Goal: Complete Application Form: Complete application form

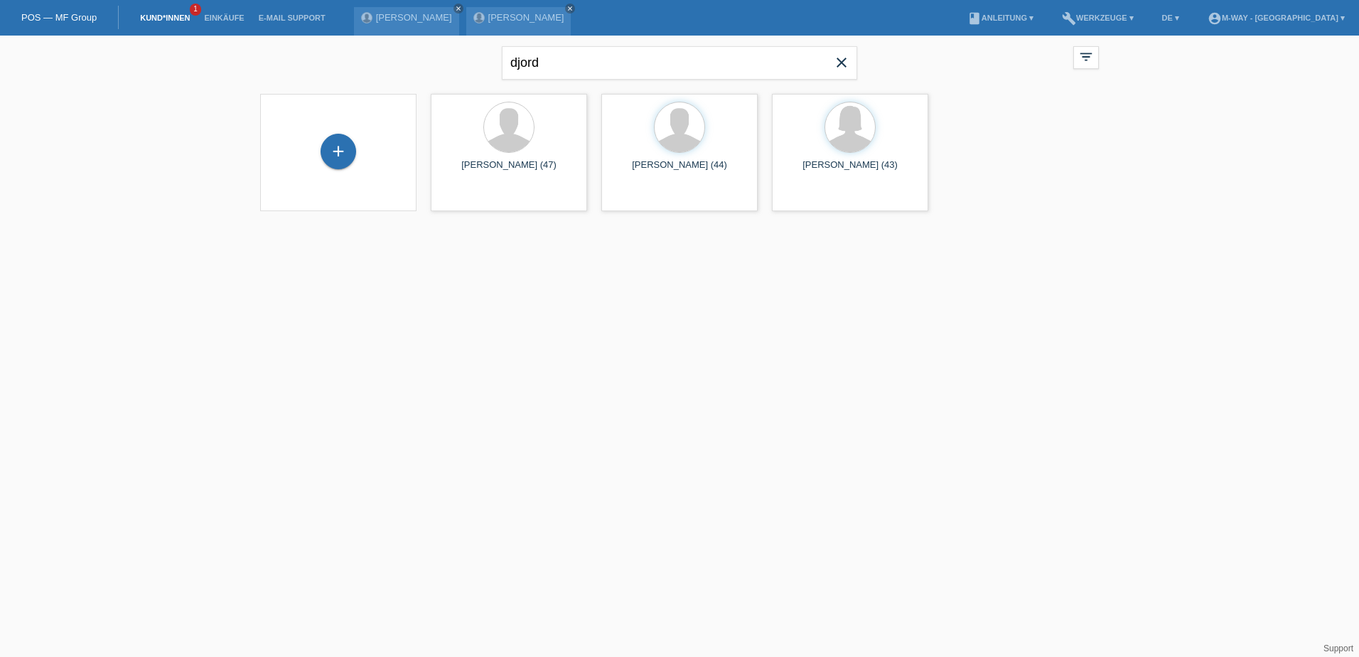
click at [850, 61] on span "close" at bounding box center [841, 63] width 28 height 21
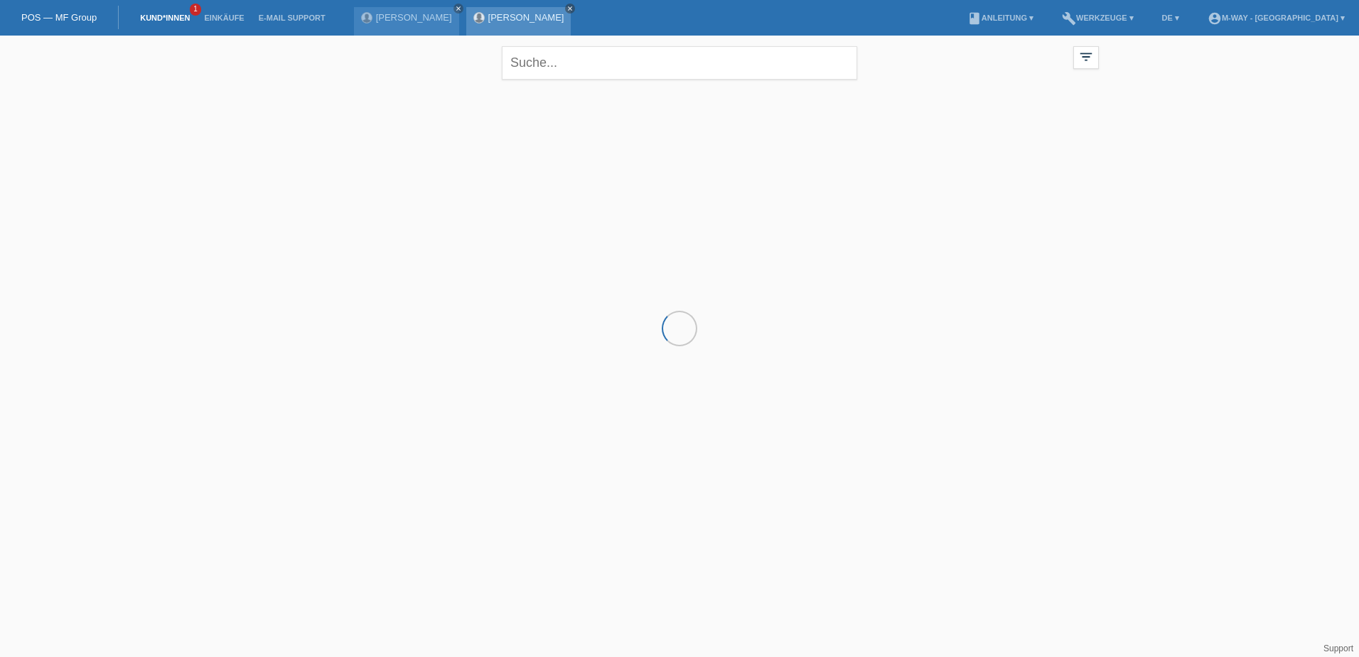
click at [566, 9] on icon "close" at bounding box center [569, 8] width 7 height 7
click at [455, 7] on icon "close" at bounding box center [458, 8] width 7 height 7
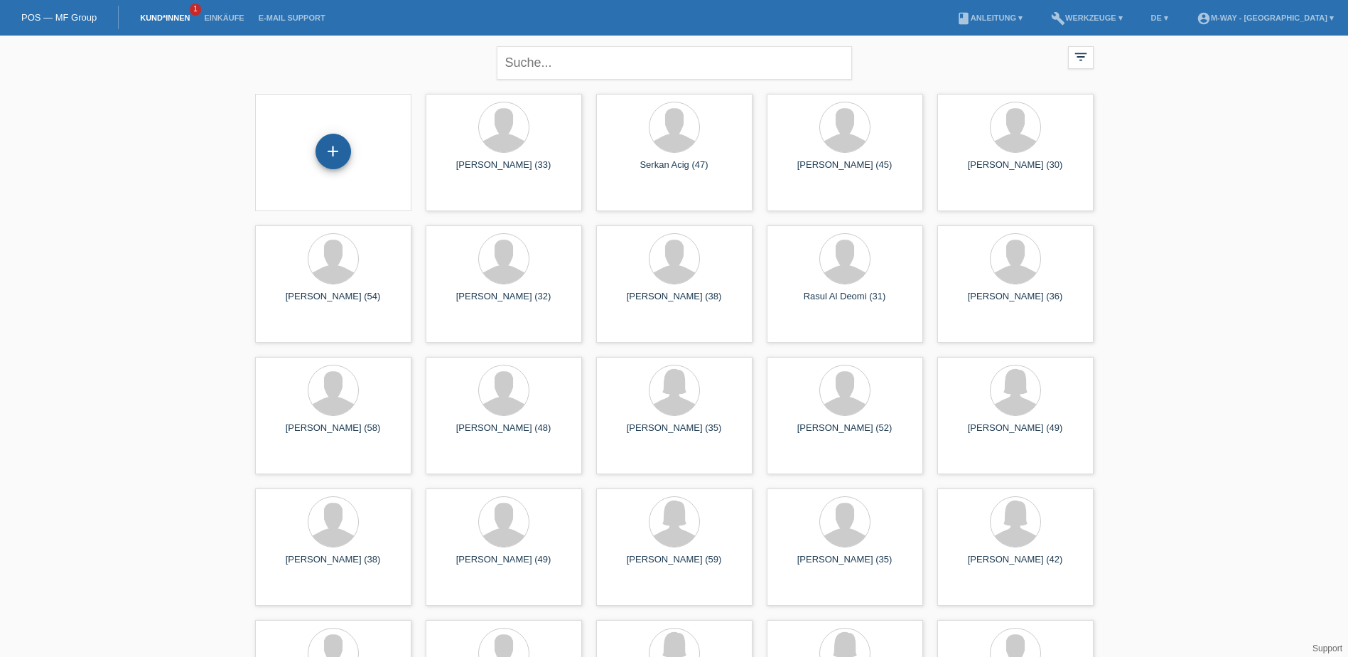
click at [340, 151] on div "+" at bounding box center [334, 152] width 36 height 36
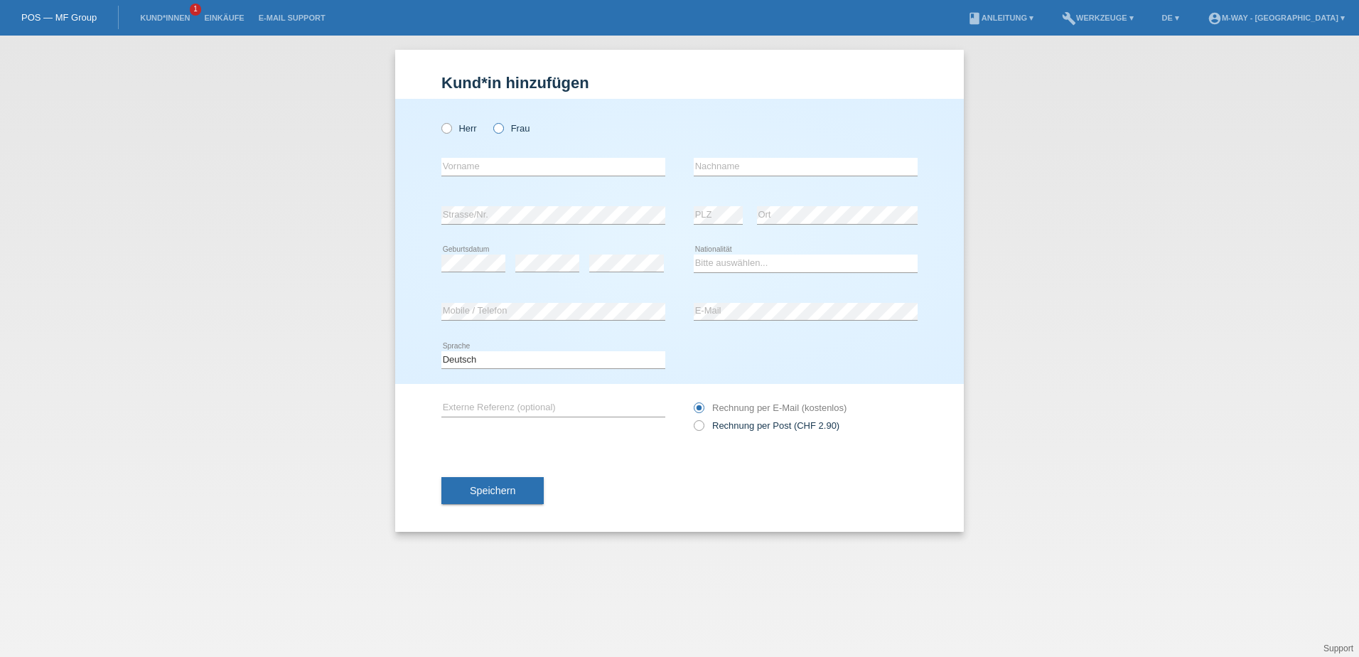
click at [491, 121] on icon at bounding box center [491, 121] width 0 height 0
click at [498, 130] on input "Frau" at bounding box center [497, 127] width 9 height 9
radio input "true"
click at [505, 163] on input "text" at bounding box center [553, 167] width 224 height 18
type input "Catherine Josiane"
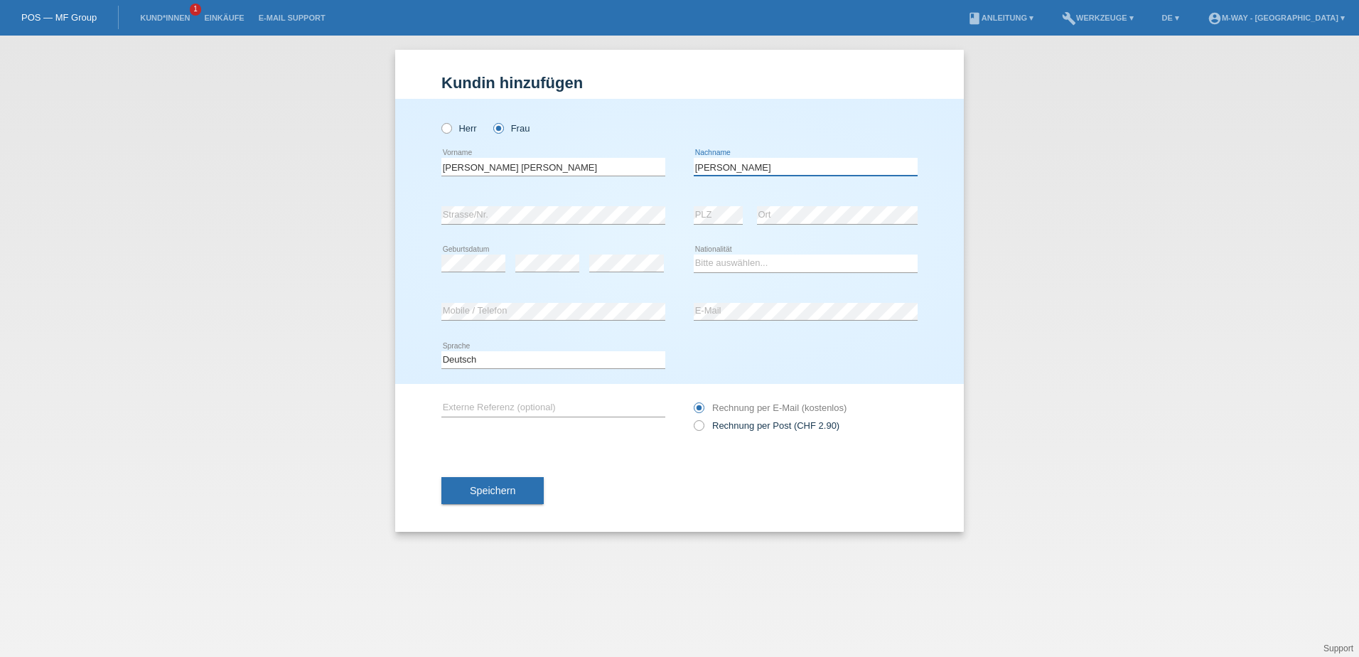
type input "Lackner"
click at [557, 247] on div "error" at bounding box center [547, 264] width 64 height 48
click at [751, 266] on select "Bitte auswählen... Schweiz Deutschland Liechtenstein Österreich ------------ Af…" at bounding box center [806, 262] width 224 height 17
select select "CH"
click at [694, 254] on select "Bitte auswählen... Schweiz Deutschland Liechtenstein Österreich ------------ Af…" at bounding box center [806, 262] width 224 height 17
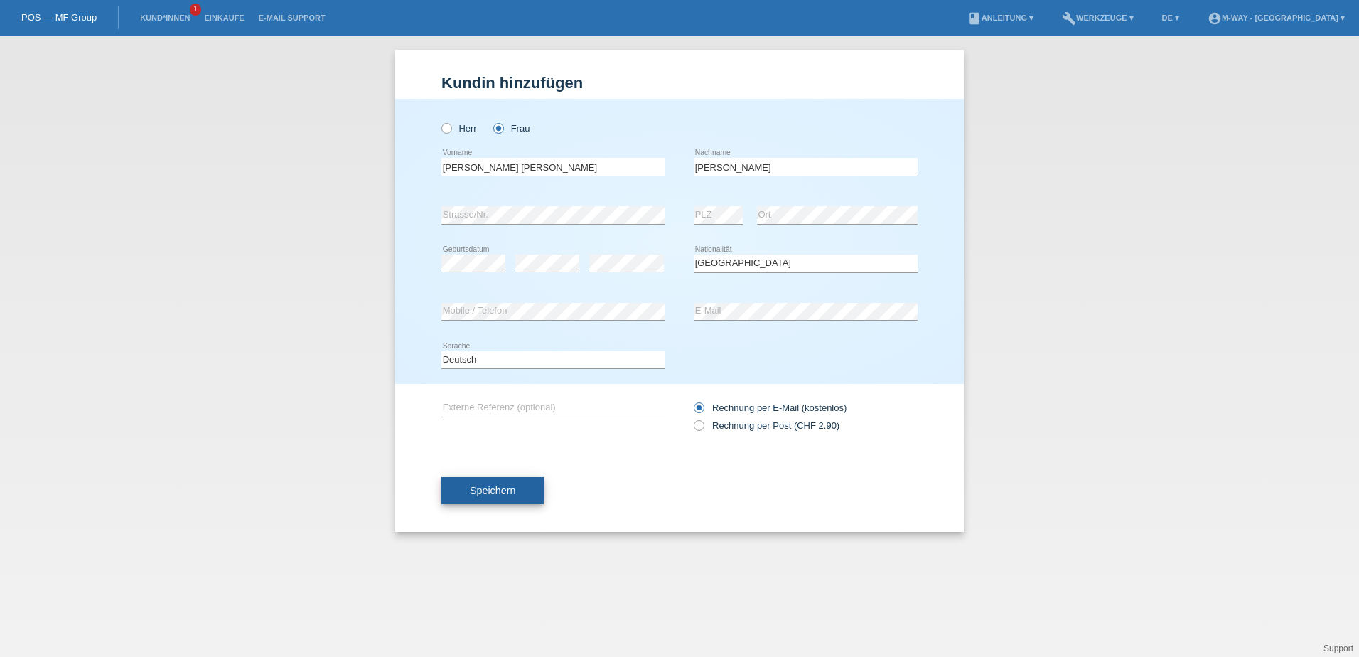
click at [512, 496] on button "Speichern" at bounding box center [492, 490] width 102 height 27
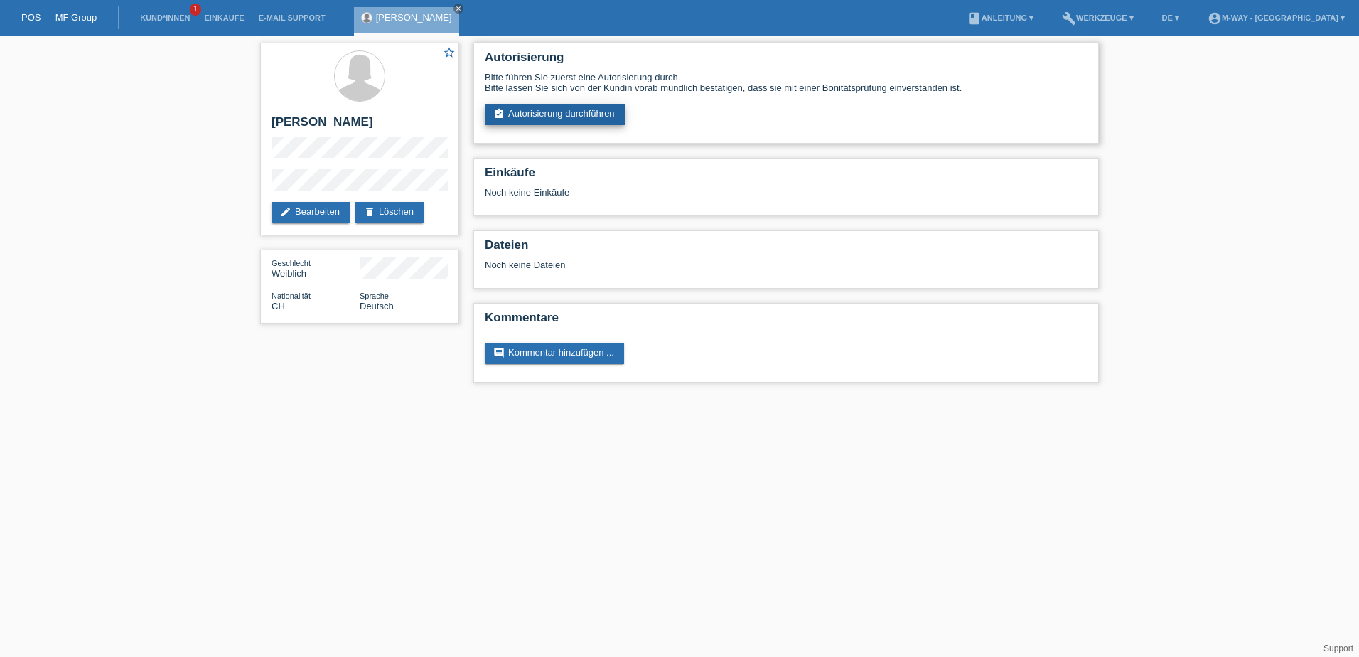
click at [579, 116] on link "assignment_turned_in Autorisierung durchführen" at bounding box center [555, 114] width 140 height 21
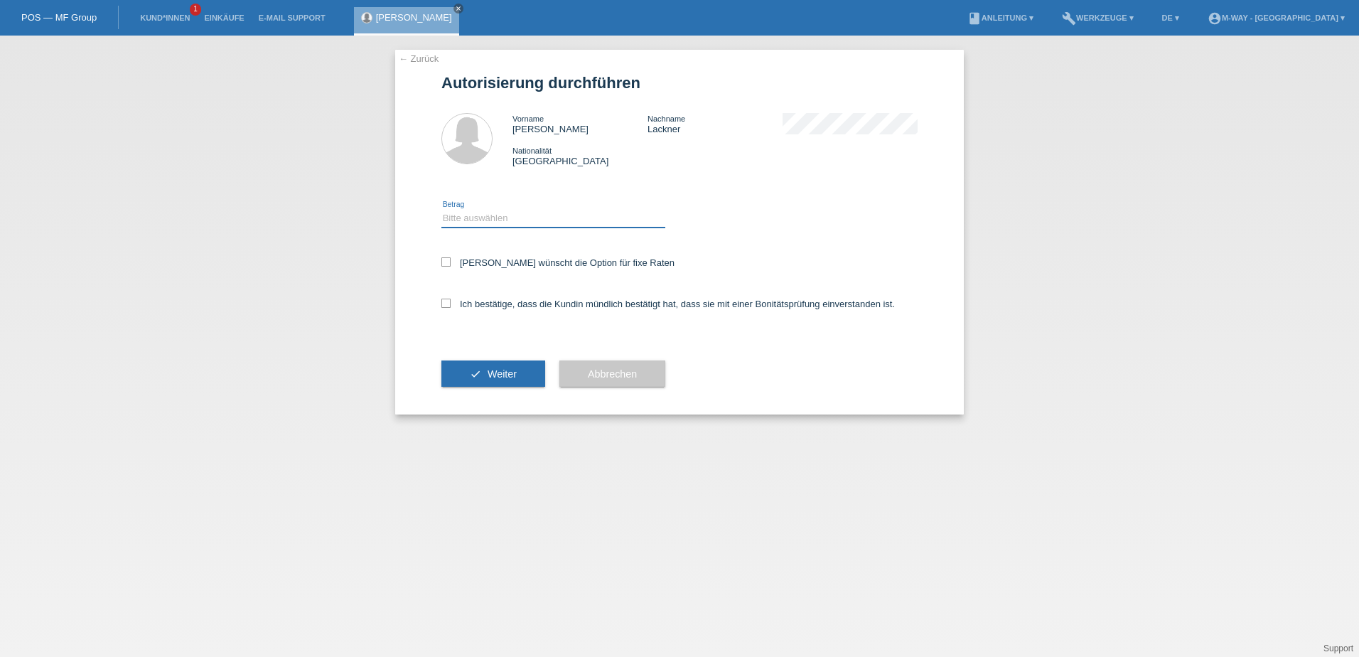
click at [544, 210] on select "Bitte auswählen CHF 1.00 - CHF 499.00 CHF 500.00 - CHF 1'999.00 CHF 2'000.00 - …" at bounding box center [553, 218] width 224 height 17
select select "3"
click at [441, 210] on select "Bitte auswählen CHF 1.00 - CHF 499.00 CHF 500.00 - CHF 1'999.00 CHF 2'000.00 - …" at bounding box center [553, 218] width 224 height 17
drag, startPoint x: 475, startPoint y: 259, endPoint x: 478, endPoint y: 289, distance: 29.2
click at [475, 262] on label "Kundin wünscht die Option für fixe Raten" at bounding box center [557, 262] width 233 height 11
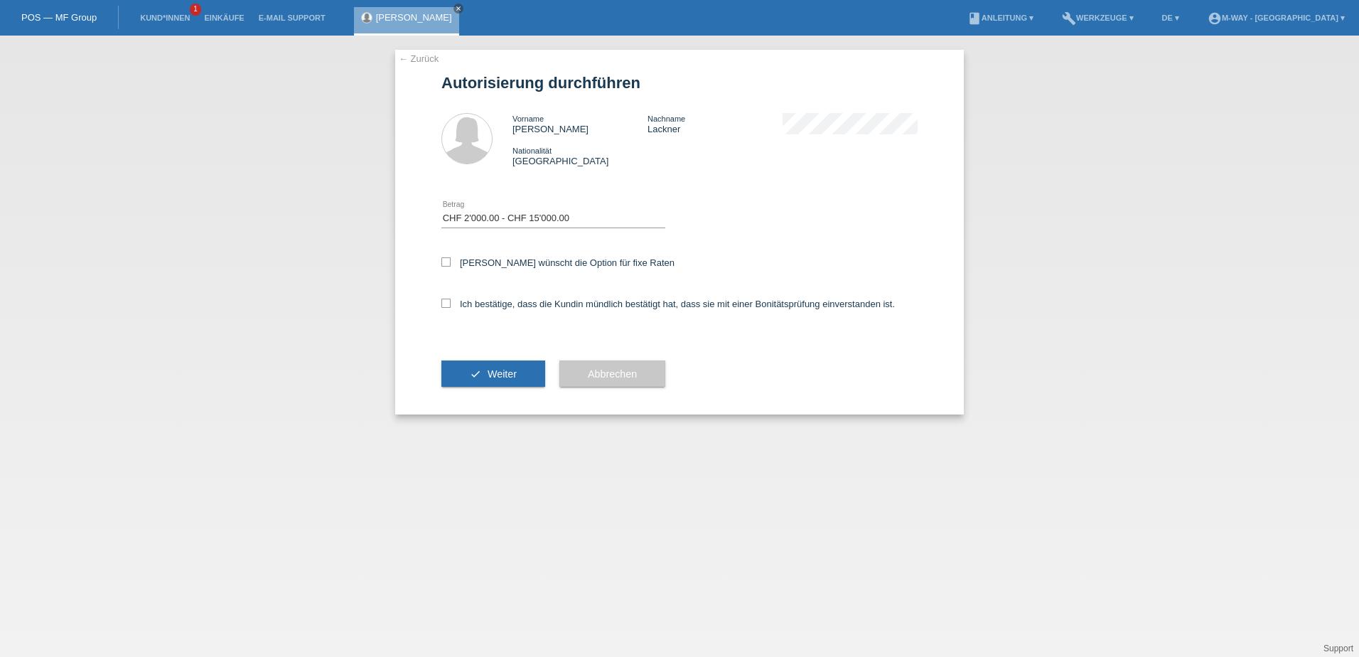
click at [451, 262] on input "Kundin wünscht die Option für fixe Raten" at bounding box center [445, 261] width 9 height 9
checkbox input "true"
click at [479, 300] on label "Ich bestätige, dass die Kundin mündlich bestätigt hat, dass sie mit einer Bonit…" at bounding box center [667, 304] width 453 height 11
click at [451, 300] on input "Ich bestätige, dass die Kundin mündlich bestätigt hat, dass sie mit einer Bonit…" at bounding box center [445, 303] width 9 height 9
checkbox input "true"
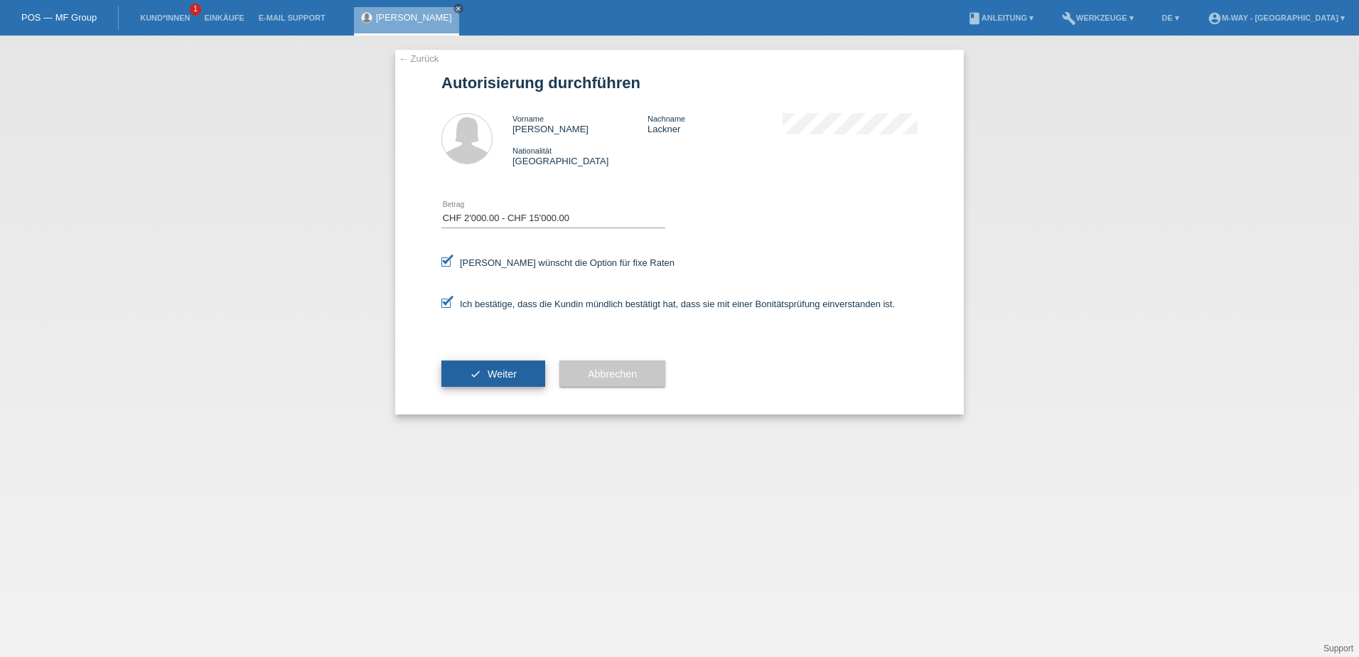
click at [508, 372] on span "Weiter" at bounding box center [502, 373] width 29 height 11
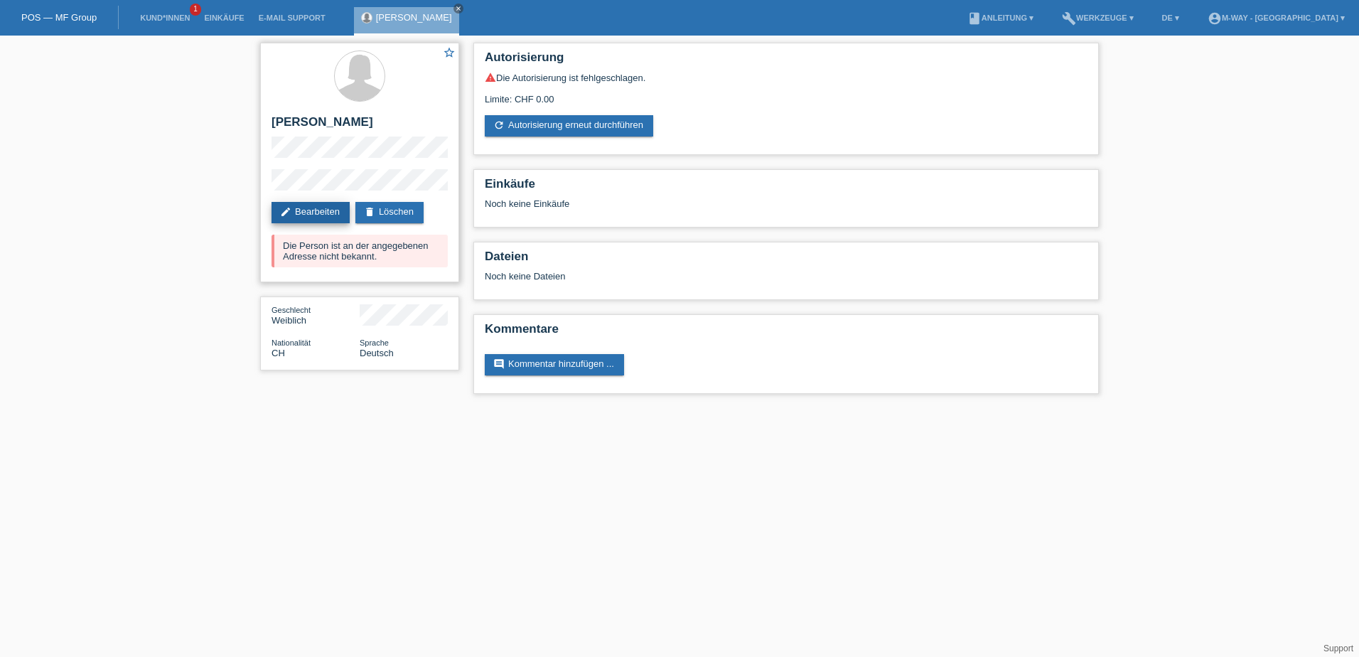
click at [330, 217] on link "edit Bearbeiten" at bounding box center [311, 212] width 78 height 21
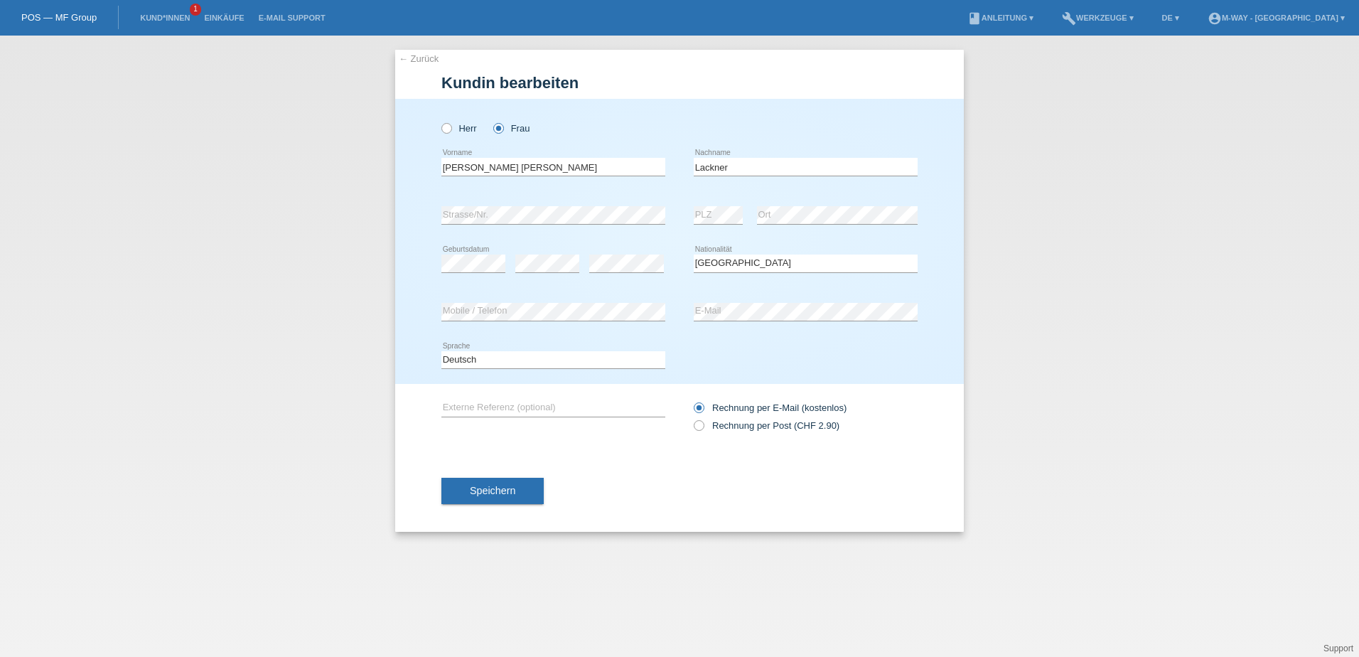
select select "CH"
click at [506, 493] on span "Speichern" at bounding box center [492, 490] width 45 height 11
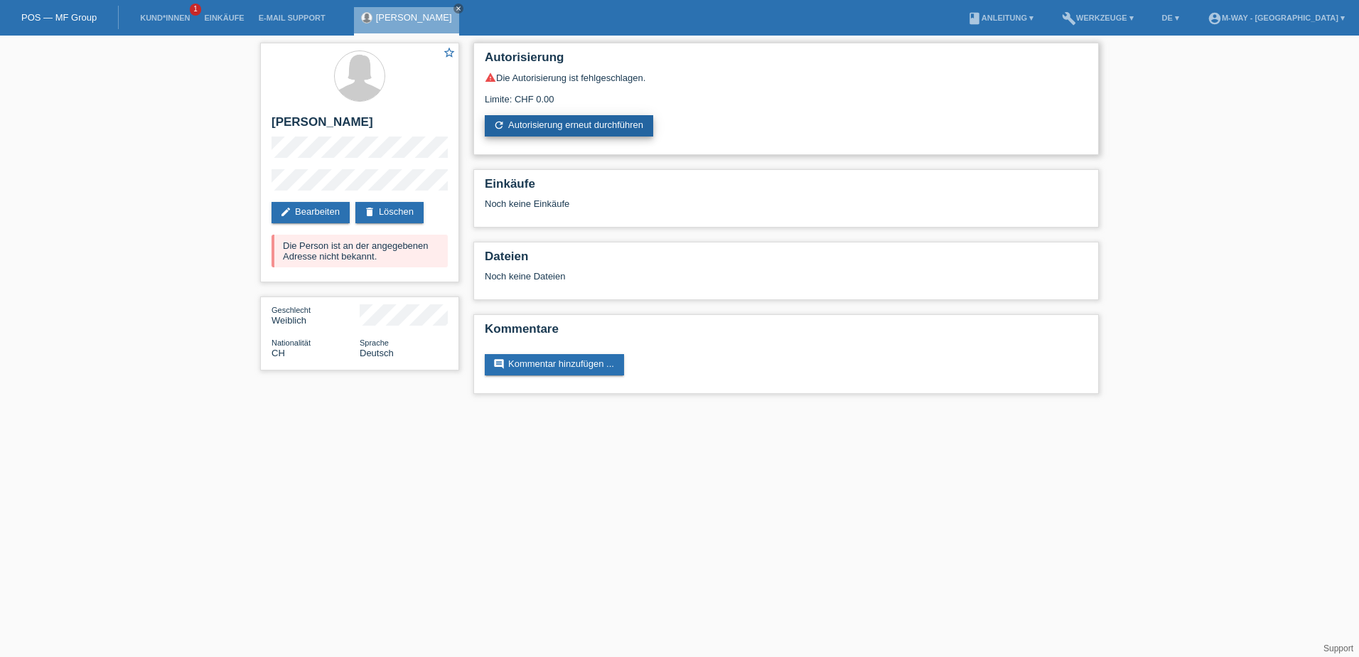
click at [583, 122] on link "refresh Autorisierung erneut durchführen" at bounding box center [569, 125] width 168 height 21
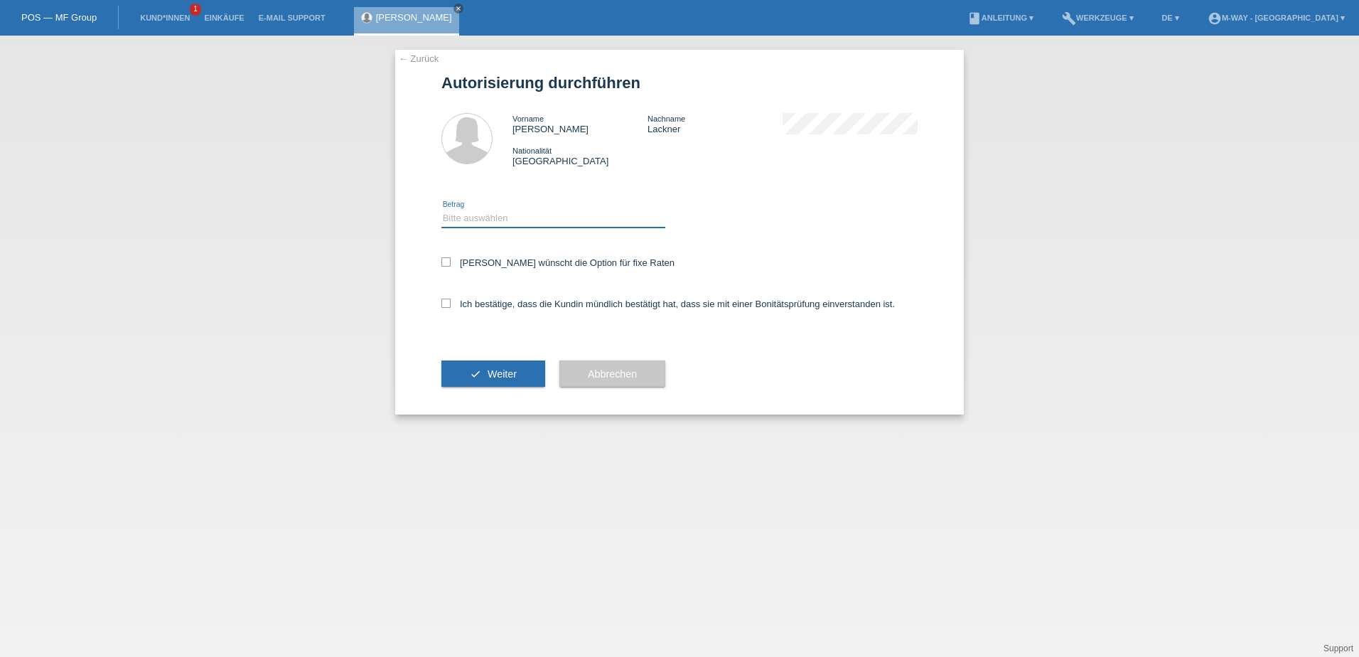
click at [542, 217] on select "Bitte auswählen CHF 1.00 - CHF 499.00 CHF 500.00 - CHF 1'999.00 CHF 2'000.00 - …" at bounding box center [553, 218] width 224 height 17
click at [441, 210] on select "Bitte auswählen CHF 1.00 - CHF 499.00 CHF 500.00 - CHF 1'999.00 CHF 2'000.00 - …" at bounding box center [553, 218] width 224 height 17
click at [544, 221] on select "Bitte auswählen CHF 1.00 - CHF 499.00 CHF 500.00 - CHF 1'999.00 CHF 2'000.00 - …" at bounding box center [553, 218] width 224 height 17
select select "3"
click at [441, 210] on select "Bitte auswählen CHF 1.00 - CHF 499.00 CHF 500.00 - CHF 1'999.00 CHF 2'000.00 - …" at bounding box center [553, 218] width 224 height 17
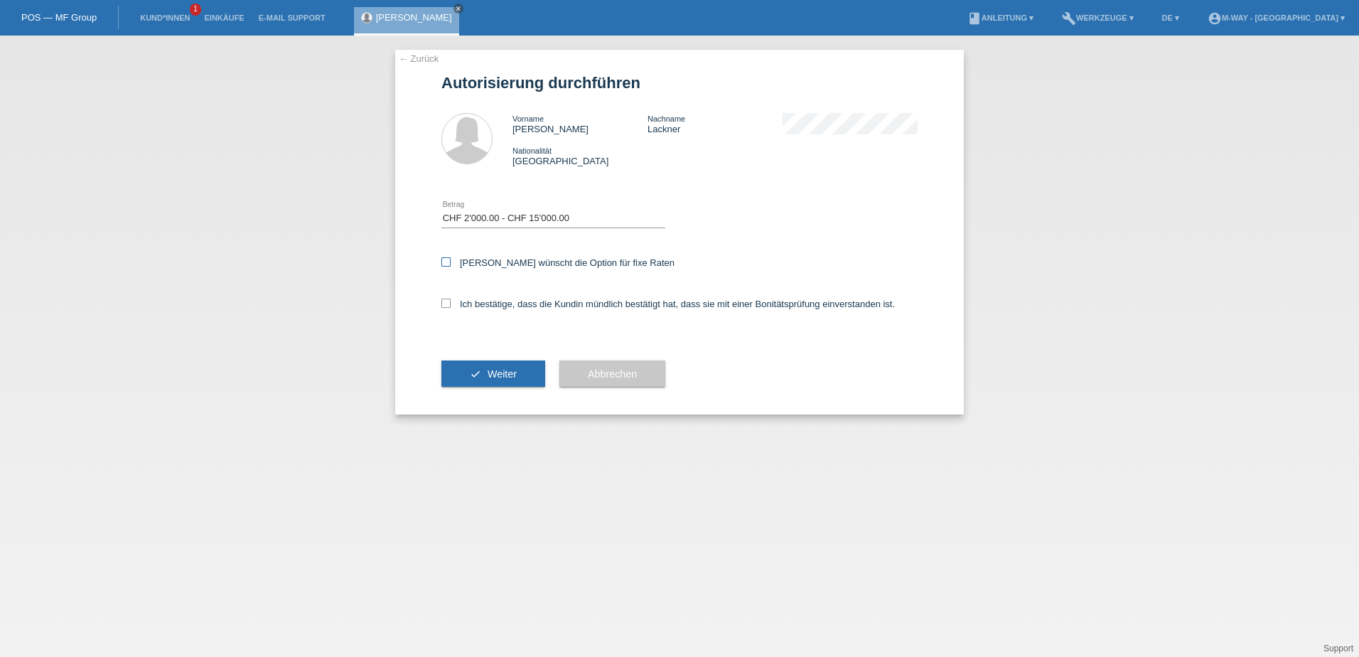
click at [456, 262] on label "Kundin wünscht die Option für fixe Raten" at bounding box center [557, 262] width 233 height 11
click at [451, 262] on input "Kundin wünscht die Option für fixe Raten" at bounding box center [445, 261] width 9 height 9
checkbox input "true"
click at [456, 296] on div "Ich bestätige, dass die Kundin mündlich bestätigt hat, dass sie mit einer Bonit…" at bounding box center [679, 308] width 476 height 48
click at [456, 303] on label "Ich bestätige, dass die Kundin mündlich bestätigt hat, dass sie mit einer Bonit…" at bounding box center [667, 304] width 453 height 11
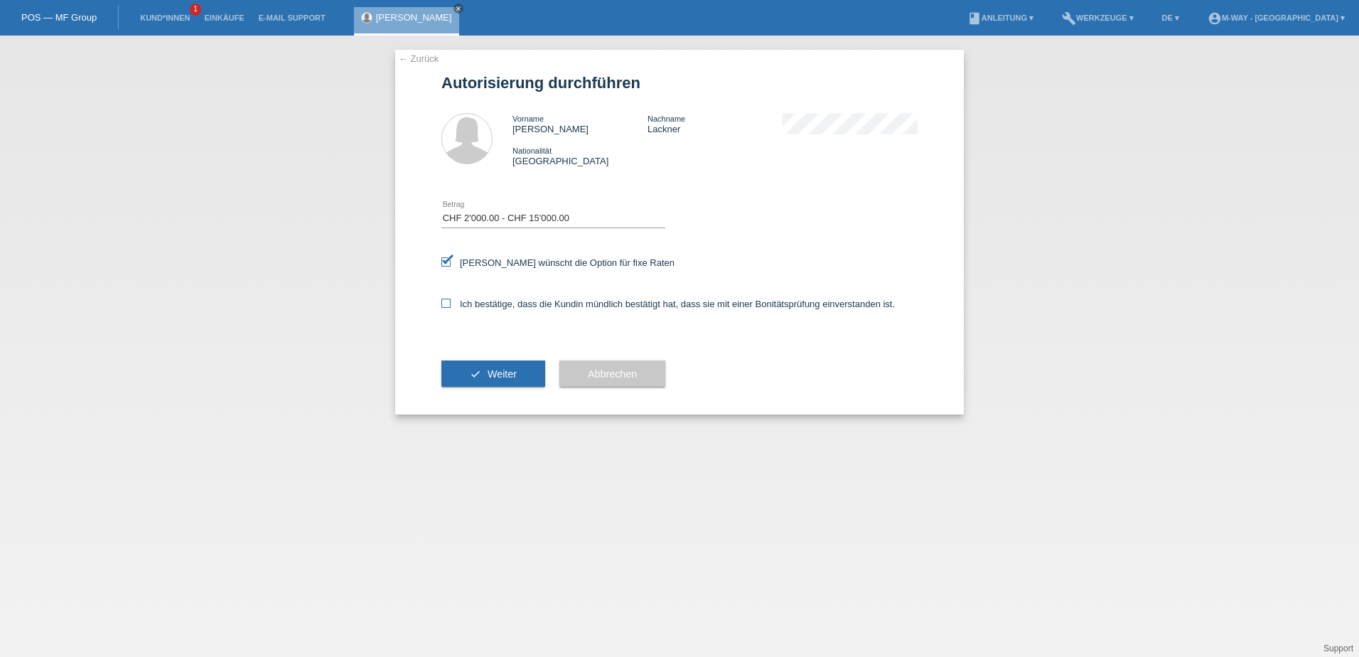
click at [451, 303] on input "Ich bestätige, dass die Kundin mündlich bestätigt hat, dass sie mit einer Bonit…" at bounding box center [445, 303] width 9 height 9
checkbox input "true"
click at [485, 368] on button "check Weiter" at bounding box center [493, 373] width 104 height 27
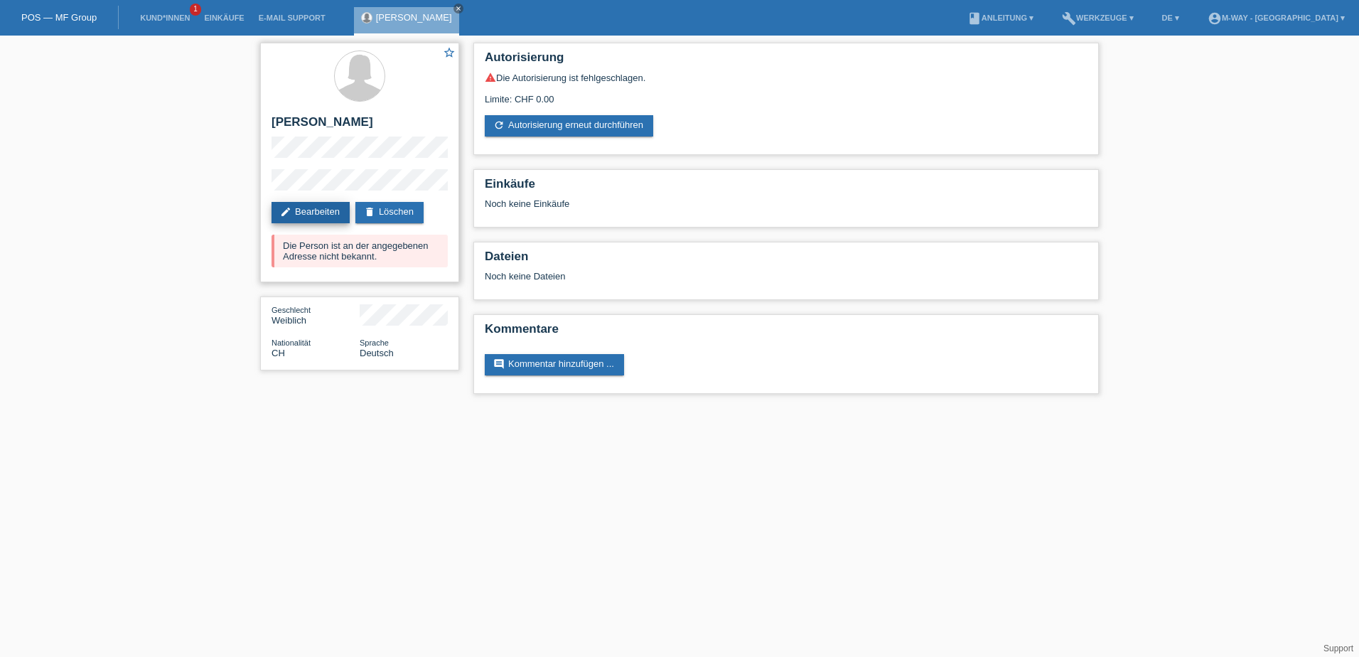
click at [308, 218] on link "edit Bearbeiten" at bounding box center [311, 212] width 78 height 21
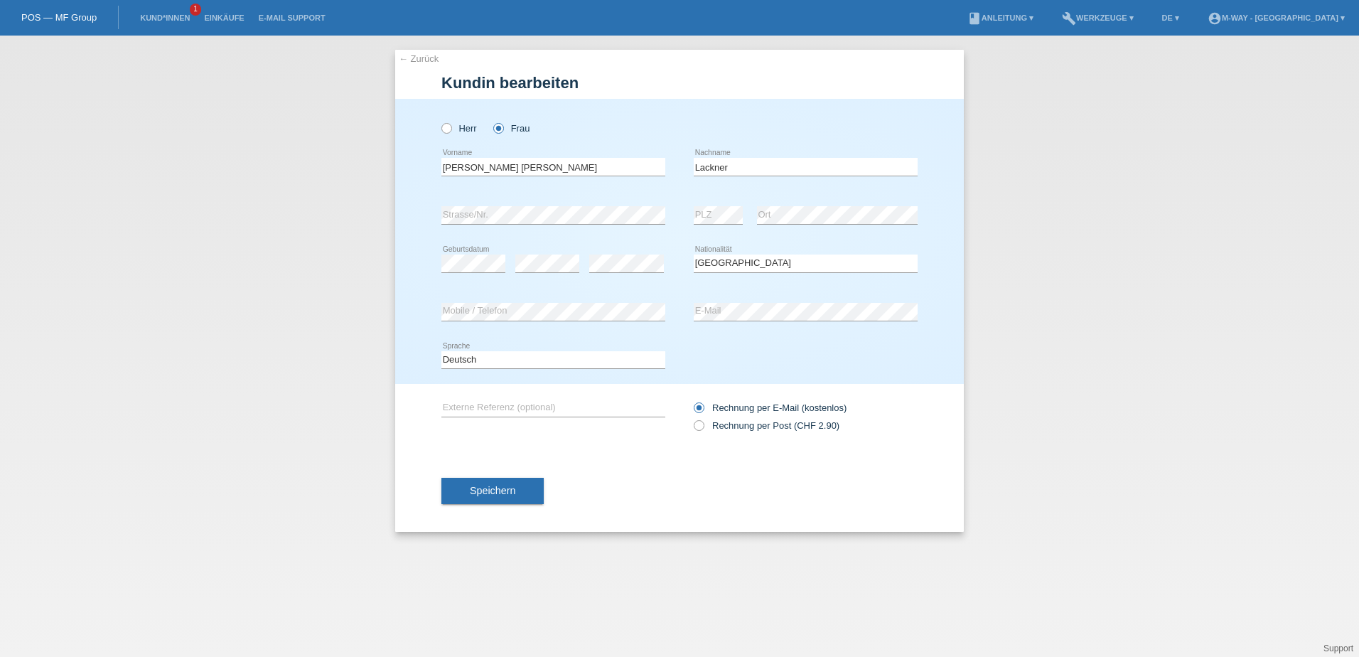
select select "CH"
click at [521, 499] on button "Speichern" at bounding box center [492, 490] width 102 height 27
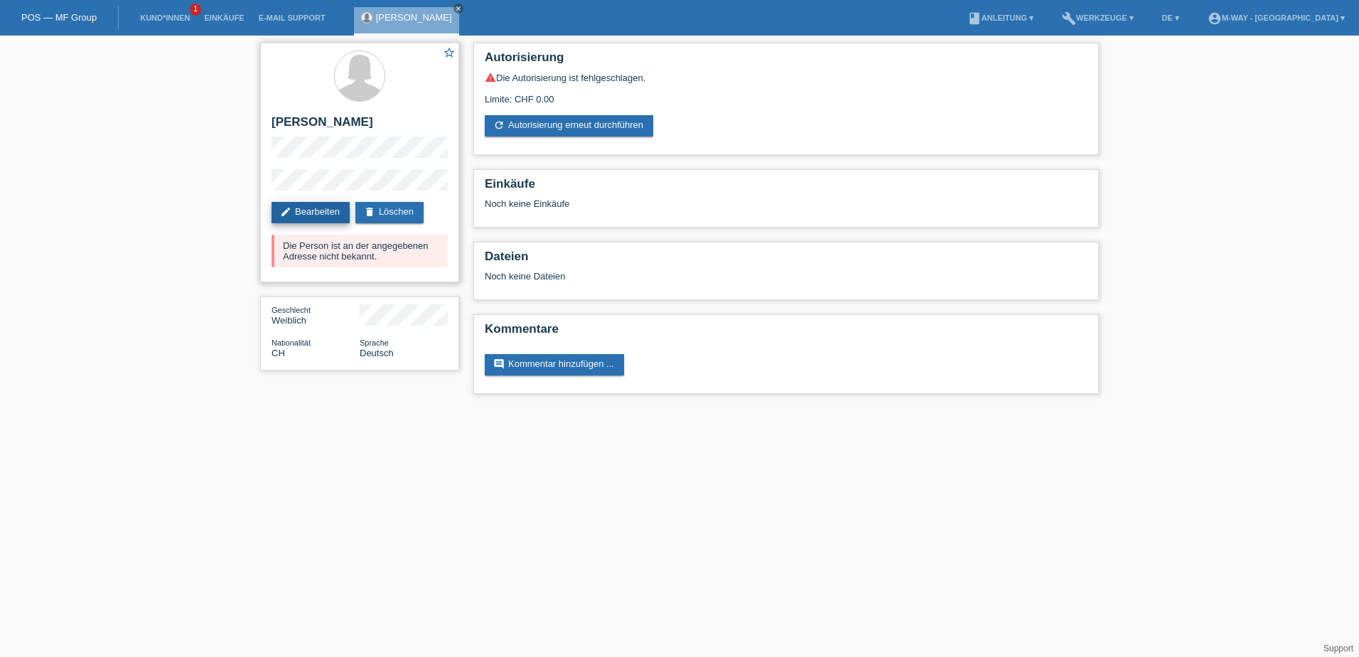
click at [316, 213] on link "edit Bearbeiten" at bounding box center [311, 212] width 78 height 21
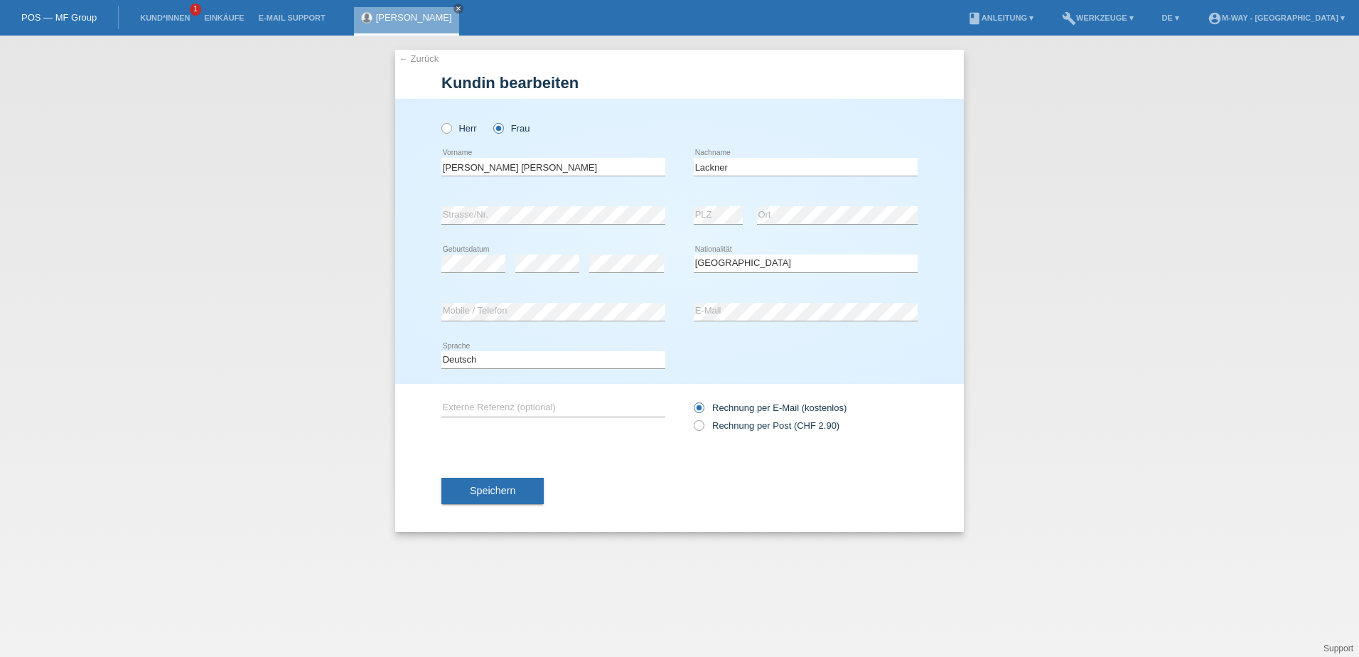
select select "CH"
click at [485, 488] on span "Speichern" at bounding box center [492, 490] width 45 height 11
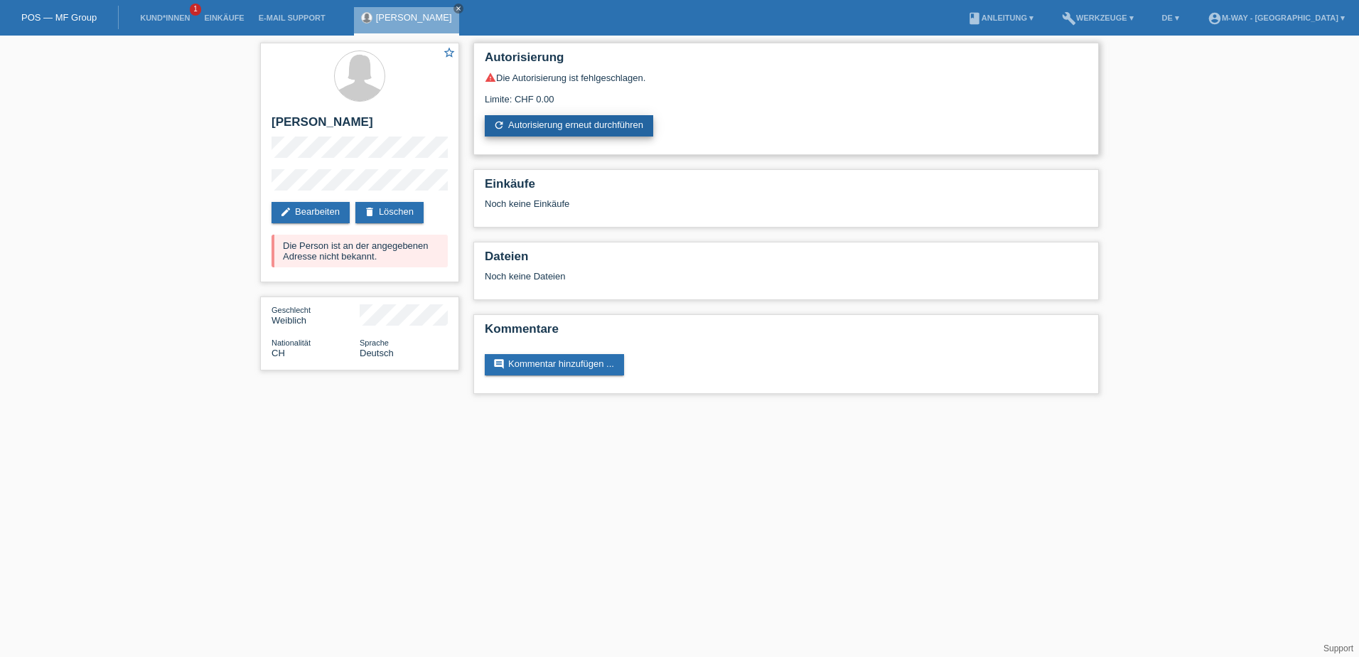
click at [588, 123] on link "refresh Autorisierung erneut durchführen" at bounding box center [569, 125] width 168 height 21
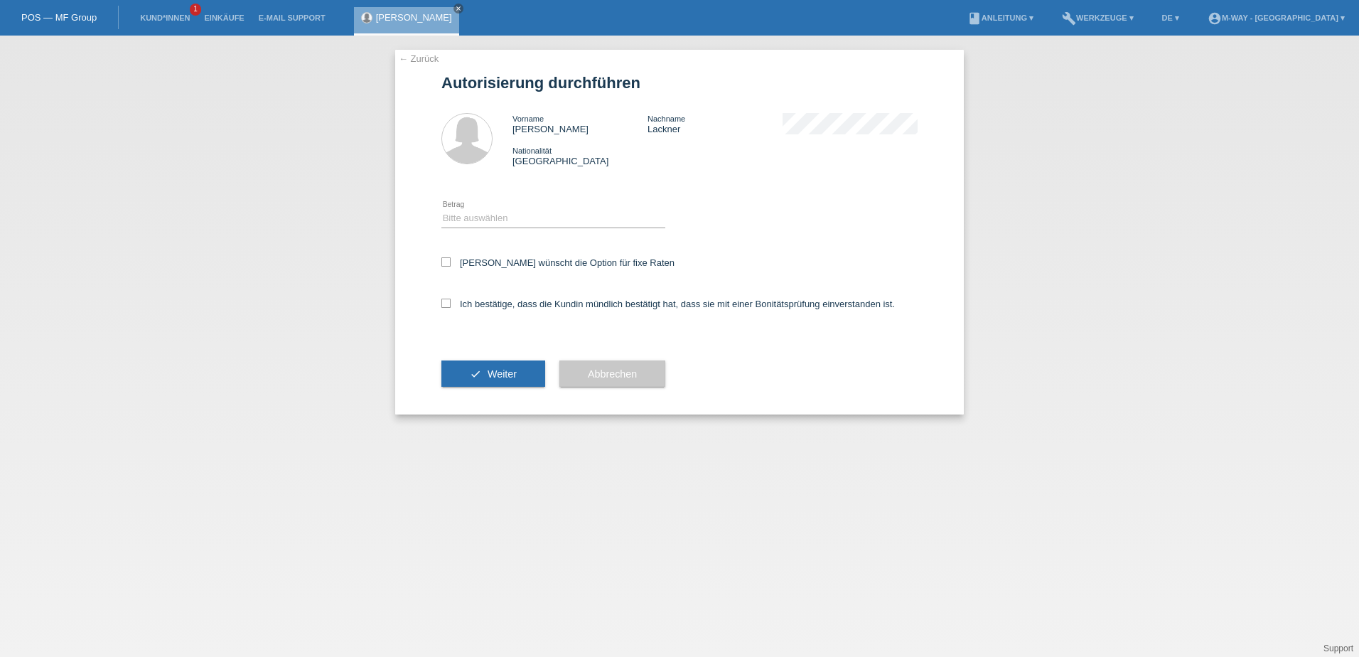
click at [487, 208] on div "Bitte auswählen CHF 1.00 - CHF 499.00 CHF 500.00 - CHF 1'999.00 CHF 2'000.00 - …" at bounding box center [553, 219] width 224 height 48
click at [492, 219] on select "Bitte auswählen CHF 1.00 - CHF 499.00 CHF 500.00 - CHF 1'999.00 CHF 2'000.00 - …" at bounding box center [553, 218] width 224 height 17
select select "3"
click at [441, 210] on select "Bitte auswählen CHF 1.00 - CHF 499.00 CHF 500.00 - CHF 1'999.00 CHF 2'000.00 - …" at bounding box center [553, 218] width 224 height 17
click at [450, 257] on icon at bounding box center [445, 261] width 9 height 9
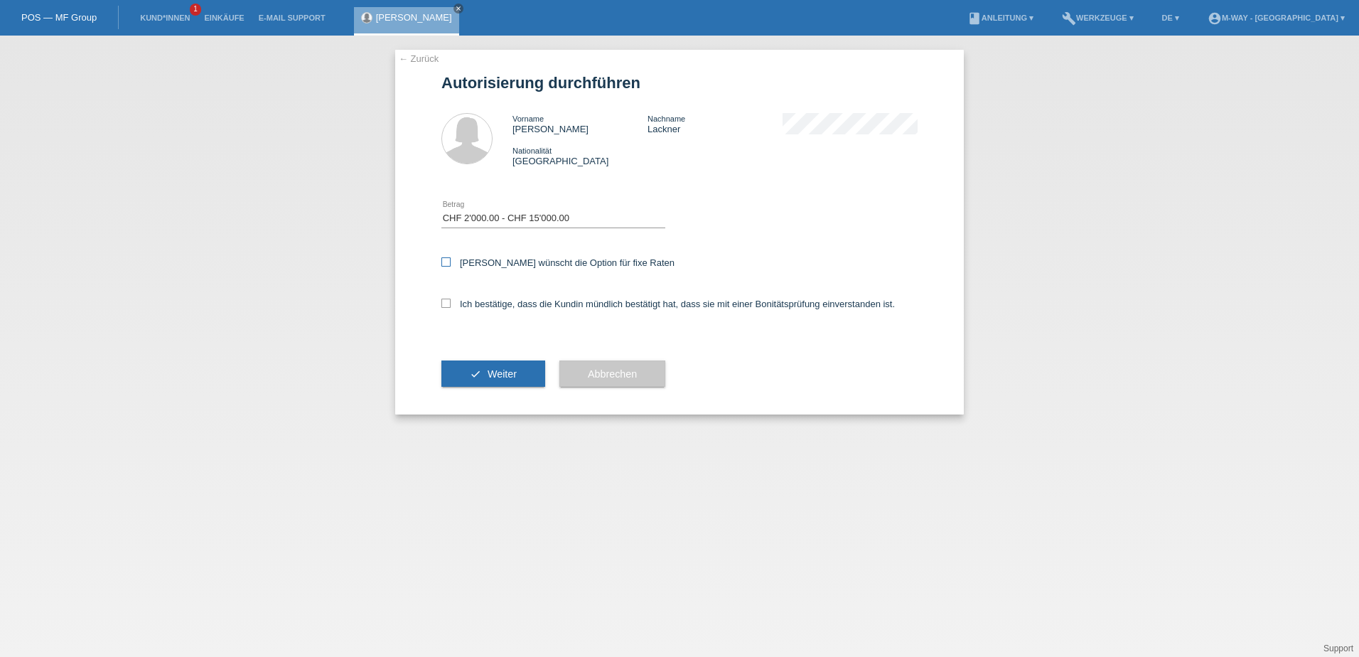
click at [450, 257] on input "[PERSON_NAME] wünscht die Option für fixe Raten" at bounding box center [445, 261] width 9 height 9
checkbox input "true"
click at [452, 298] on div "Ich bestätige, dass die Kundin mündlich bestätigt hat, dass sie mit einer Bonit…" at bounding box center [679, 308] width 476 height 48
click at [440, 291] on div "← Zurück Autorisierung durchführen Vorname Catherine Josiane Nachname Lackner N…" at bounding box center [679, 232] width 569 height 365
click at [448, 305] on icon at bounding box center [445, 303] width 9 height 9
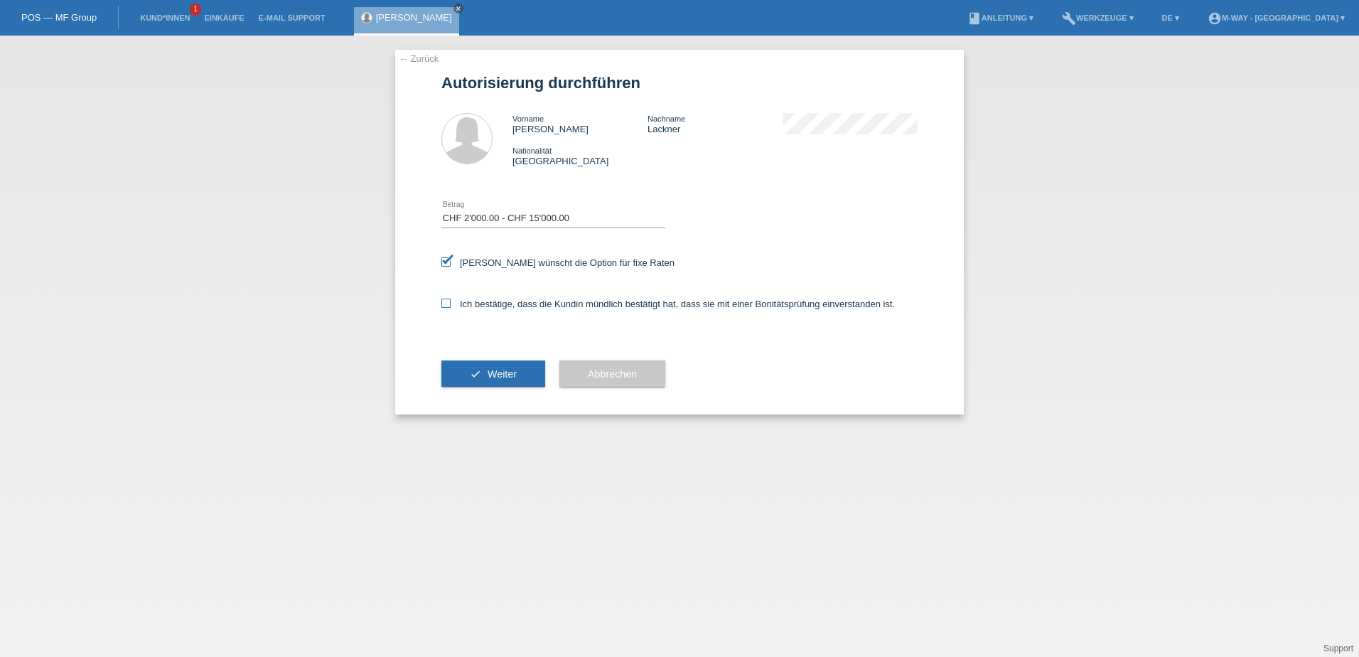
click at [448, 305] on input "Ich bestätige, dass die Kundin mündlich bestätigt hat, dass sie mit einer Bonit…" at bounding box center [445, 303] width 9 height 9
checkbox input "true"
click at [480, 364] on button "check Weiter" at bounding box center [493, 373] width 104 height 27
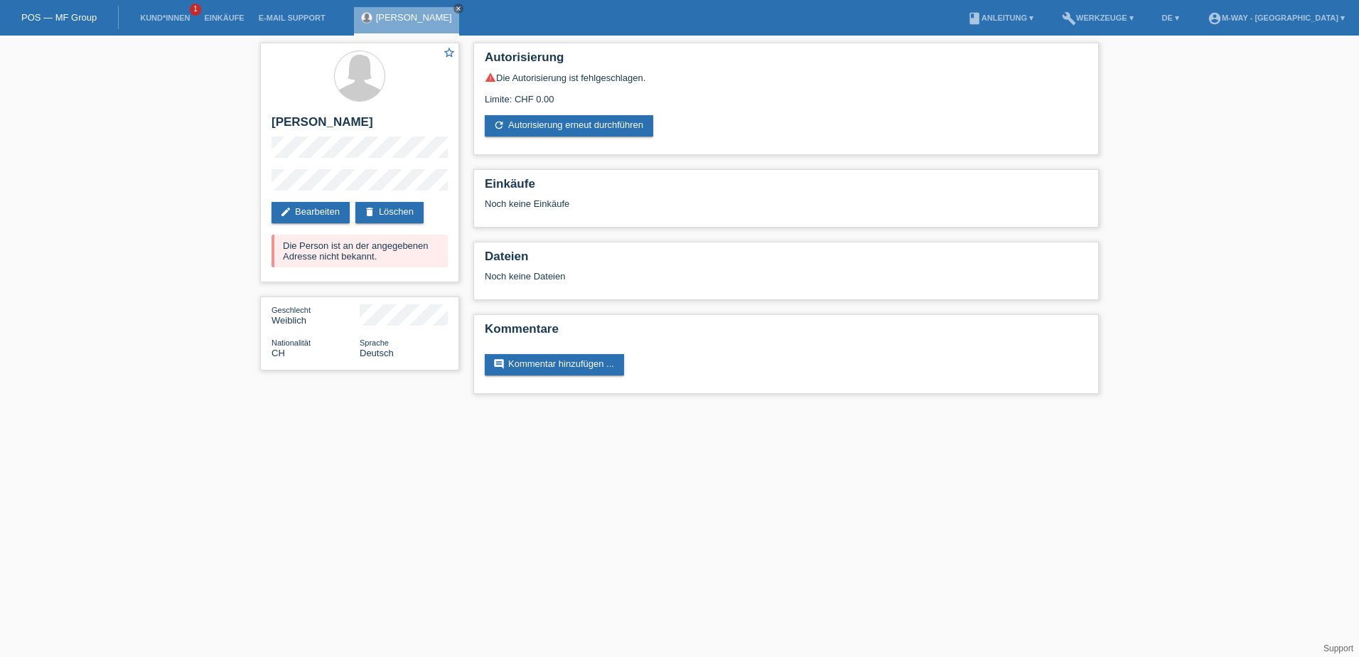
click at [90, 14] on link "POS — MF Group" at bounding box center [58, 17] width 75 height 11
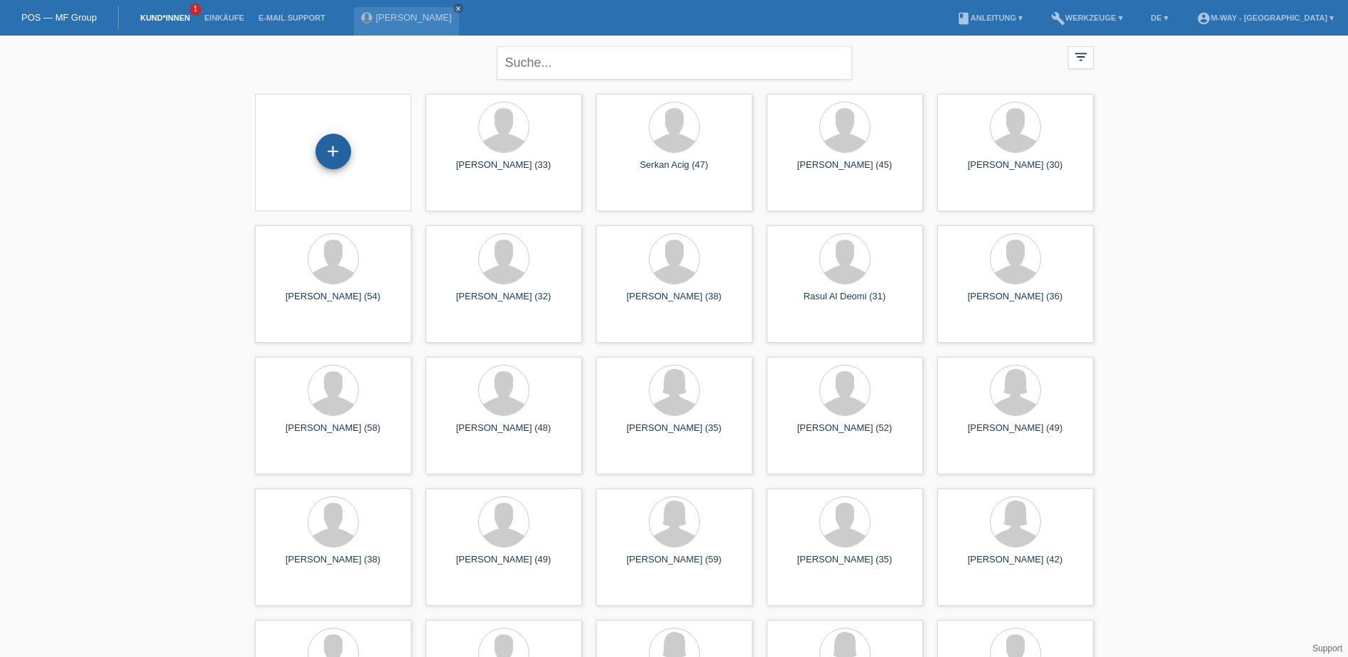
click at [341, 148] on div "+" at bounding box center [334, 152] width 36 height 36
click at [334, 160] on div "+" at bounding box center [334, 152] width 36 height 36
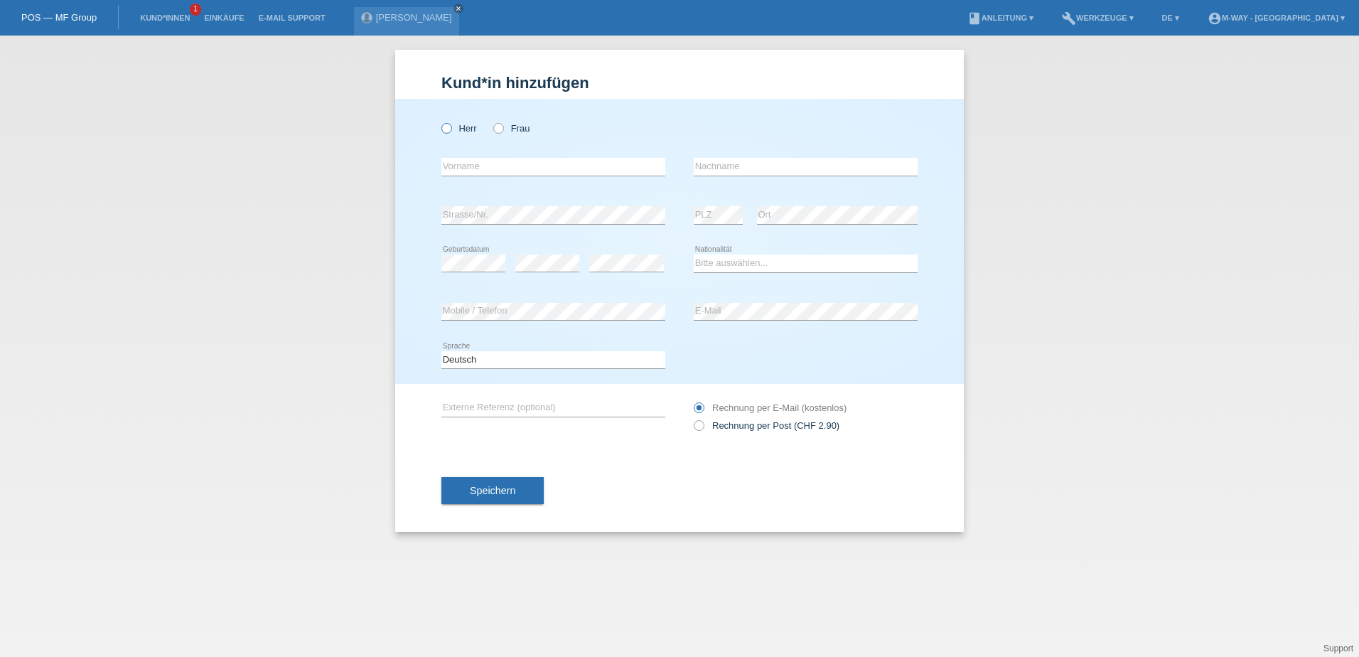
click at [439, 121] on icon at bounding box center [439, 121] width 0 height 0
click at [450, 132] on input "Herr" at bounding box center [445, 127] width 9 height 9
radio input "true"
click at [510, 168] on input "text" at bounding box center [553, 167] width 224 height 18
type input "[PERSON_NAME]"
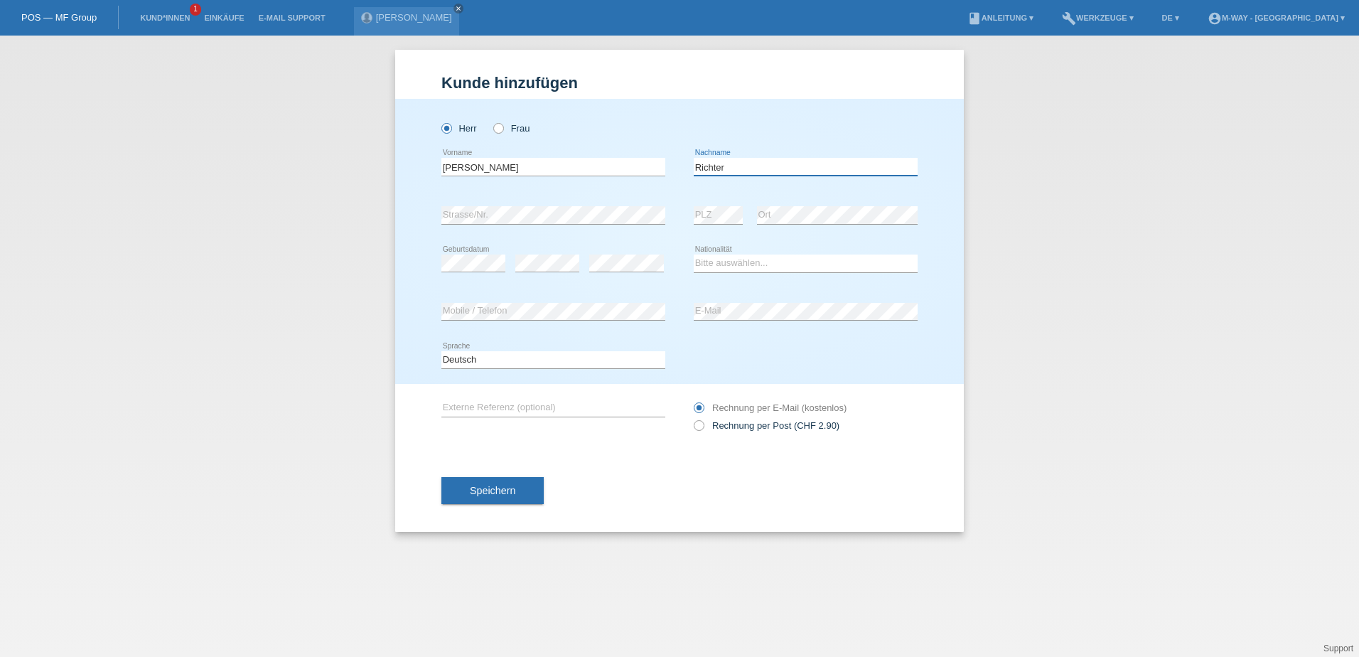
type input "Richter"
click at [758, 262] on select "Bitte auswählen... Schweiz Deutschland Liechtenstein Österreich ------------ Af…" at bounding box center [806, 262] width 224 height 17
select select "DE"
click at [694, 254] on select "Bitte auswählen... Schweiz Deutschland Liechtenstein Österreich ------------ Af…" at bounding box center [806, 262] width 224 height 17
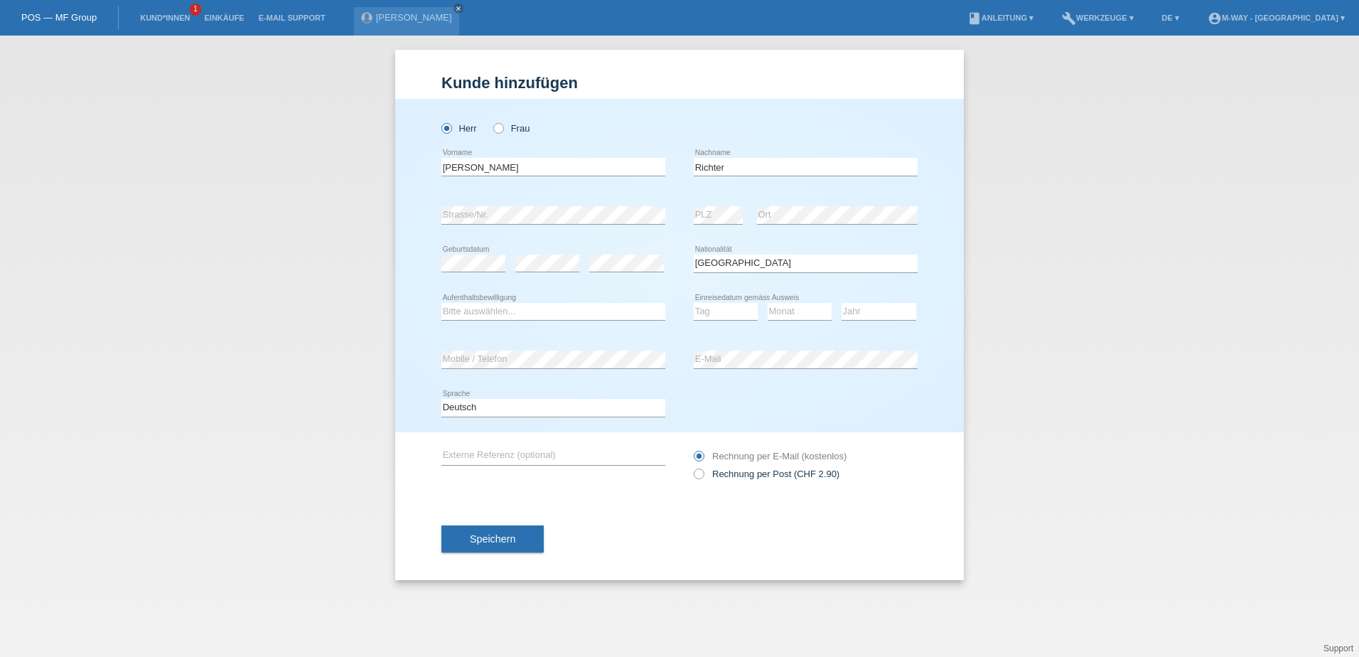
click at [699, 301] on div "Tag 01 02 03 04 05 06 07 08 09 10 11 12 13 14 15 16" at bounding box center [726, 312] width 64 height 48
click at [732, 313] on select "Tag 01 02 03 04 05 06 07 08 09 10 11" at bounding box center [726, 311] width 64 height 17
select select "22"
click at [694, 303] on select "Tag 01 02 03 04 05 06 07 08 09 10 11" at bounding box center [726, 311] width 64 height 17
click at [802, 308] on select "Monat 01 02 03 04 05 06 07 08 09 10 11" at bounding box center [800, 311] width 64 height 17
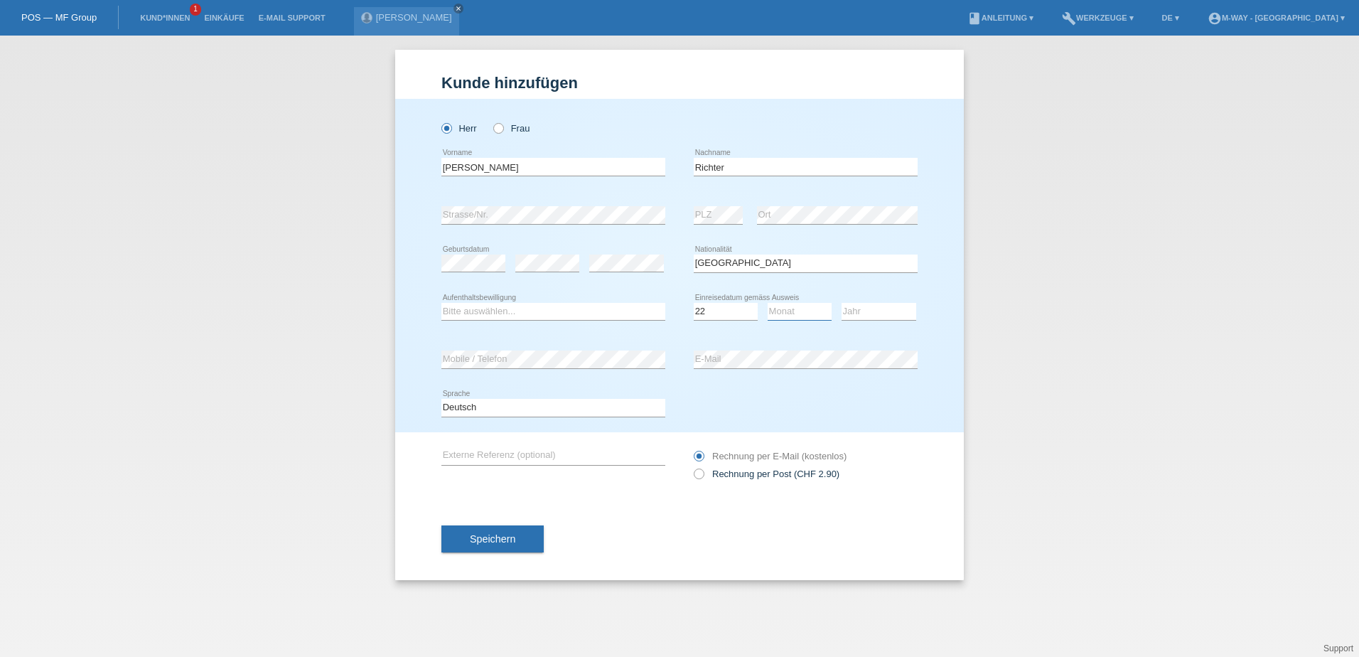
select select "07"
click at [768, 303] on select "Monat 01 02 03 04 05 06 07 08 09 10 11" at bounding box center [800, 311] width 64 height 17
click at [878, 316] on select "Jahr 2025 2024 2023 2022 2021 2020 2019 2018 2017 2016 2015 2014 2013 2012 2011…" at bounding box center [879, 311] width 75 height 17
select select "2024"
click at [842, 303] on select "Jahr 2025 2024 2023 2022 2021 2020 2019 2018 2017 2016 2015 2014 2013 2012 2011…" at bounding box center [879, 311] width 75 height 17
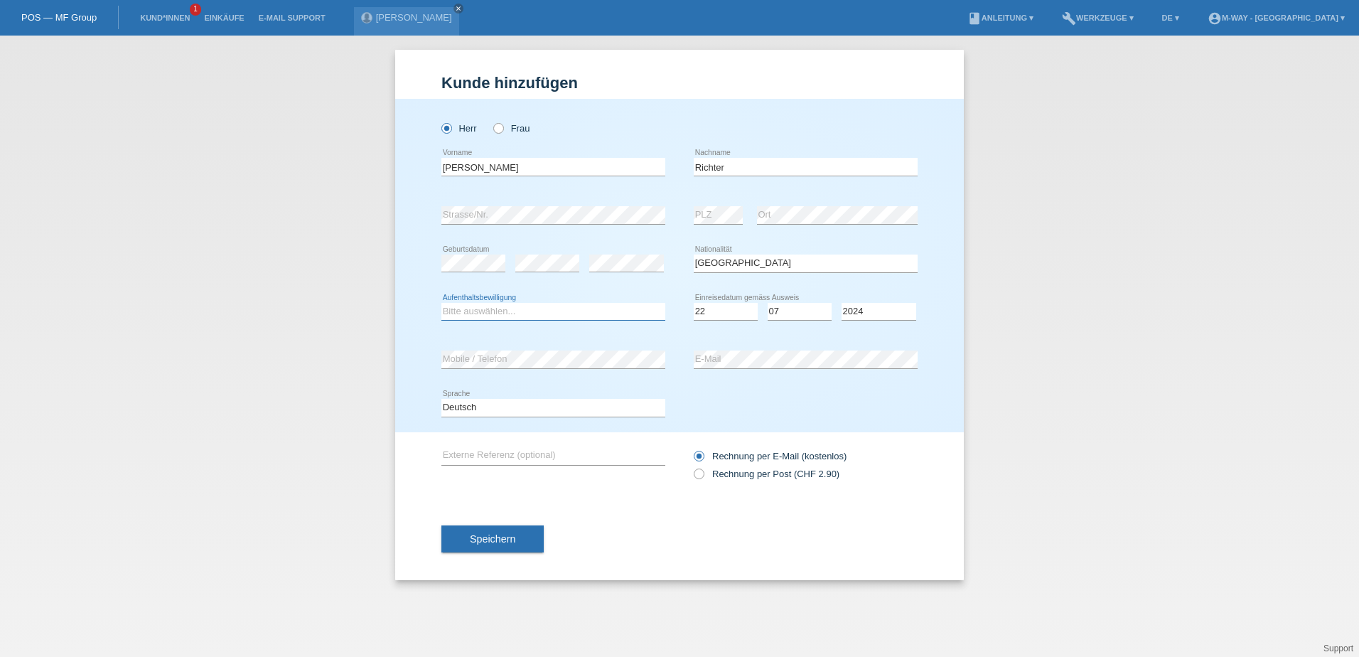
click at [528, 311] on select "Bitte auswählen... C B B - Flüchtlingsstatus Andere" at bounding box center [553, 311] width 224 height 17
select select "B"
click at [441, 303] on select "Bitte auswählen... C B B - Flüchtlingsstatus Andere" at bounding box center [553, 311] width 224 height 17
click at [488, 534] on span "Speichern" at bounding box center [492, 538] width 45 height 11
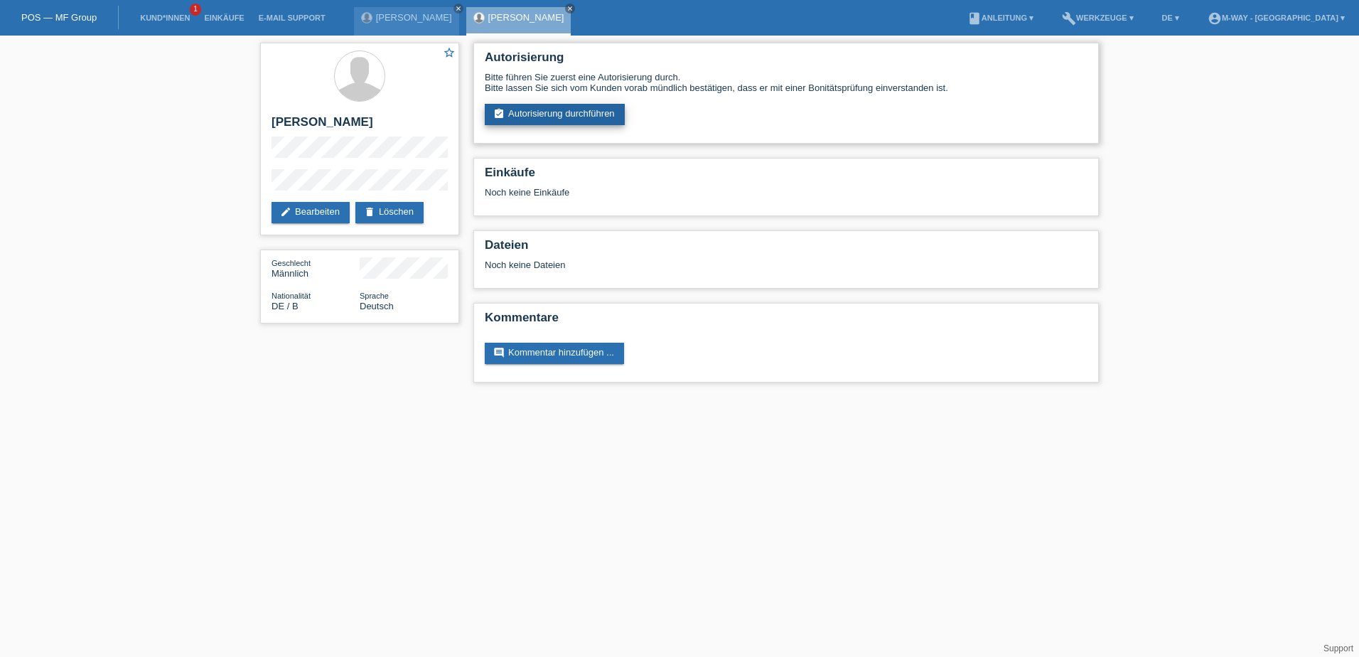
click at [589, 119] on link "assignment_turned_in Autorisierung durchführen" at bounding box center [555, 114] width 140 height 21
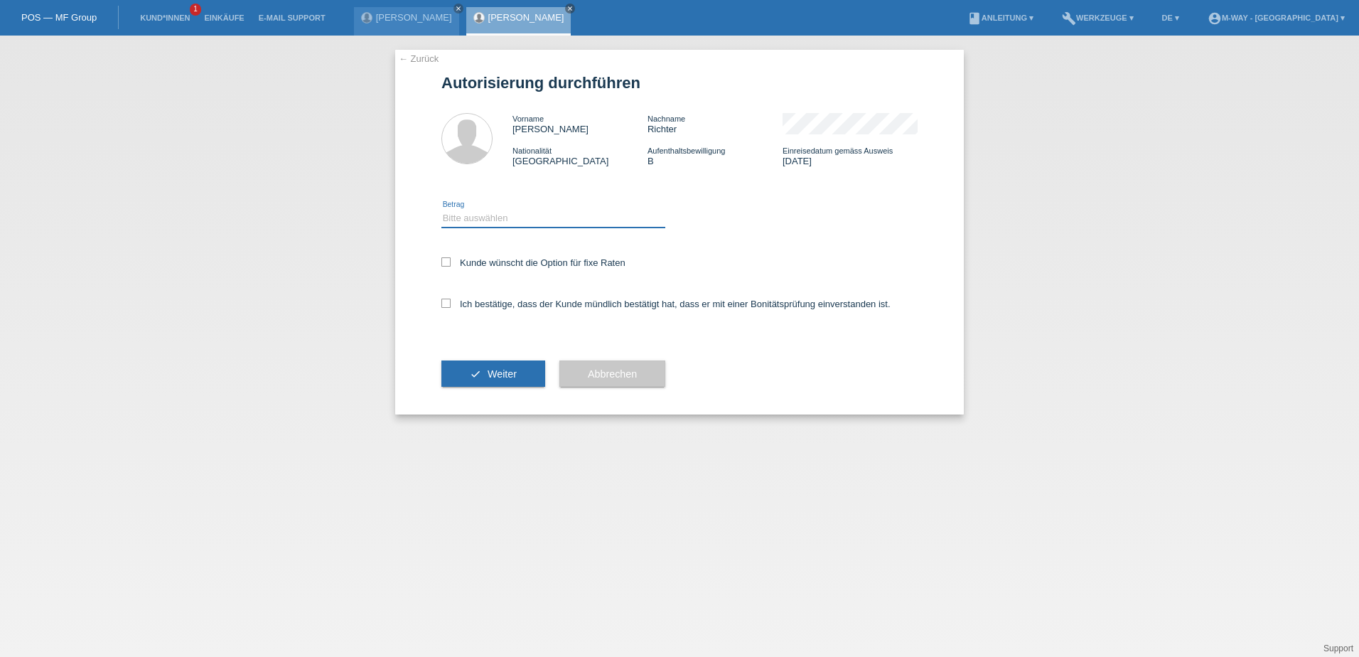
click at [566, 214] on select "Bitte auswählen CHF 1.00 - CHF 499.00 CHF 500.00 - CHF 1'999.00 CHF 2'000.00 - …" at bounding box center [553, 218] width 224 height 17
select select "3"
click at [441, 210] on select "Bitte auswählen CHF 1.00 - CHF 499.00 CHF 500.00 - CHF 1'999.00 CHF 2'000.00 - …" at bounding box center [553, 218] width 224 height 17
click at [451, 252] on div "Kunde wünscht die Option für fixe Raten" at bounding box center [679, 263] width 476 height 41
click at [458, 264] on label "Kunde wünscht die Option für fixe Raten" at bounding box center [533, 262] width 184 height 11
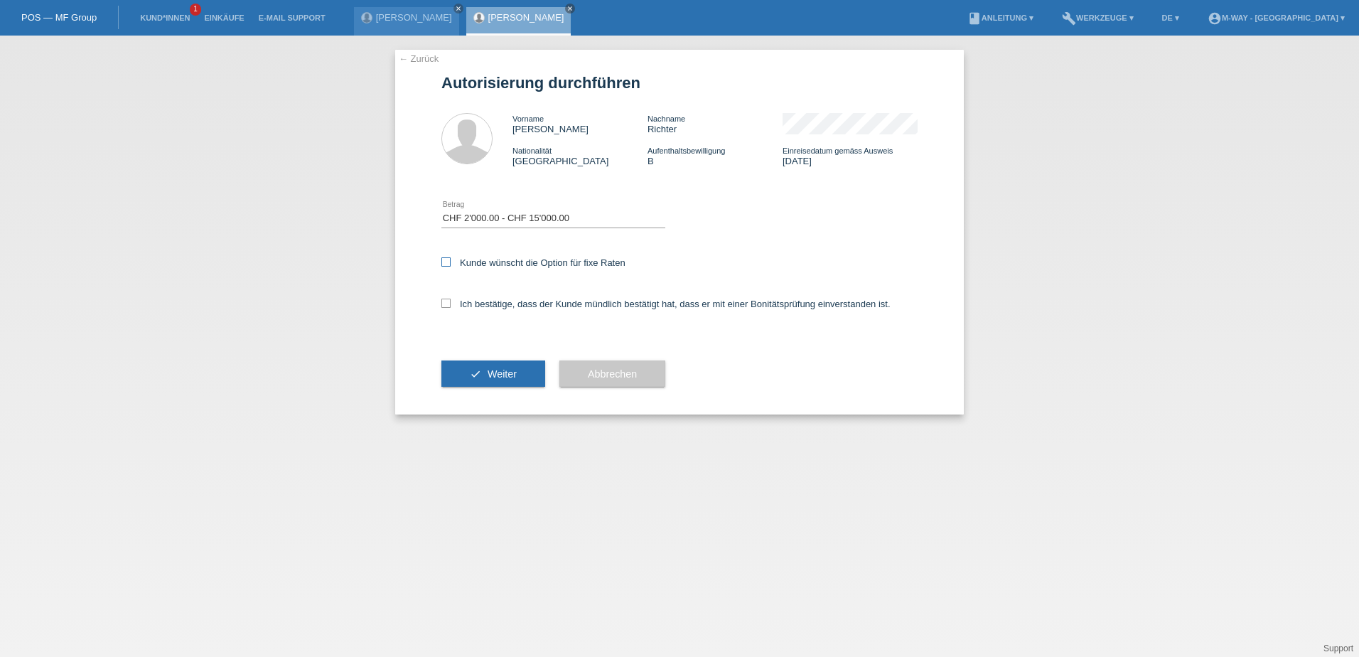
click at [451, 264] on input "Kunde wünscht die Option für fixe Raten" at bounding box center [445, 261] width 9 height 9
checkbox input "true"
drag, startPoint x: 447, startPoint y: 306, endPoint x: 461, endPoint y: 309, distance: 14.5
click at [449, 306] on icon at bounding box center [445, 303] width 9 height 9
click at [449, 306] on input "Ich bestätige, dass der Kunde mündlich bestätigt hat, dass er mit einer Bonität…" at bounding box center [445, 303] width 9 height 9
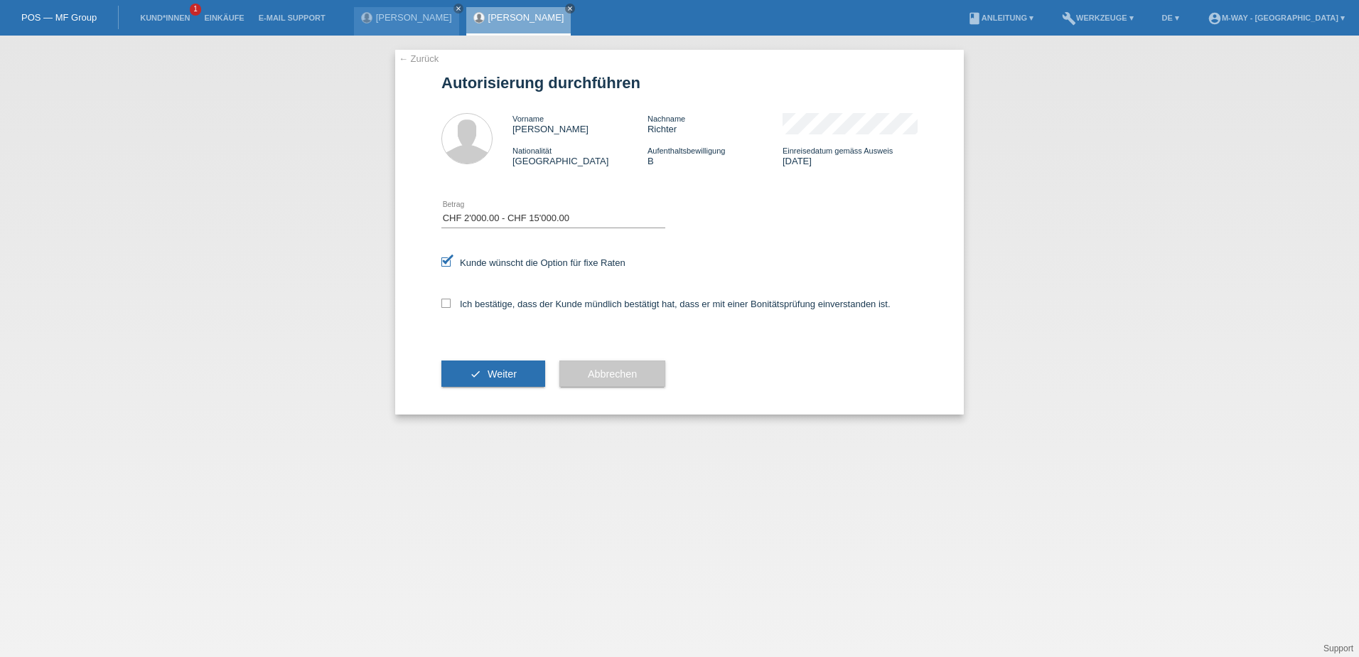
checkbox input "true"
click at [515, 373] on span "Weiter" at bounding box center [502, 373] width 29 height 11
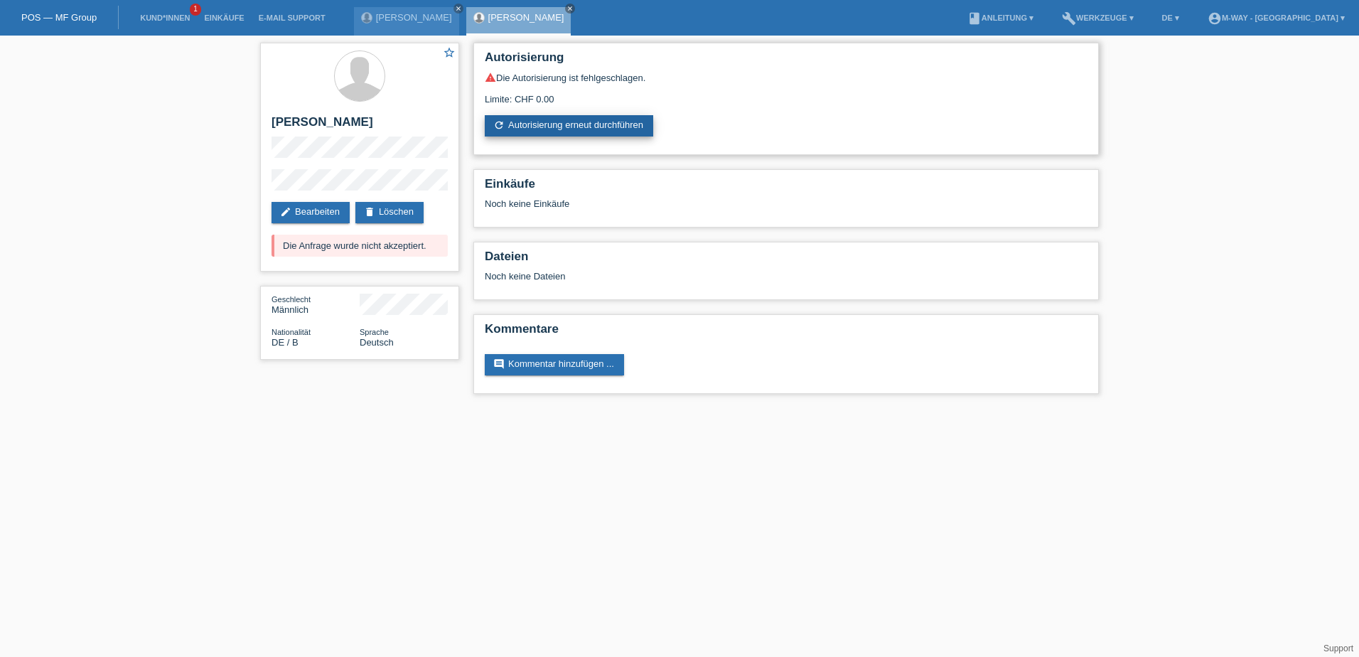
click at [539, 123] on link "refresh Autorisierung erneut durchführen" at bounding box center [569, 125] width 168 height 21
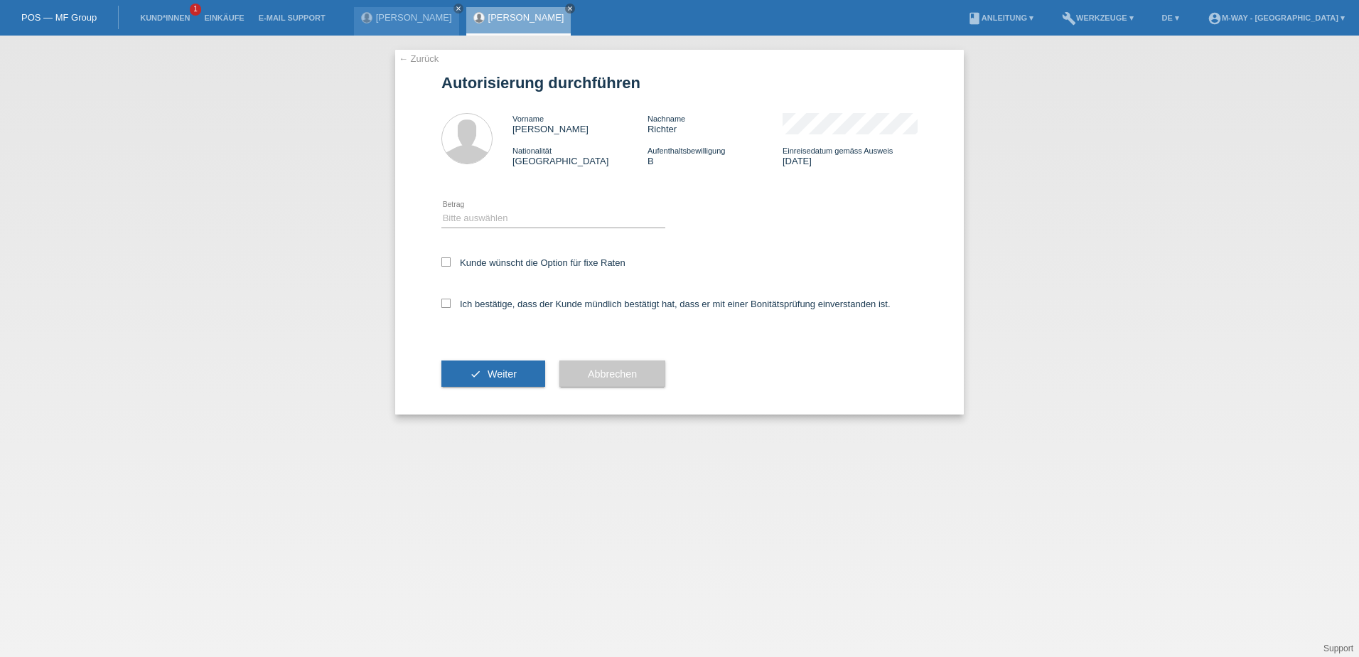
drag, startPoint x: 782, startPoint y: 158, endPoint x: 833, endPoint y: 164, distance: 51.6
click at [833, 164] on div "Einreisedatum gemäss Ausweis [DATE]" at bounding box center [850, 155] width 135 height 21
click at [754, 232] on div "Bitte auswählen CHF 1.00 - CHF 499.00 CHF 500.00 - CHF 1'999.00 CHF 2'000.00 - …" at bounding box center [679, 219] width 476 height 48
click at [637, 220] on select "Bitte auswählen CHF 1.00 - CHF 499.00 CHF 500.00 - CHF 1'999.00 CHF 2'000.00 - …" at bounding box center [553, 218] width 224 height 17
select select "3"
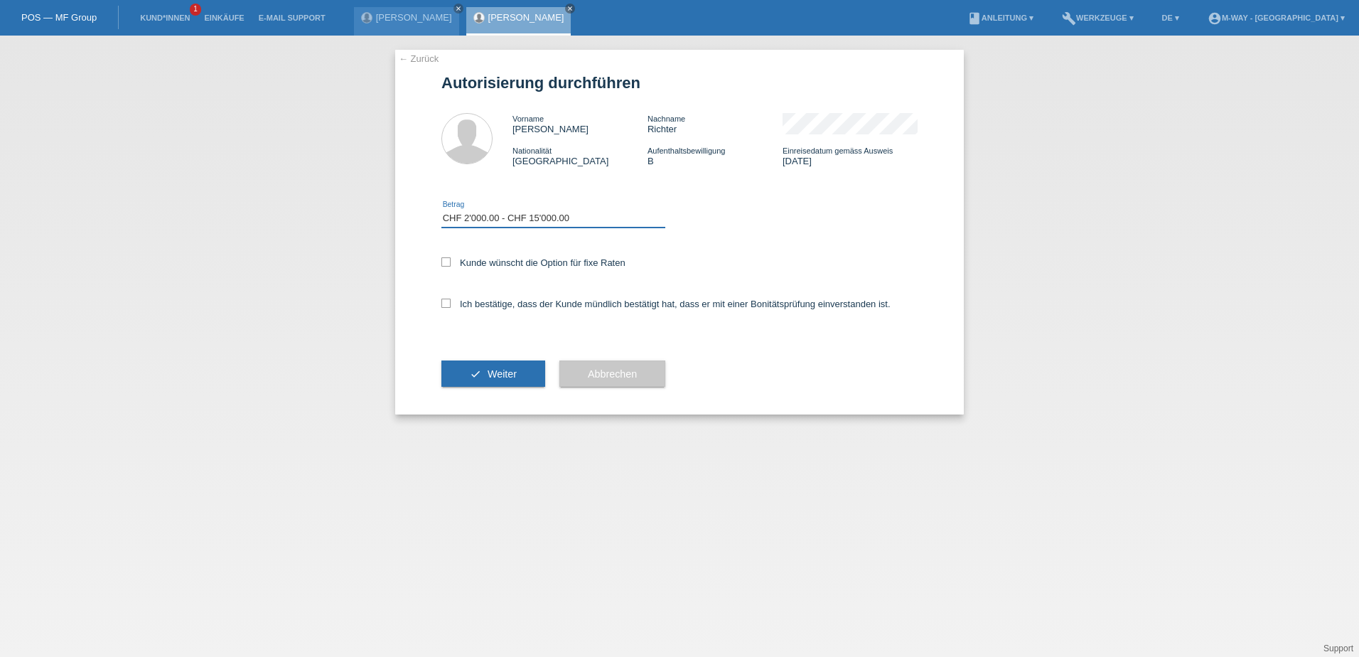
click at [441, 210] on select "Bitte auswählen CHF 1.00 - CHF 499.00 CHF 500.00 - CHF 1'999.00 CHF 2'000.00 - …" at bounding box center [553, 218] width 224 height 17
click at [450, 269] on div "Kunde wünscht die Option für fixe Raten" at bounding box center [679, 263] width 476 height 41
click at [448, 264] on icon at bounding box center [445, 261] width 9 height 9
click at [448, 264] on input "Kunde wünscht die Option für fixe Raten" at bounding box center [445, 261] width 9 height 9
checkbox input "true"
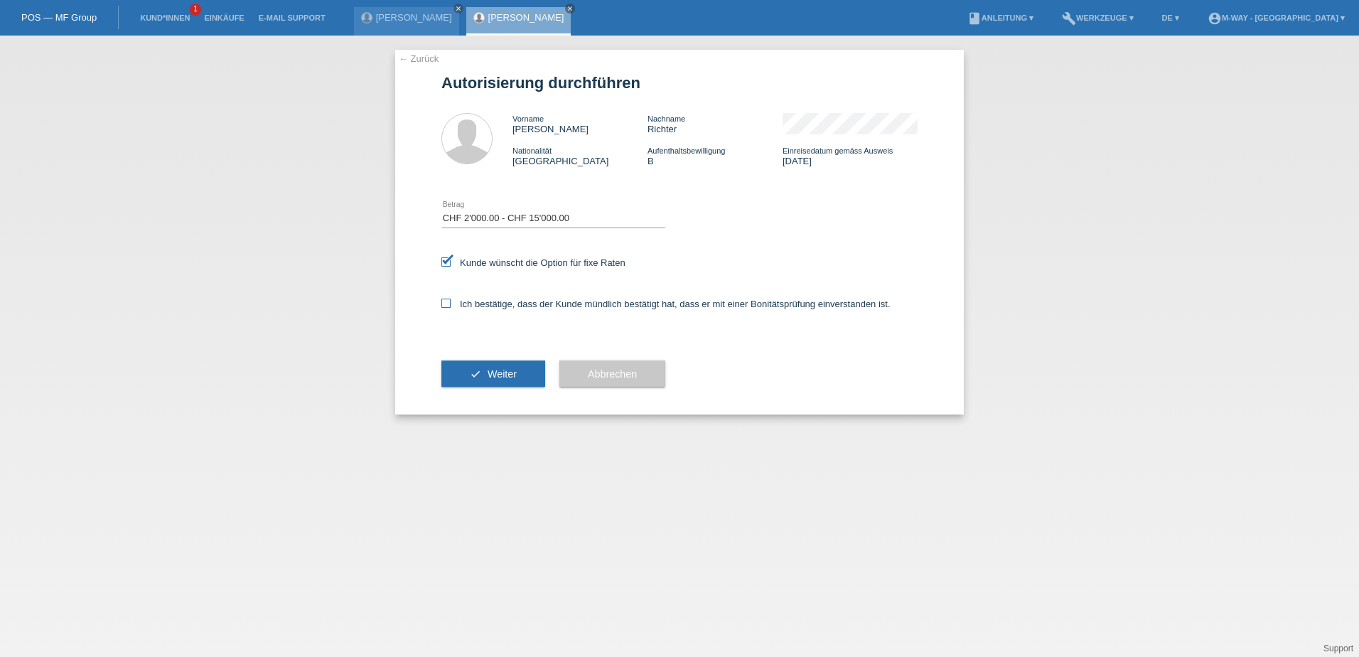
click at [452, 301] on label "Ich bestätige, dass der Kunde mündlich bestätigt hat, dass er mit einer Bonität…" at bounding box center [665, 304] width 449 height 11
click at [451, 301] on input "Ich bestätige, dass der Kunde mündlich bestätigt hat, dass er mit einer Bonität…" at bounding box center [445, 303] width 9 height 9
checkbox input "true"
click at [487, 364] on button "check Weiter" at bounding box center [493, 373] width 104 height 27
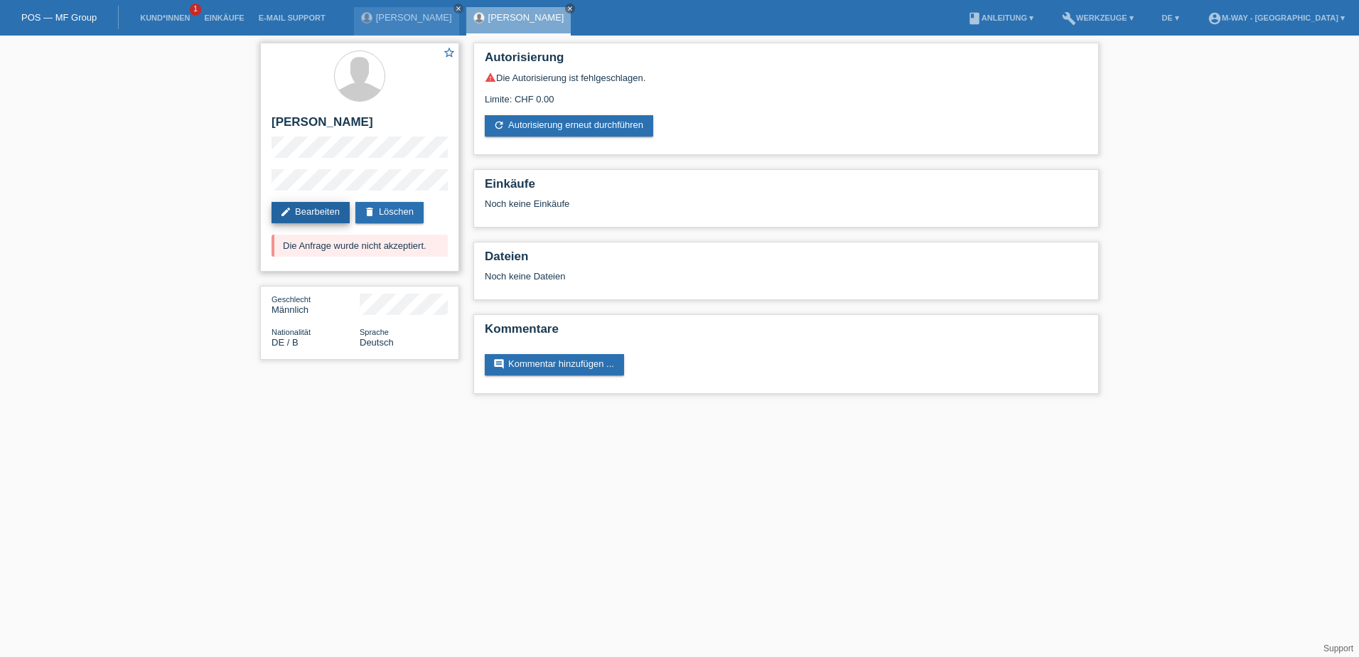
click at [327, 207] on link "edit Bearbeiten" at bounding box center [311, 212] width 78 height 21
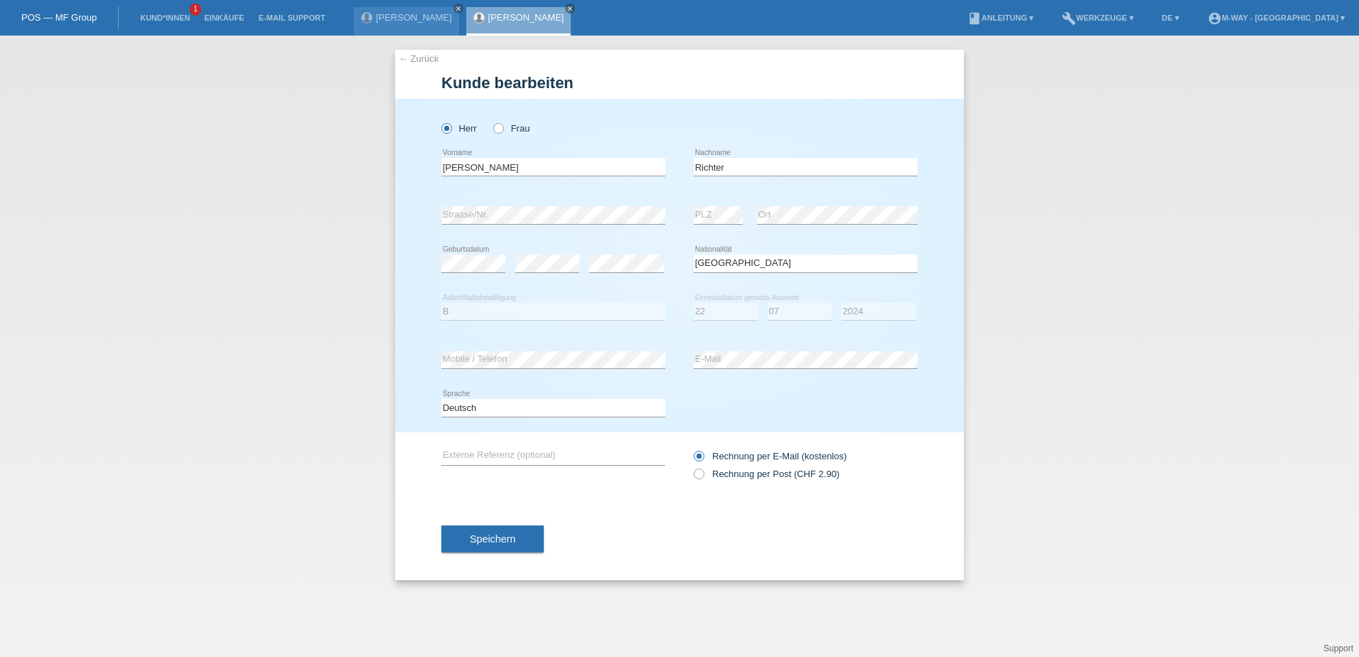
select select "DE"
select select "B"
select select "22"
select select "07"
select select "2024"
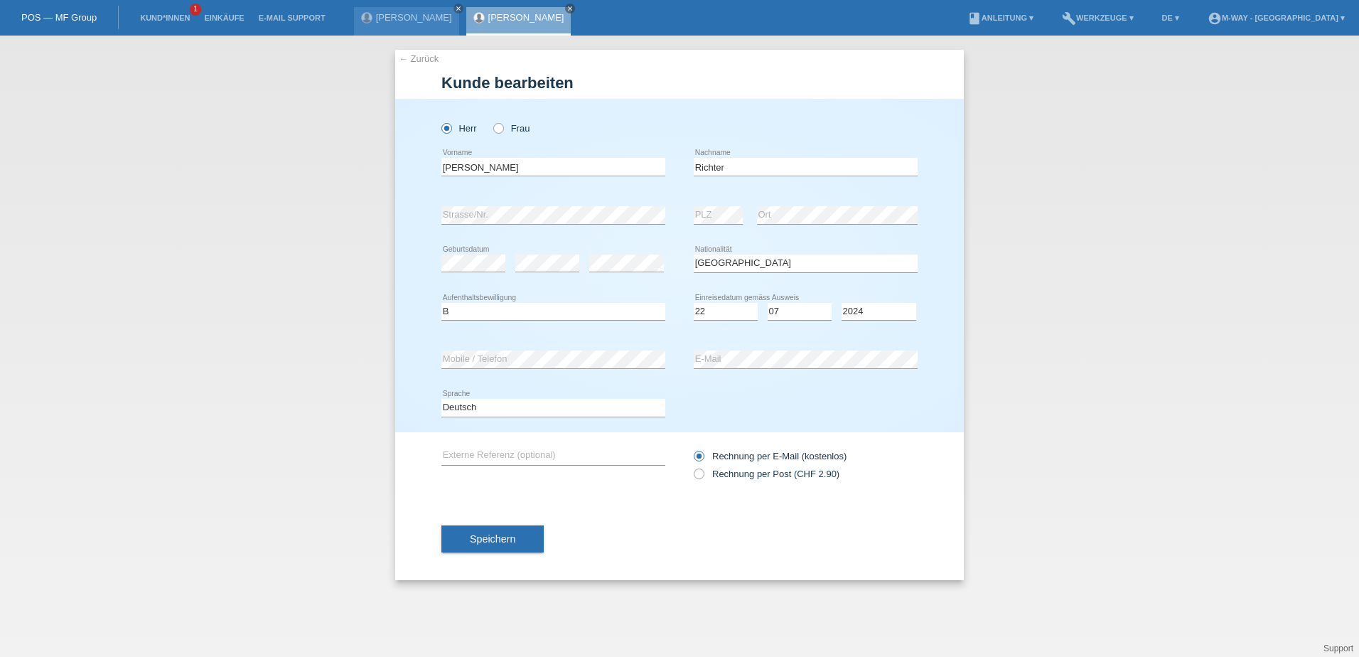
click at [859, 187] on div "Richter error Nachname" at bounding box center [806, 167] width 224 height 48
click at [925, 163] on div "Herr Frau Heiko error Vorname" at bounding box center [679, 265] width 569 height 333
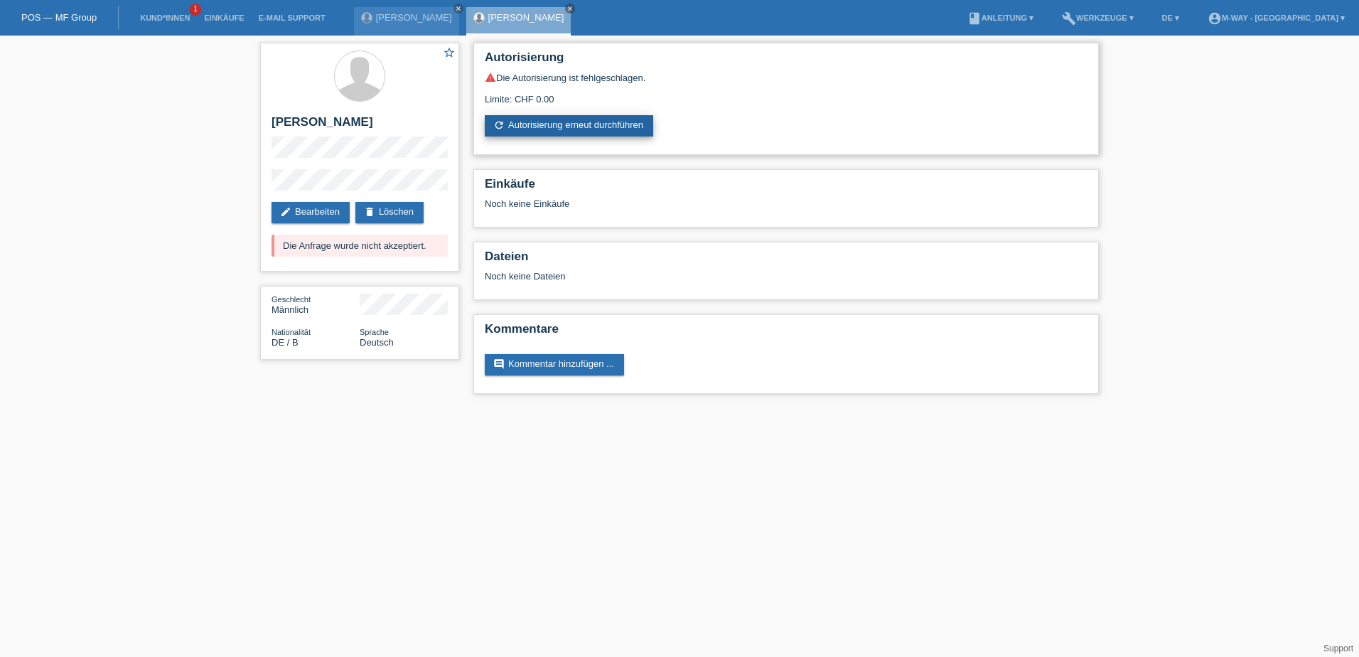
click at [567, 130] on link "refresh Autorisierung erneut durchführen" at bounding box center [569, 125] width 168 height 21
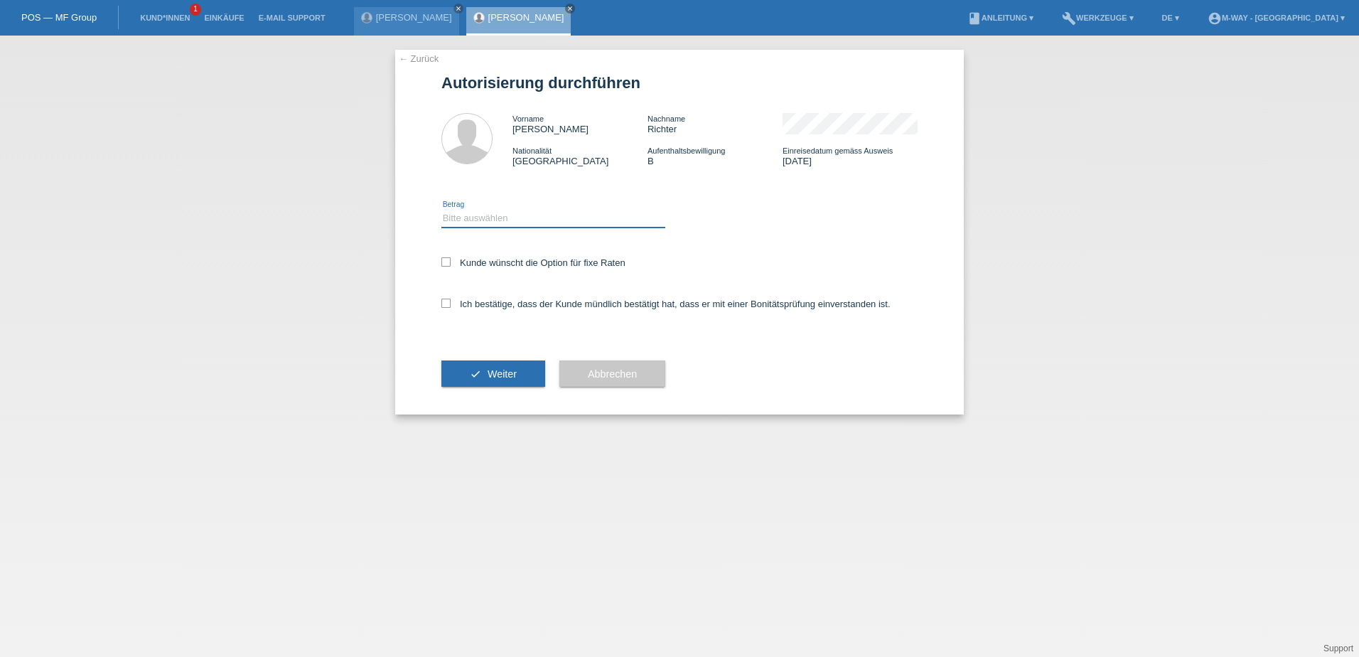
click at [594, 221] on select "Bitte auswählen CHF 1.00 - CHF 499.00 CHF 500.00 - CHF 1'999.00 CHF 2'000.00 - …" at bounding box center [553, 218] width 224 height 17
select select "3"
click at [441, 210] on select "Bitte auswählen CHF 1.00 - CHF 499.00 CHF 500.00 - CHF 1'999.00 CHF 2'000.00 - …" at bounding box center [553, 218] width 224 height 17
click at [449, 254] on div "Kunde wünscht die Option für fixe Raten" at bounding box center [679, 263] width 476 height 41
click at [444, 265] on icon at bounding box center [445, 261] width 9 height 9
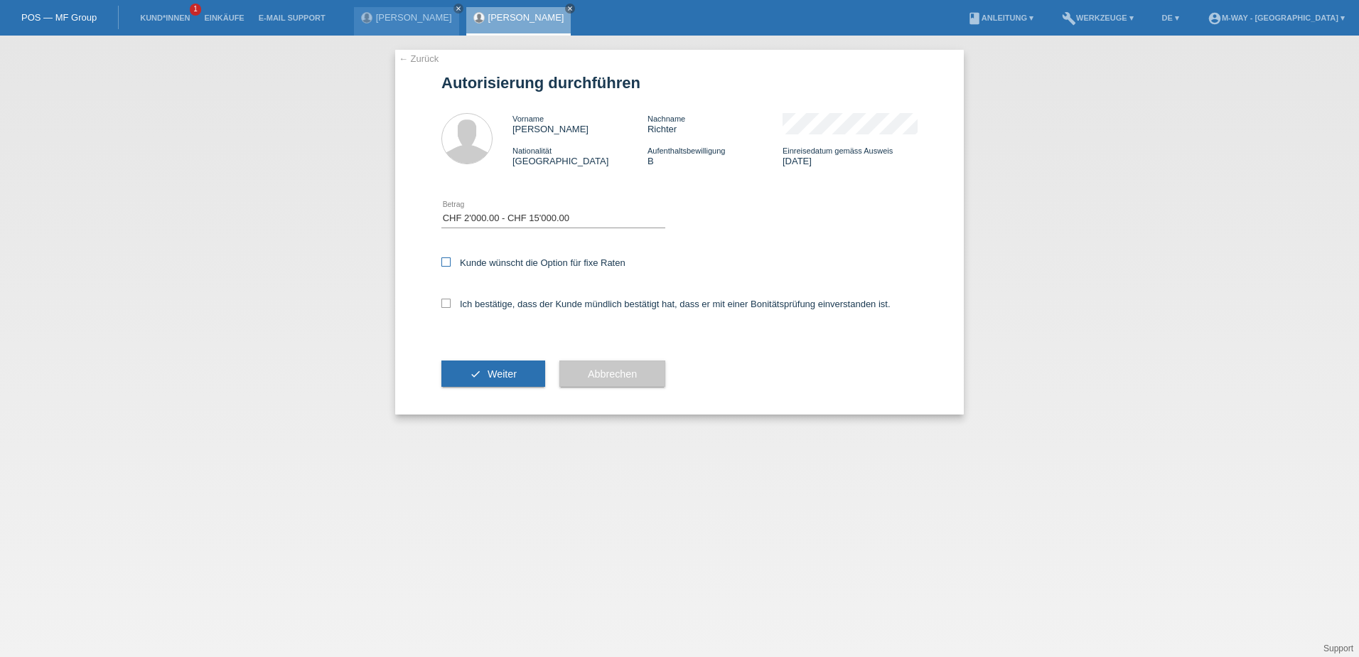
click at [444, 265] on input "Kunde wünscht die Option für fixe Raten" at bounding box center [445, 261] width 9 height 9
checkbox input "true"
click at [453, 302] on label "Ich bestätige, dass der Kunde mündlich bestätigt hat, dass er mit einer Bonität…" at bounding box center [665, 304] width 449 height 11
click at [451, 302] on input "Ich bestätige, dass der Kunde mündlich bestätigt hat, dass er mit einer Bonität…" at bounding box center [445, 303] width 9 height 9
checkbox input "true"
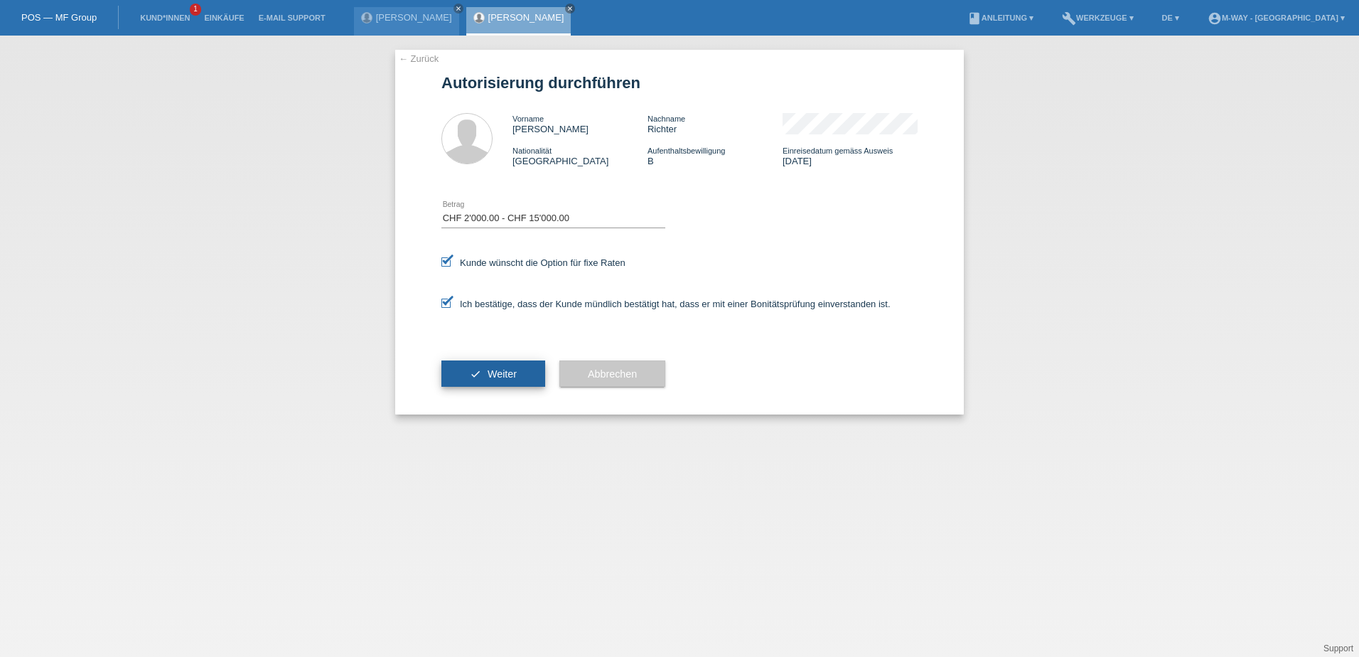
click at [482, 367] on button "check Weiter" at bounding box center [493, 373] width 104 height 27
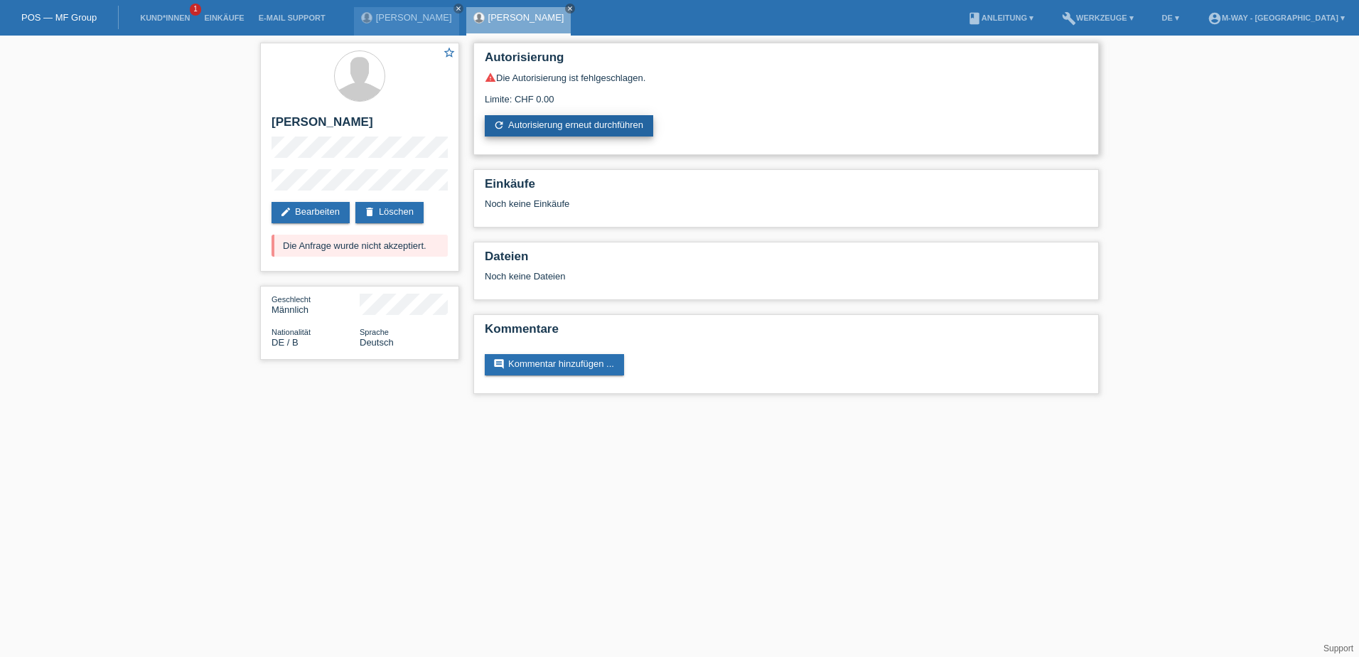
click at [592, 131] on link "refresh Autorisierung erneut durchführen" at bounding box center [569, 125] width 168 height 21
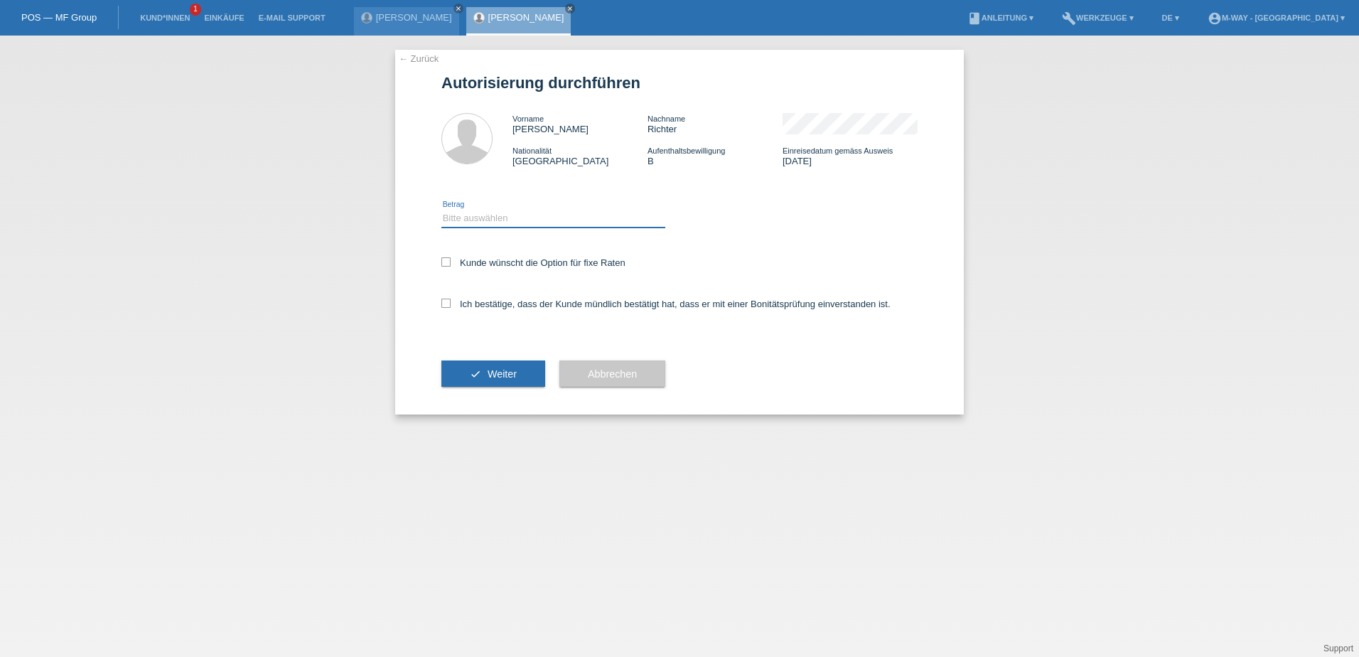
click at [565, 214] on select "Bitte auswählen CHF 1.00 - CHF 499.00 CHF 500.00 - CHF 1'999.00 CHF 2'000.00 - …" at bounding box center [553, 218] width 224 height 17
select select "2"
click at [441, 210] on select "Bitte auswählen CHF 1.00 - CHF 499.00 CHF 500.00 - CHF 1'999.00 CHF 2'000.00 - …" at bounding box center [553, 218] width 224 height 17
click at [458, 262] on label "Kunde wünscht die Option für fixe Raten" at bounding box center [533, 262] width 184 height 11
click at [451, 262] on input "Kunde wünscht die Option für fixe Raten" at bounding box center [445, 261] width 9 height 9
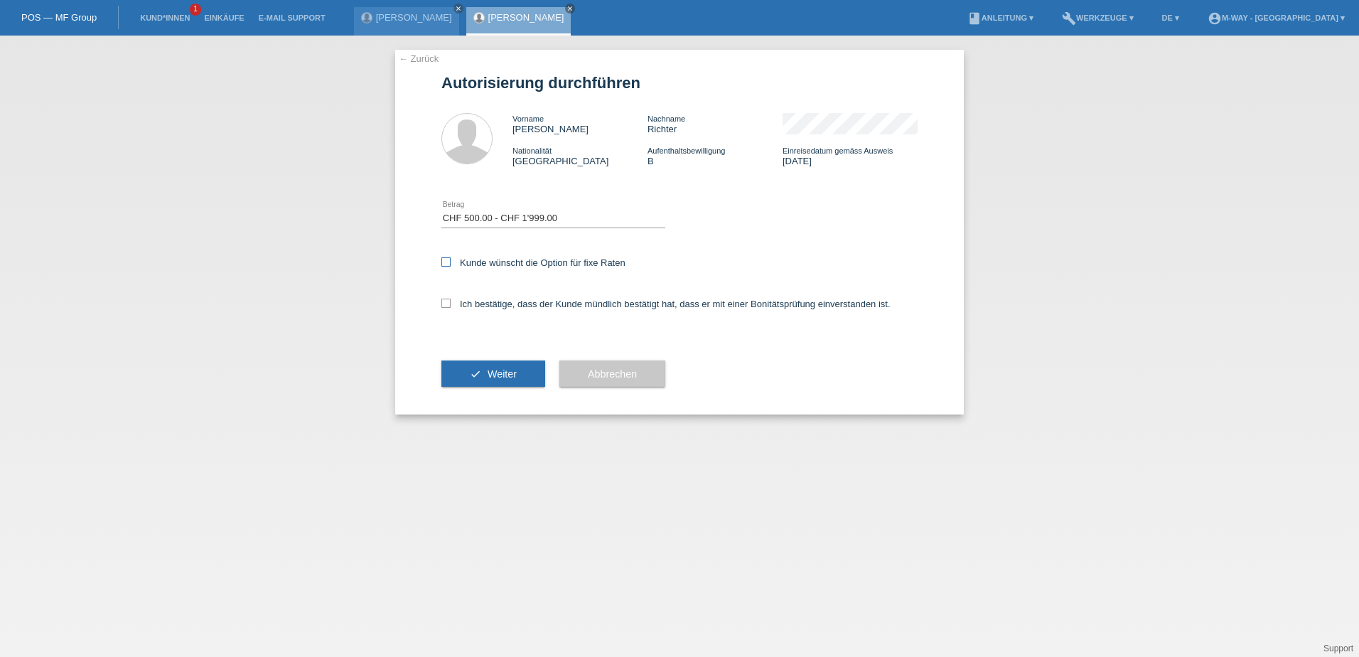
checkbox input "true"
click at [452, 301] on label "Ich bestätige, dass der Kunde mündlich bestätigt hat, dass er mit einer Bonität…" at bounding box center [665, 304] width 449 height 11
click at [451, 301] on input "Ich bestätige, dass der Kunde mündlich bestätigt hat, dass er mit einer Bonität…" at bounding box center [445, 303] width 9 height 9
checkbox input "true"
click at [493, 372] on span "Weiter" at bounding box center [502, 373] width 29 height 11
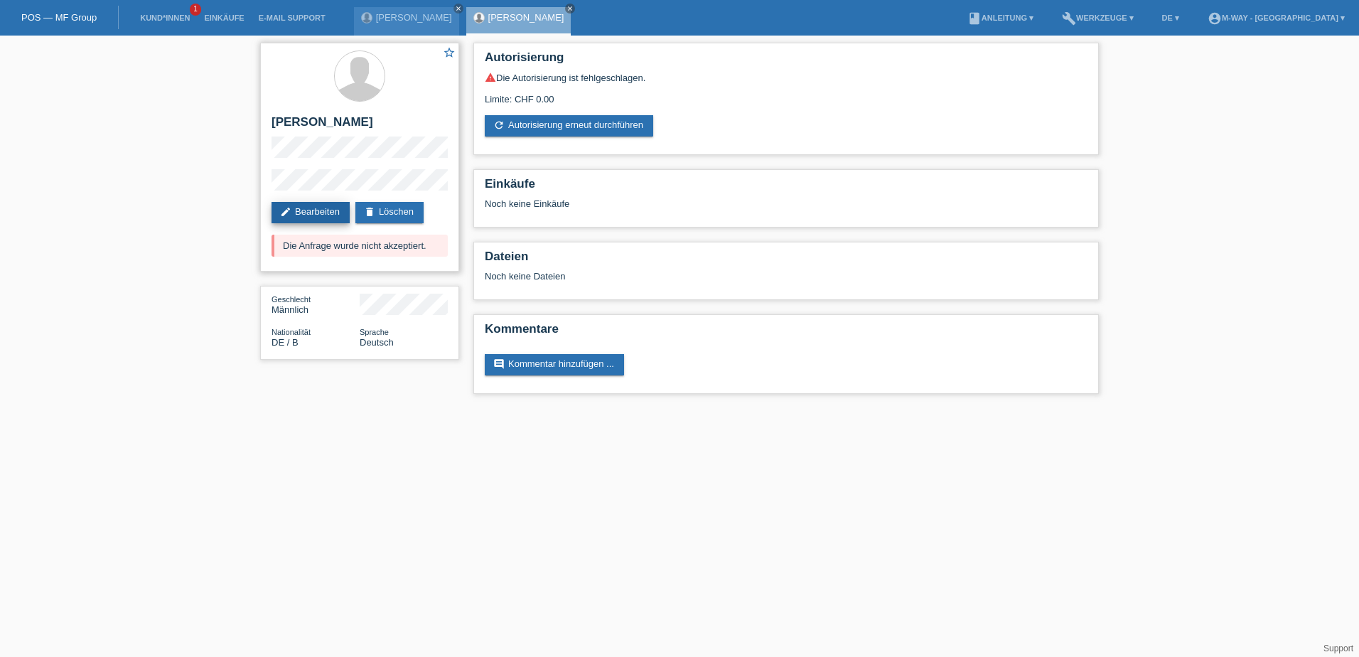
click at [338, 214] on link "edit Bearbeiten" at bounding box center [311, 212] width 78 height 21
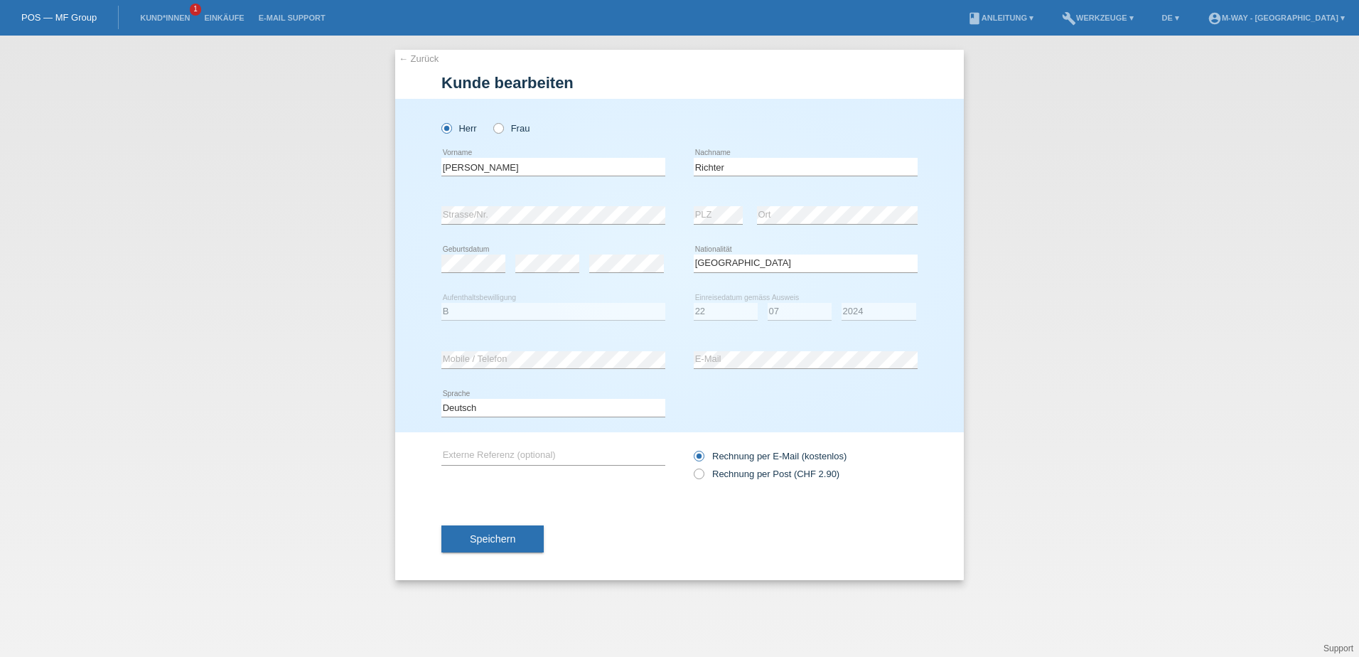
select select "DE"
select select "B"
select select "22"
select select "07"
select select "2024"
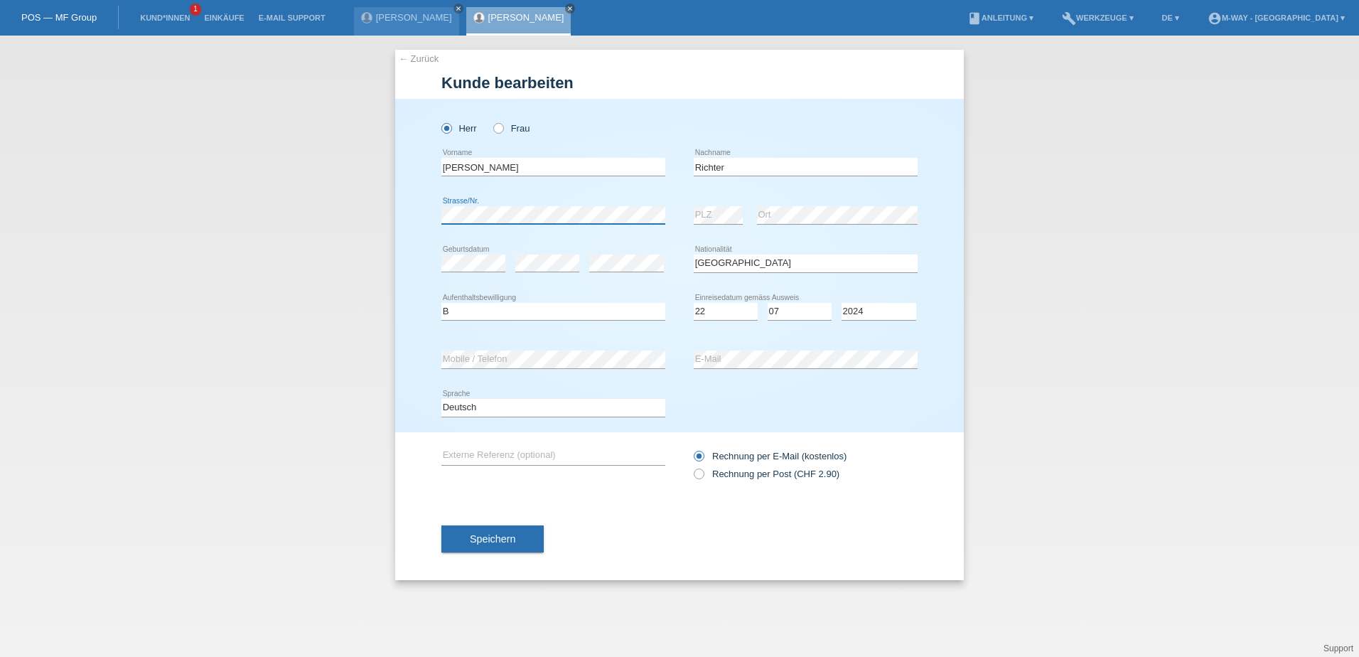
click at [368, 208] on div "← Zurück Kunde bearbeiten Herr Frau Heiko error Vorname [PERSON_NAME]" at bounding box center [679, 346] width 1359 height 621
click at [722, 208] on div "error PLZ error Ort" at bounding box center [806, 215] width 224 height 48
click at [667, 212] on div "error Strasse/Nr. error PLZ error Ort" at bounding box center [679, 215] width 476 height 48
click at [817, 235] on div "error Ort" at bounding box center [837, 215] width 161 height 48
click at [522, 540] on button "Speichern" at bounding box center [492, 538] width 102 height 27
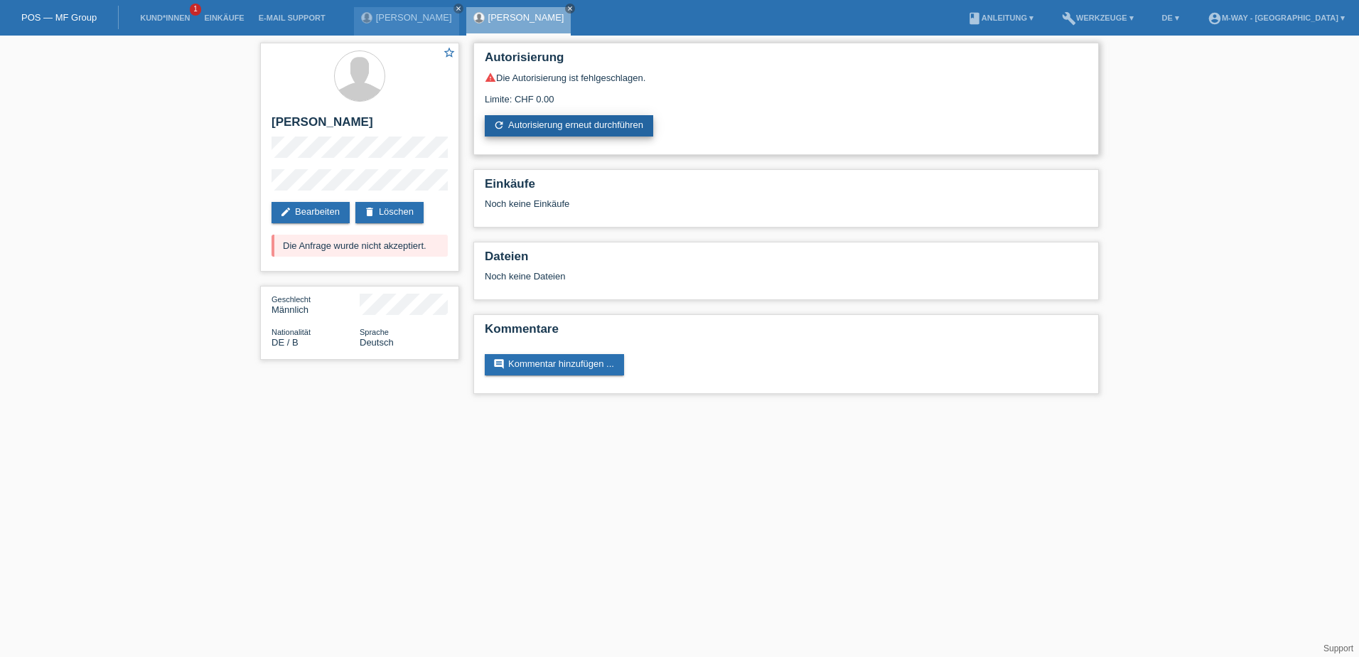
click at [593, 135] on link "refresh Autorisierung erneut durchführen" at bounding box center [569, 125] width 168 height 21
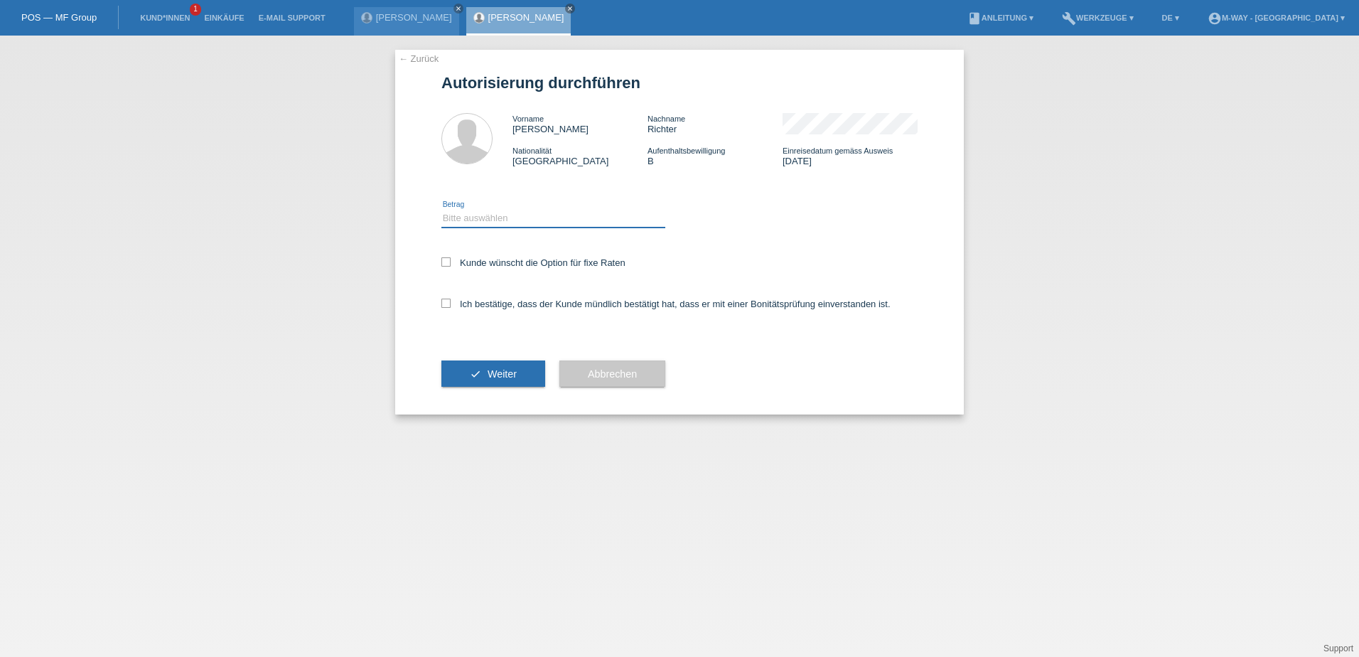
click at [572, 220] on select "Bitte auswählen CHF 1.00 - CHF 499.00 CHF 500.00 - CHF 1'999.00 CHF 2'000.00 - …" at bounding box center [553, 218] width 224 height 17
select select "2"
click at [441, 210] on select "Bitte auswählen CHF 1.00 - CHF 499.00 CHF 500.00 - CHF 1'999.00 CHF 2'000.00 - …" at bounding box center [553, 218] width 224 height 17
click at [453, 257] on label "Kunde wünscht die Option für fixe Raten" at bounding box center [533, 262] width 184 height 11
click at [451, 257] on input "Kunde wünscht die Option für fixe Raten" at bounding box center [445, 261] width 9 height 9
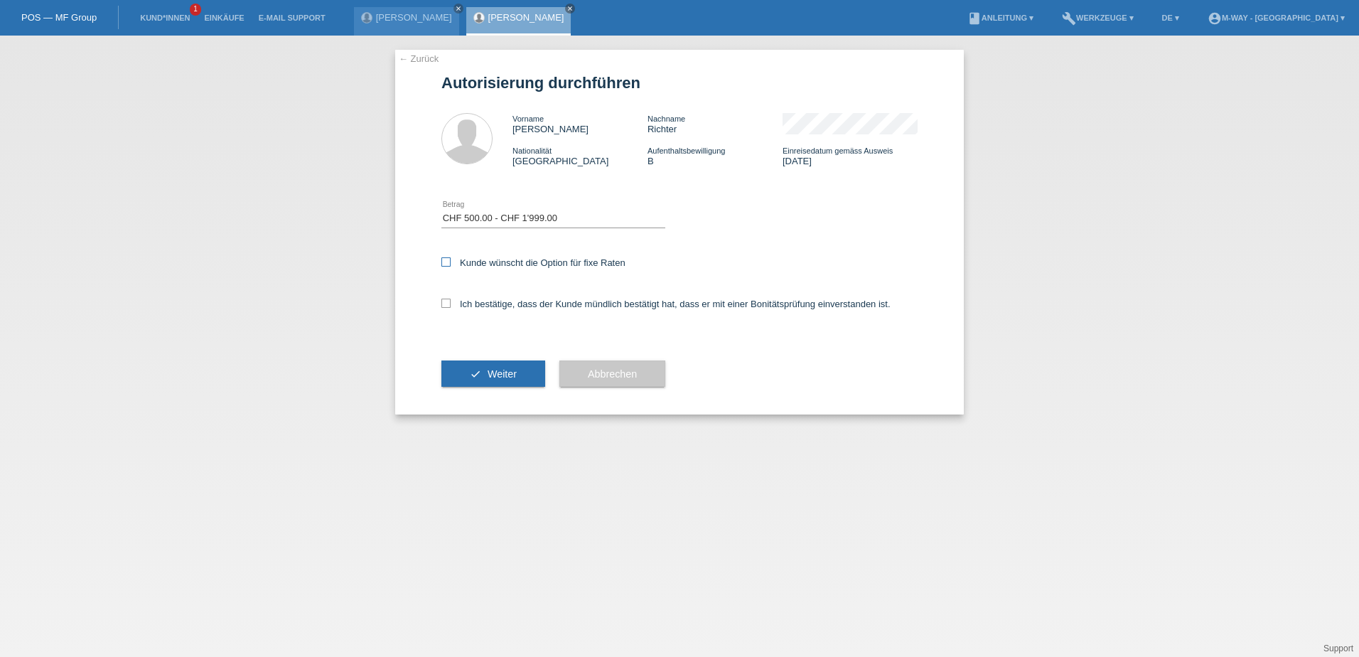
checkbox input "true"
click at [451, 303] on label "Ich bestätige, dass der Kunde mündlich bestätigt hat, dass er mit einer Bonität…" at bounding box center [665, 304] width 449 height 11
click at [451, 303] on input "Ich bestätige, dass der Kunde mündlich bestätigt hat, dass er mit einer Bonität…" at bounding box center [445, 303] width 9 height 9
checkbox input "true"
click at [483, 362] on button "check Weiter" at bounding box center [493, 373] width 104 height 27
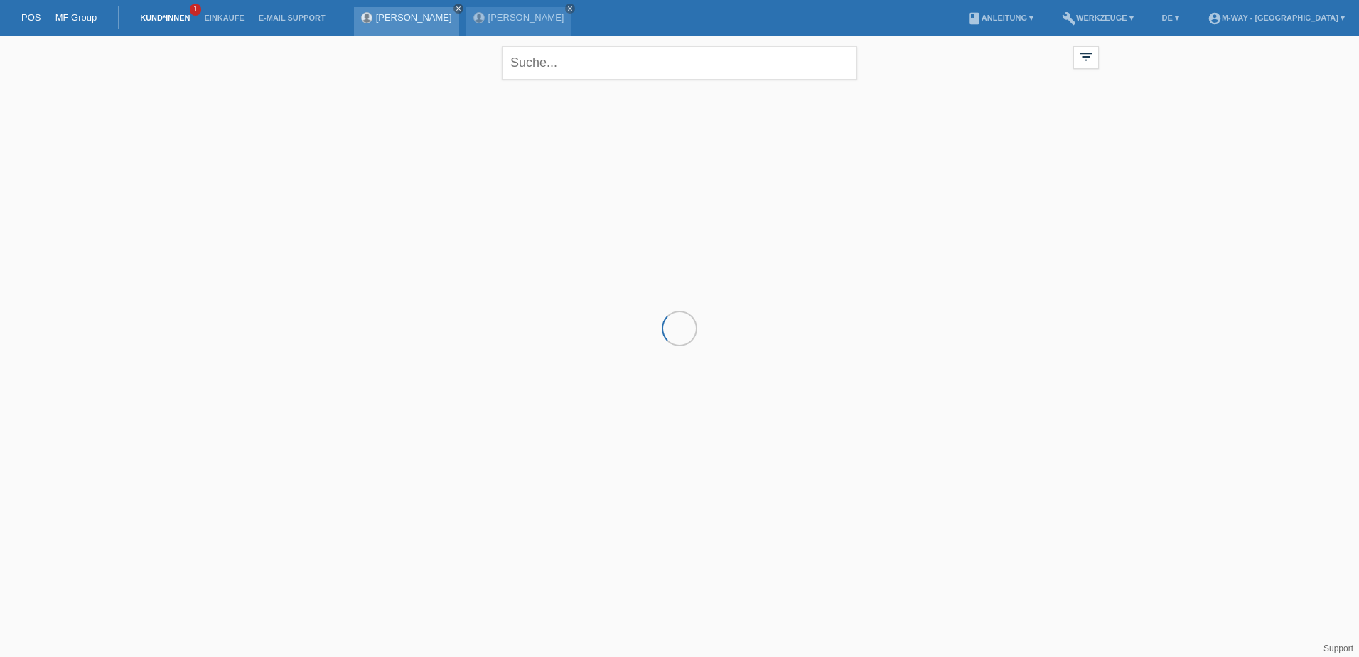
click at [462, 5] on icon "close" at bounding box center [458, 8] width 7 height 7
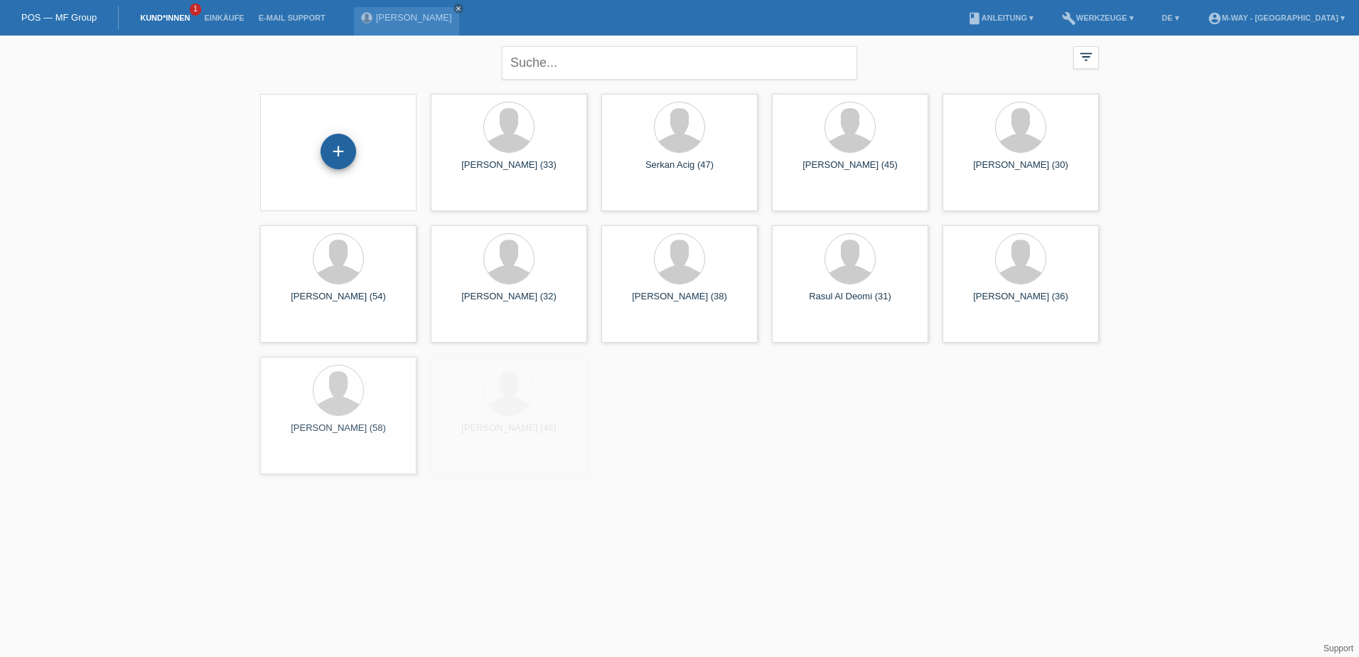
click at [354, 146] on div "+" at bounding box center [339, 152] width 36 height 36
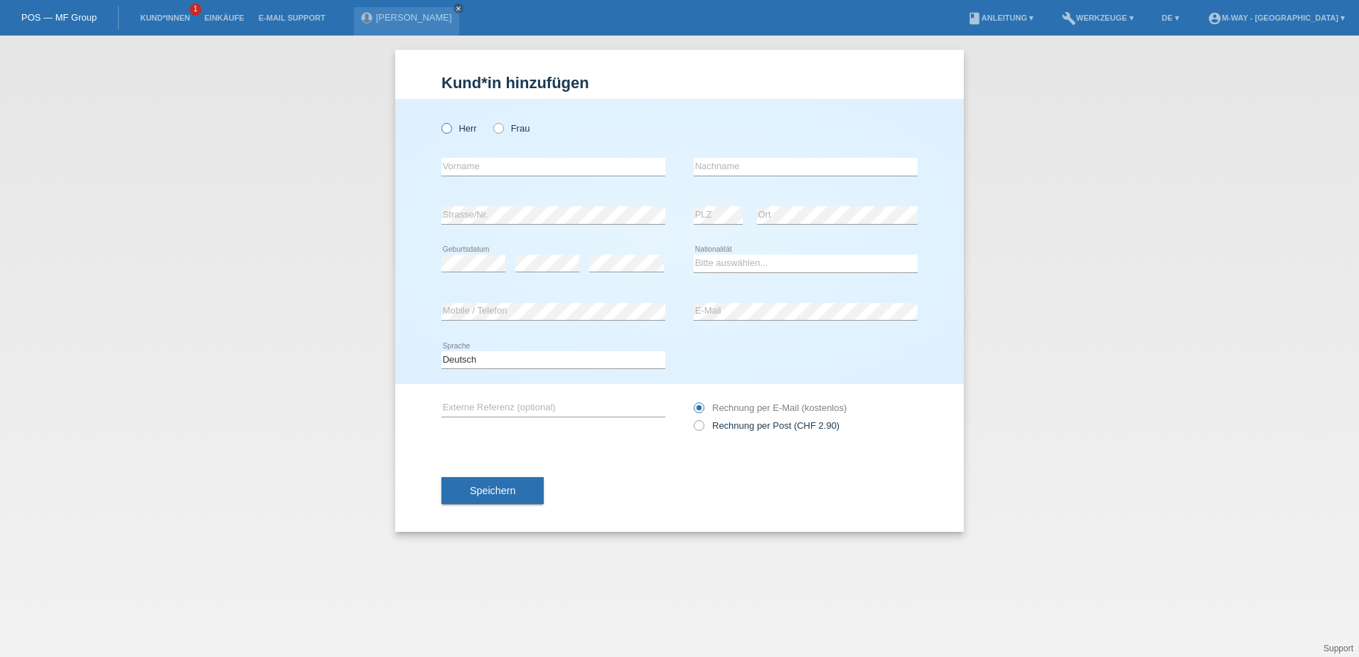
click at [439, 121] on icon at bounding box center [439, 121] width 0 height 0
click at [451, 128] on input "Herr" at bounding box center [445, 127] width 9 height 9
radio input "true"
click at [472, 162] on input "text" at bounding box center [553, 167] width 224 height 18
type input "[PERSON_NAME]"
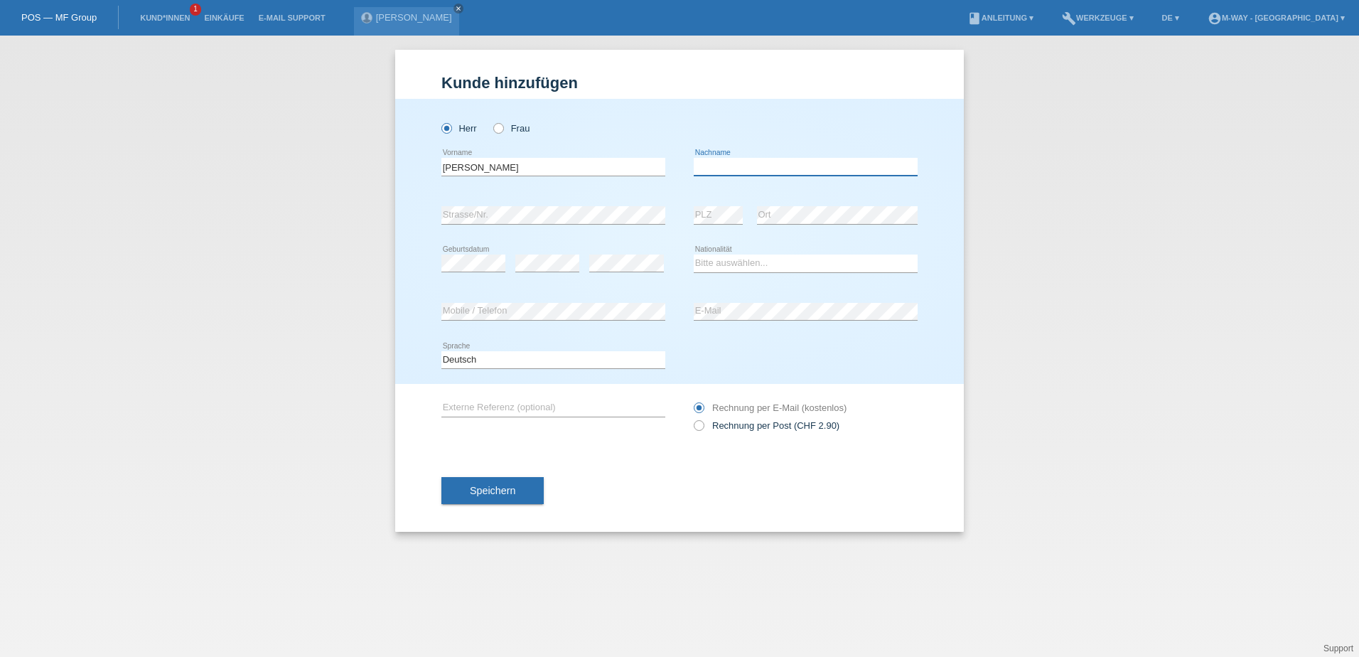
click at [727, 169] on input "text" at bounding box center [806, 167] width 224 height 18
type input "mOSTAFA"
drag, startPoint x: 786, startPoint y: 173, endPoint x: 625, endPoint y: 173, distance: 161.3
click at [625, 173] on div "Ahmed error Vorname mOSTAFA error Nachname" at bounding box center [679, 167] width 476 height 48
type input "Mostafa"
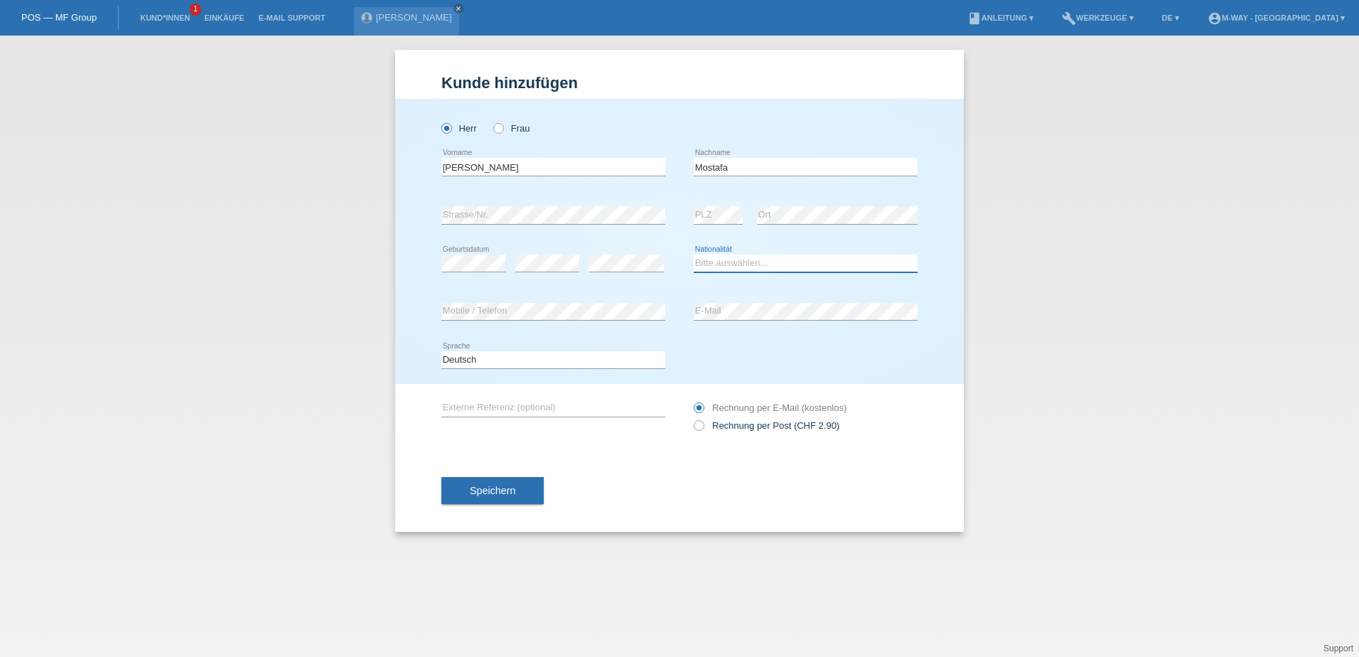
click at [751, 269] on select "Bitte auswählen... Schweiz Deutschland Liechtenstein Österreich ------------ Af…" at bounding box center [806, 262] width 224 height 17
select select "CH"
click at [694, 254] on select "Bitte auswählen... Schweiz Deutschland Liechtenstein Österreich ------------ Af…" at bounding box center [806, 262] width 224 height 17
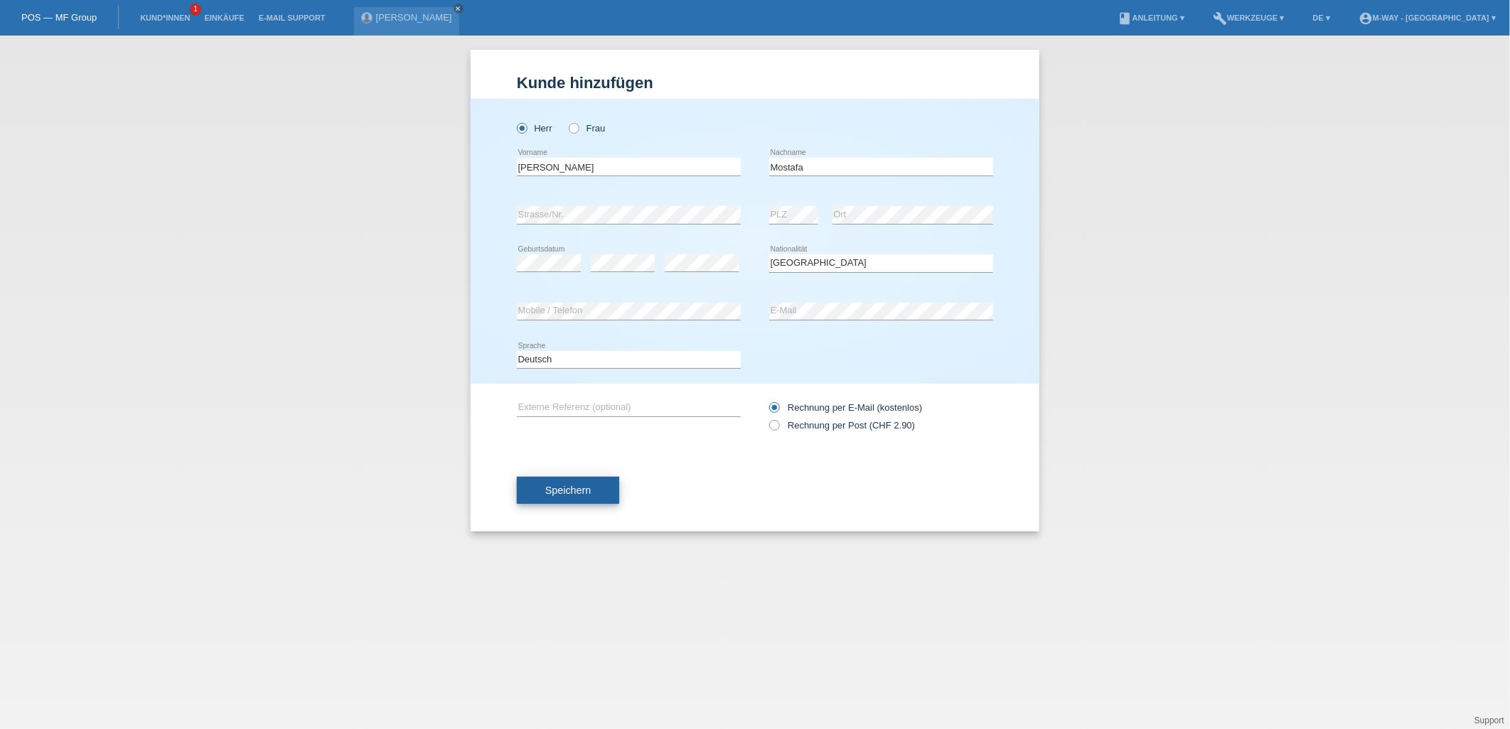
click at [605, 496] on button "Speichern" at bounding box center [568, 490] width 102 height 27
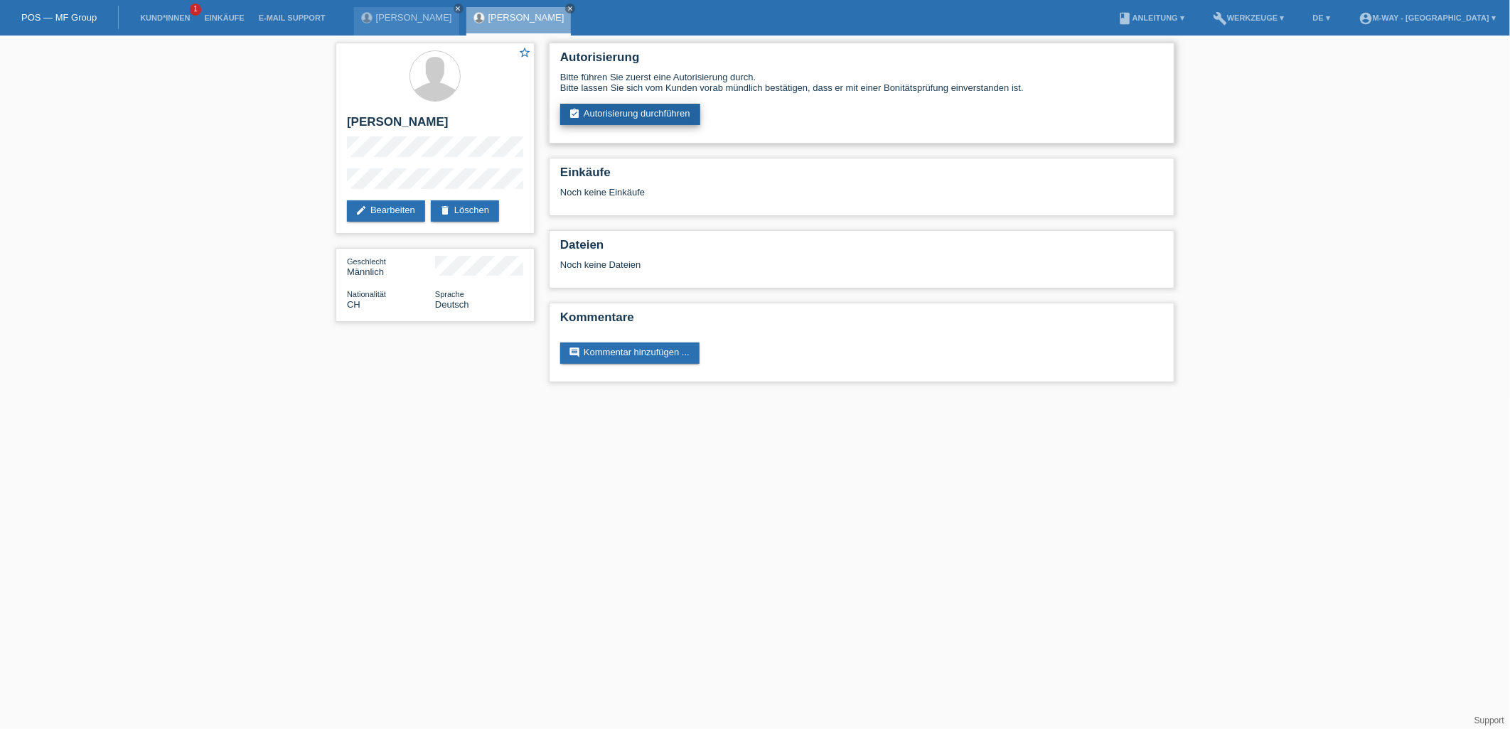
click at [605, 117] on link "assignment_turned_in Autorisierung durchführen" at bounding box center [630, 114] width 140 height 21
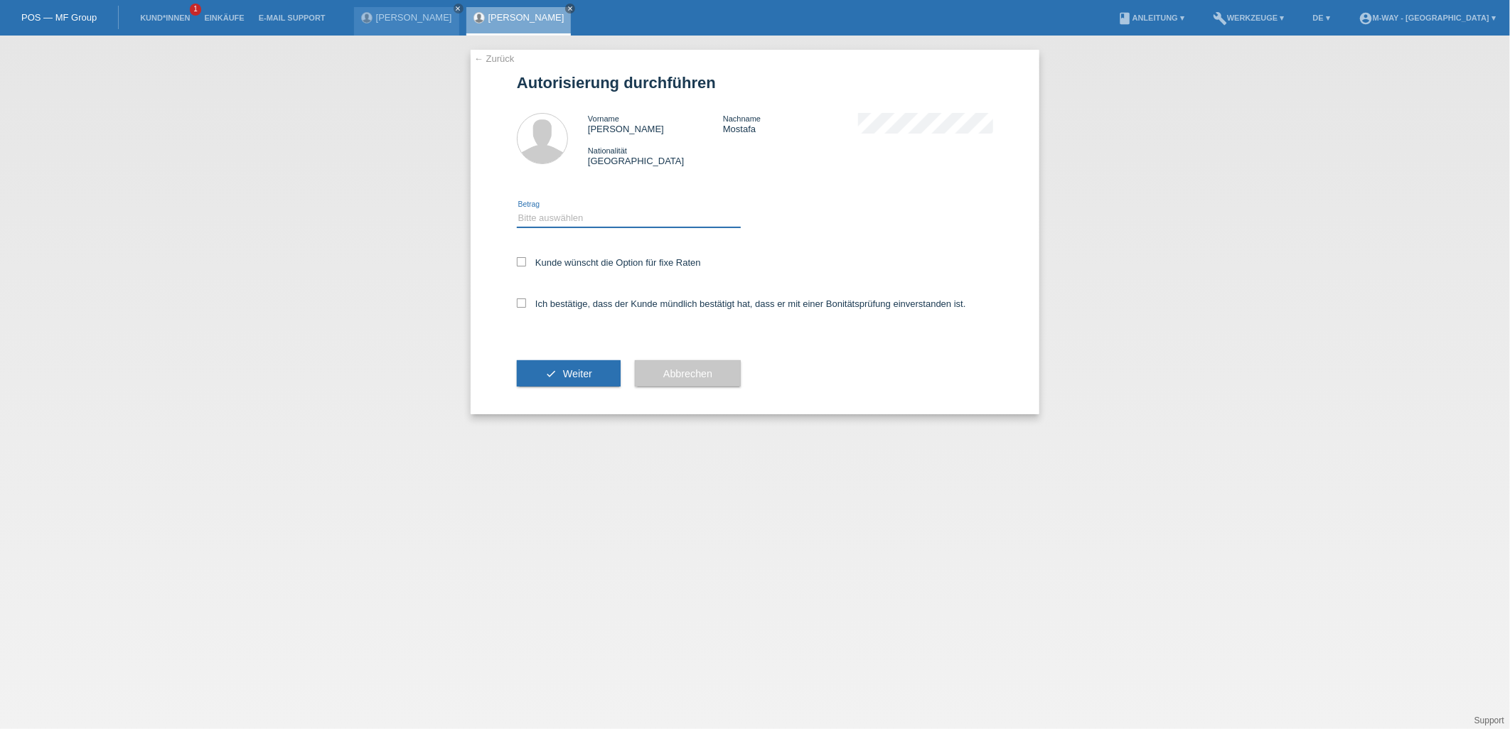
click at [569, 218] on select "Bitte auswählen CHF 1.00 - CHF 499.00 CHF 500.00 - CHF 1'999.00 CHF 2'000.00 - …" at bounding box center [629, 218] width 224 height 17
select select "3"
click at [517, 210] on select "Bitte auswählen CHF 1.00 - CHF 499.00 CHF 500.00 - CHF 1'999.00 CHF 2'000.00 - …" at bounding box center [629, 218] width 224 height 17
click at [522, 259] on icon at bounding box center [521, 261] width 9 height 9
click at [522, 259] on input "Kunde wünscht die Option für fixe Raten" at bounding box center [521, 261] width 9 height 9
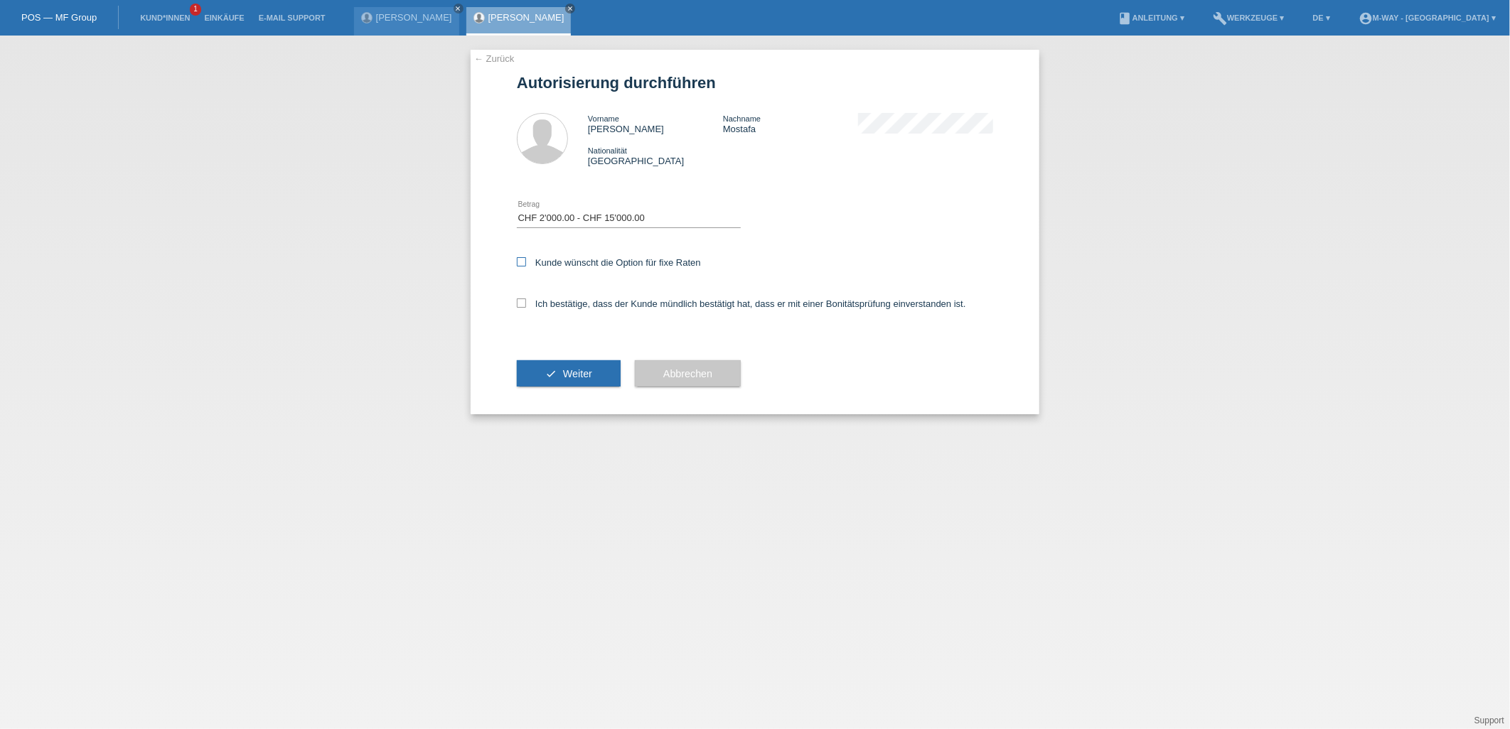
checkbox input "true"
click at [522, 306] on icon at bounding box center [521, 303] width 9 height 9
click at [522, 306] on input "Ich bestätige, dass der Kunde mündlich bestätigt hat, dass er mit einer Bonität…" at bounding box center [521, 303] width 9 height 9
checkbox input "true"
click at [576, 368] on span "Weiter" at bounding box center [577, 373] width 29 height 11
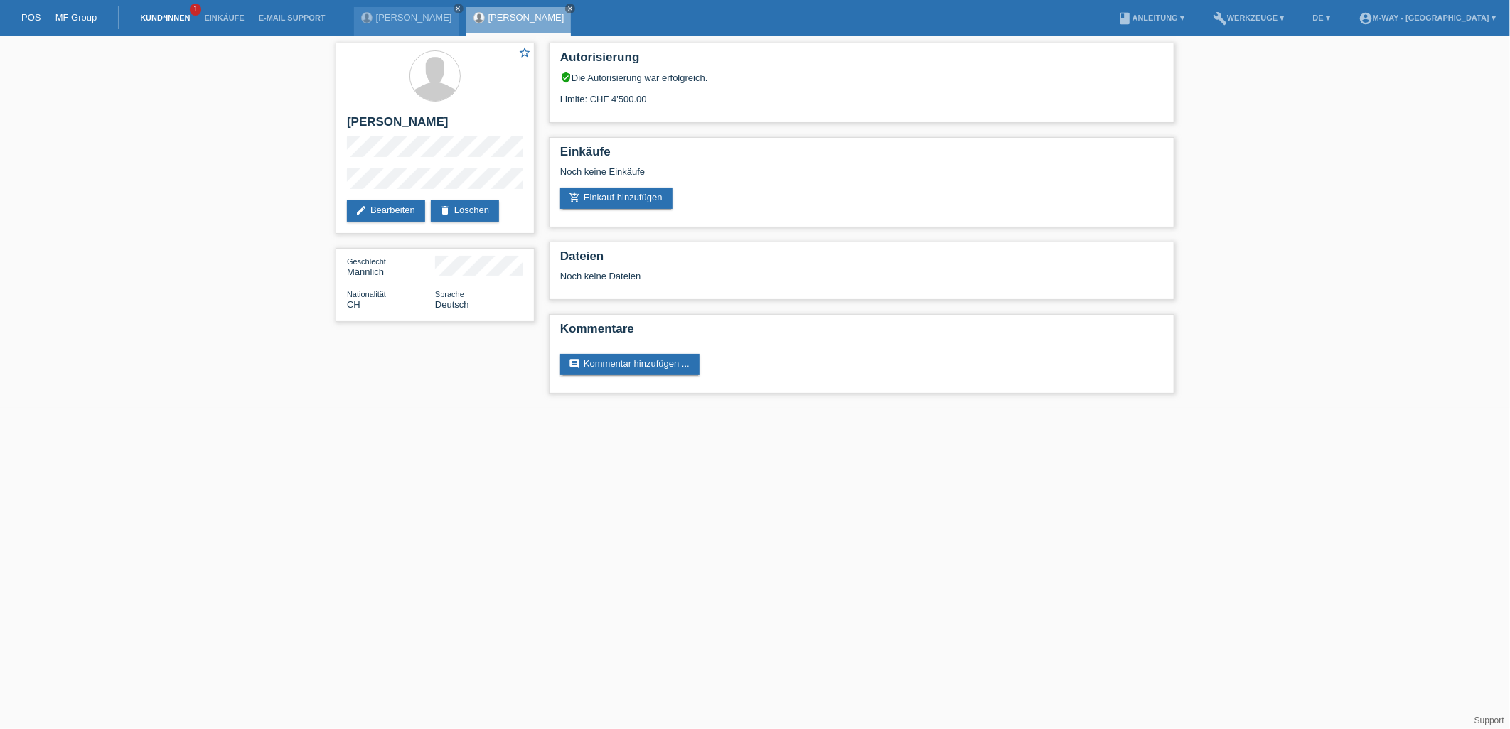
click at [169, 15] on link "Kund*innen" at bounding box center [165, 18] width 64 height 9
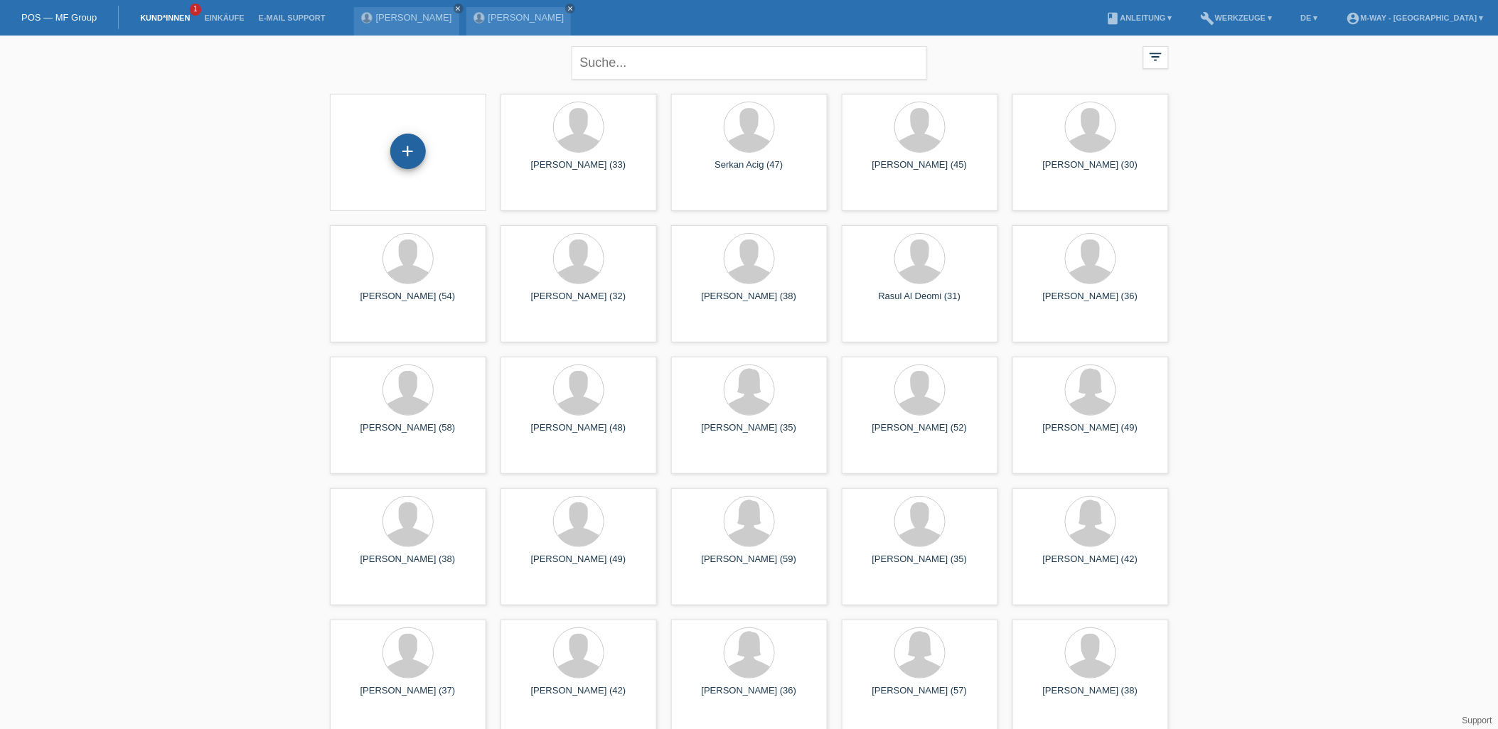
click at [402, 154] on div "+" at bounding box center [408, 152] width 36 height 36
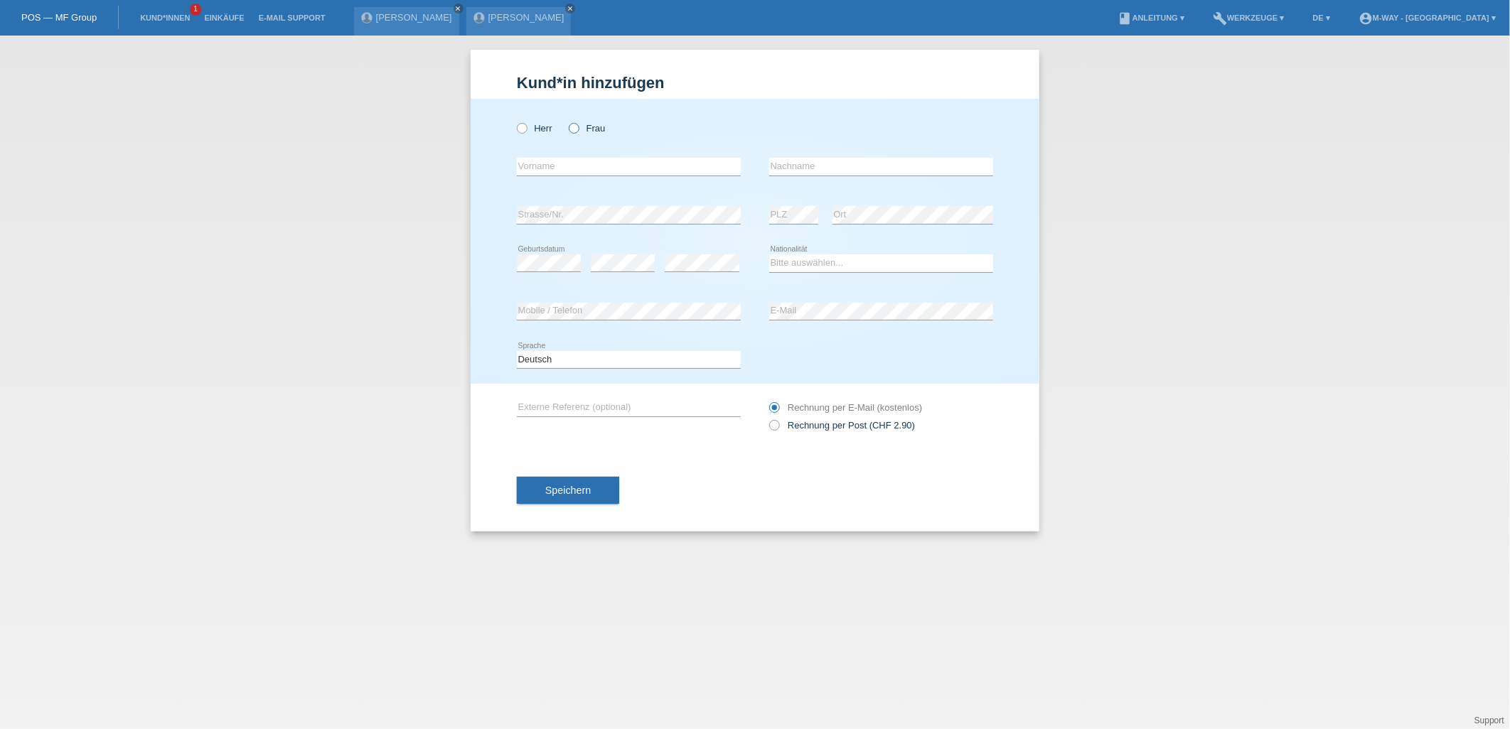
click at [566, 121] on icon at bounding box center [566, 121] width 0 height 0
click at [572, 125] on input "Frau" at bounding box center [573, 127] width 9 height 9
radio input "true"
click at [560, 166] on input "text" at bounding box center [629, 167] width 224 height 18
type input "Mirjam"
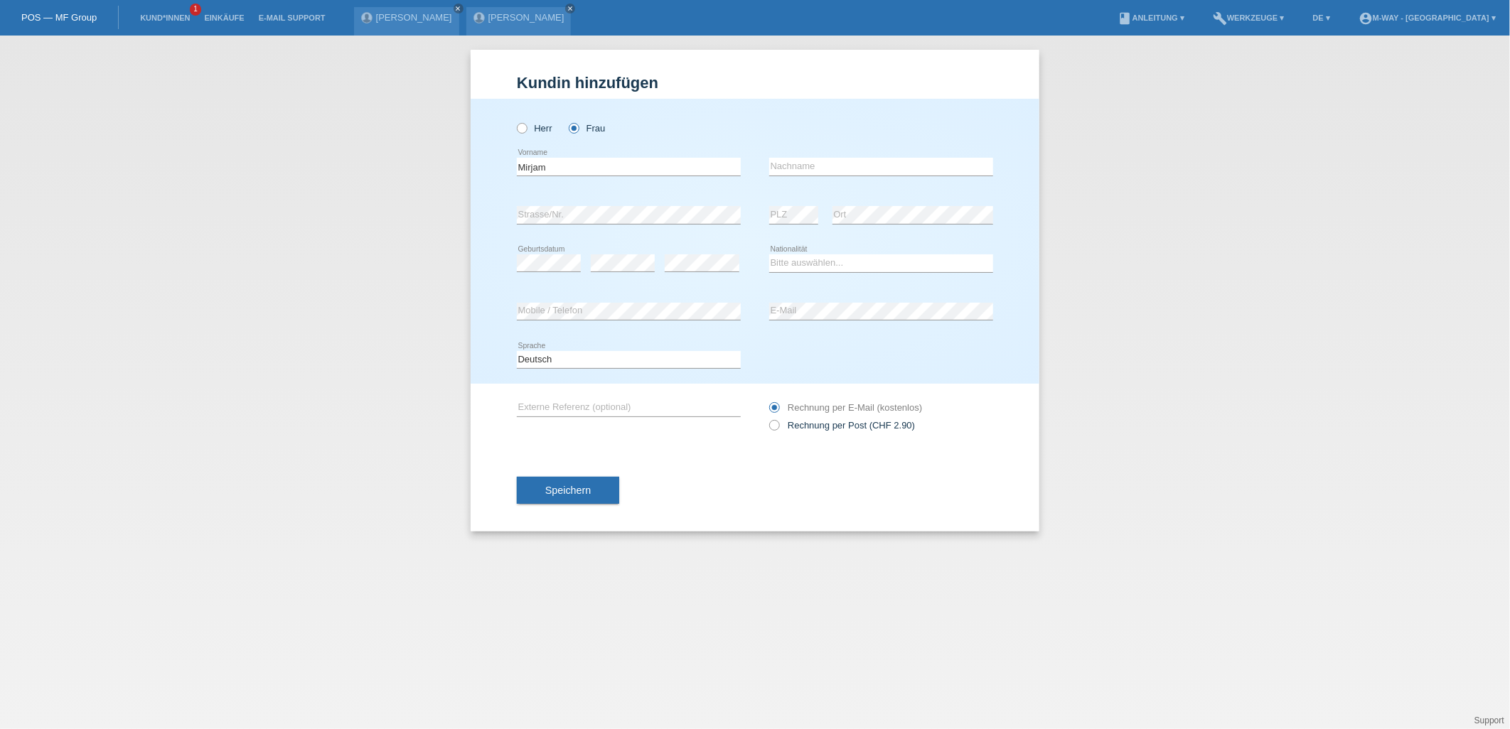
click at [846, 183] on div "error Nachname" at bounding box center [881, 167] width 224 height 48
click at [842, 168] on input "text" at bounding box center [881, 167] width 224 height 18
type input "Boscheri"
click at [837, 254] on select "Bitte auswählen... Schweiz Deutschland Liechtenstein Österreich ------------ Af…" at bounding box center [881, 262] width 224 height 17
select select "CH"
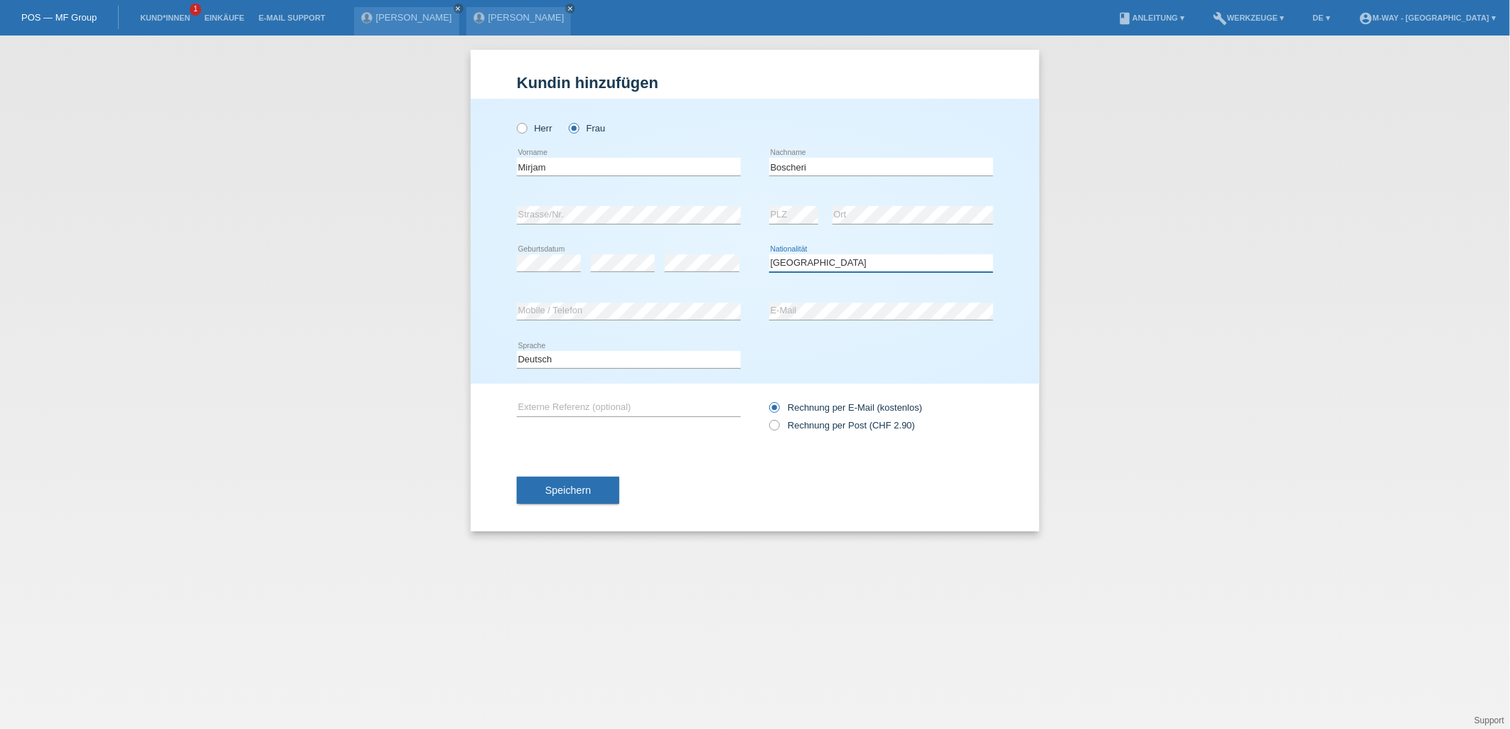
click at [769, 254] on select "Bitte auswählen... Schweiz Deutschland Liechtenstein Österreich ------------ Af…" at bounding box center [881, 262] width 224 height 17
click at [466, 314] on div "Kund*in hinzufügen Kunde hinzufügen Kundin hinzufügen Herr Frau Mirjam error Vo…" at bounding box center [755, 383] width 1510 height 694
click at [594, 502] on button "Speichern" at bounding box center [568, 490] width 102 height 27
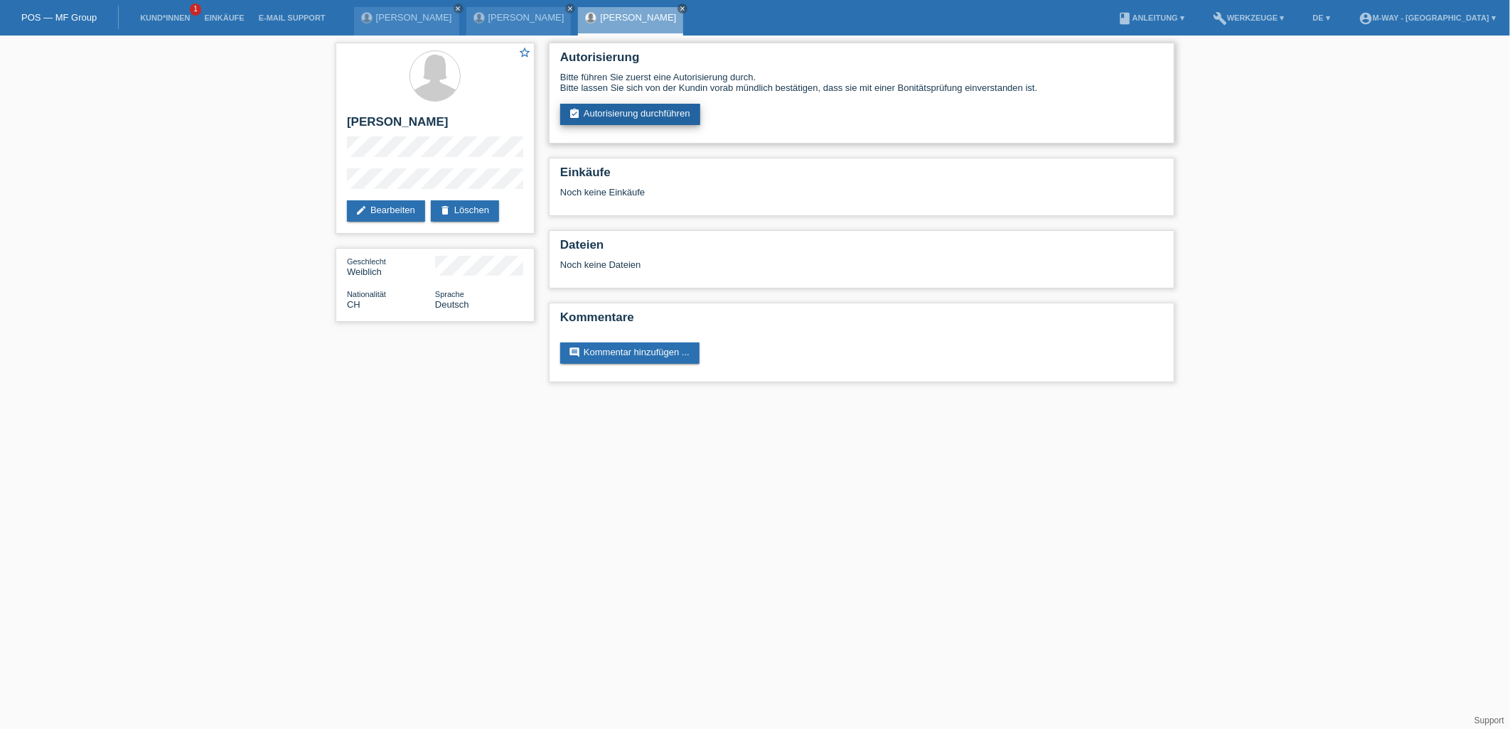
click at [661, 108] on link "assignment_turned_in Autorisierung durchführen" at bounding box center [630, 114] width 140 height 21
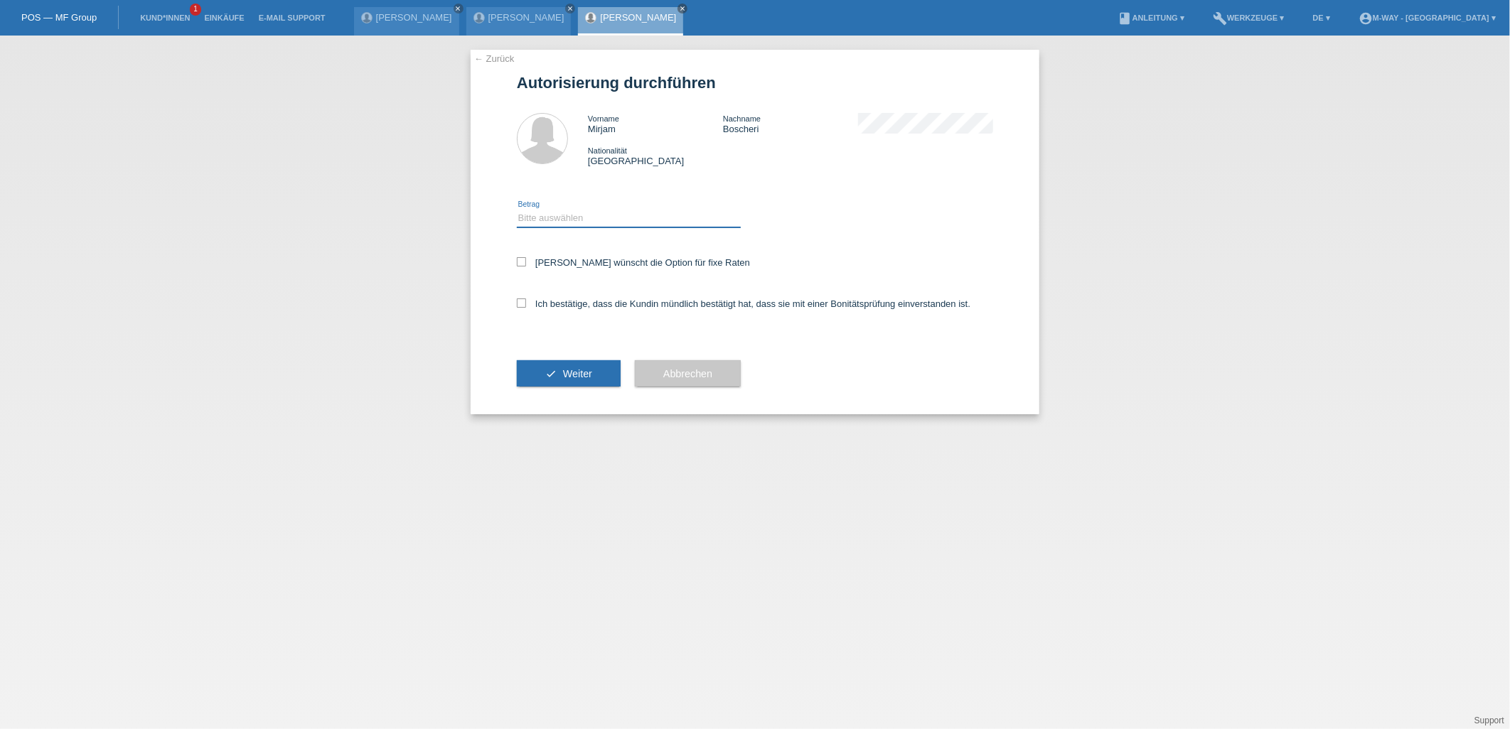
click at [580, 219] on select "Bitte auswählen CHF 1.00 - CHF 499.00 CHF 500.00 - CHF 1'999.00 CHF 2'000.00 - …" at bounding box center [629, 218] width 224 height 17
select select "3"
click at [517, 210] on select "Bitte auswählen CHF 1.00 - CHF 499.00 CHF 500.00 - CHF 1'999.00 CHF 2'000.00 - …" at bounding box center [629, 218] width 224 height 17
click at [558, 265] on label "Kundin wünscht die Option für fixe Raten" at bounding box center [633, 262] width 233 height 11
click at [526, 265] on input "Kundin wünscht die Option für fixe Raten" at bounding box center [521, 261] width 9 height 9
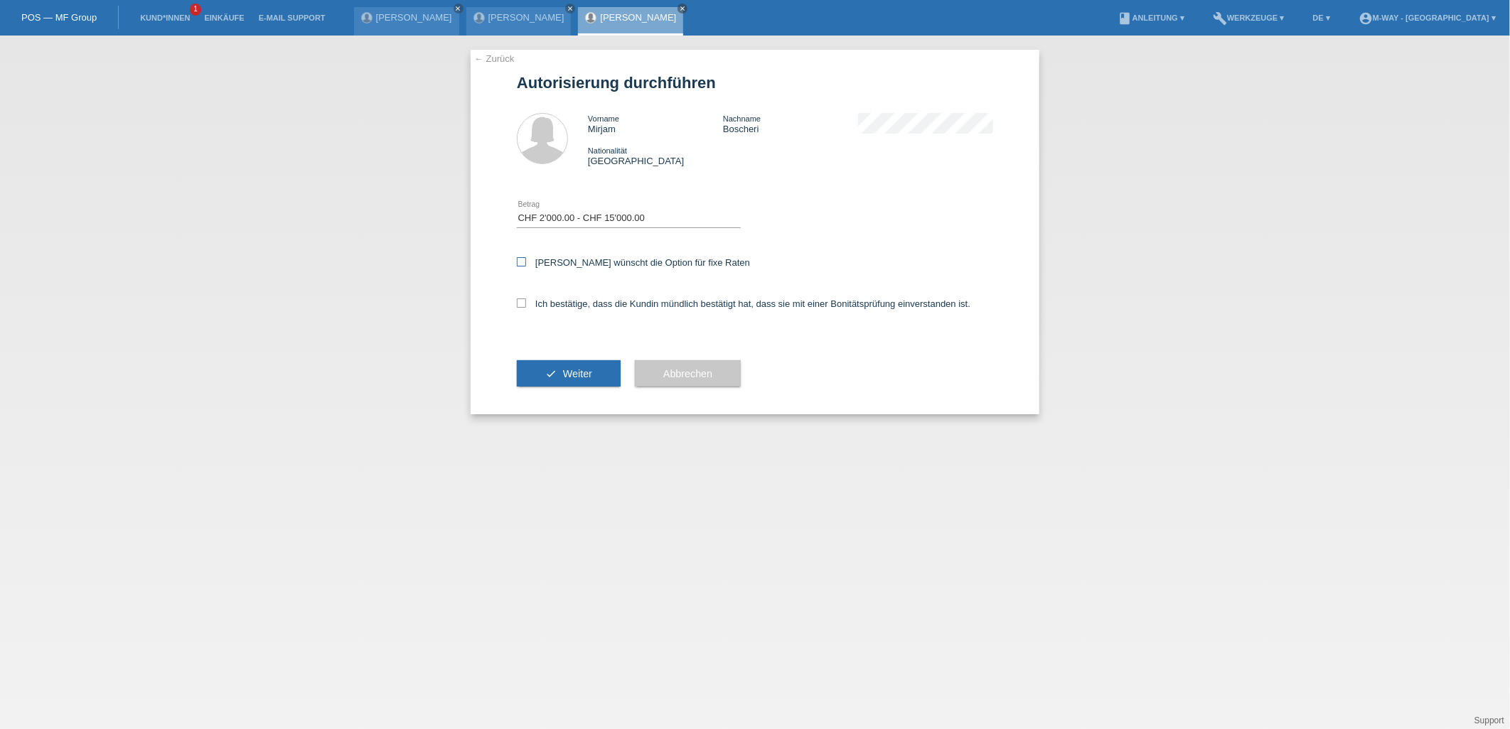
checkbox input "true"
click at [542, 301] on label "Ich bestätige, dass die Kundin mündlich bestätigt hat, dass sie mit einer Bonit…" at bounding box center [743, 304] width 453 height 11
drag, startPoint x: 523, startPoint y: 303, endPoint x: 527, endPoint y: 317, distance: 14.7
click at [524, 303] on icon at bounding box center [521, 303] width 9 height 9
click at [524, 303] on input "Ich bestätige, dass die Kundin mündlich bestätigt hat, dass sie mit einer Bonit…" at bounding box center [521, 303] width 9 height 9
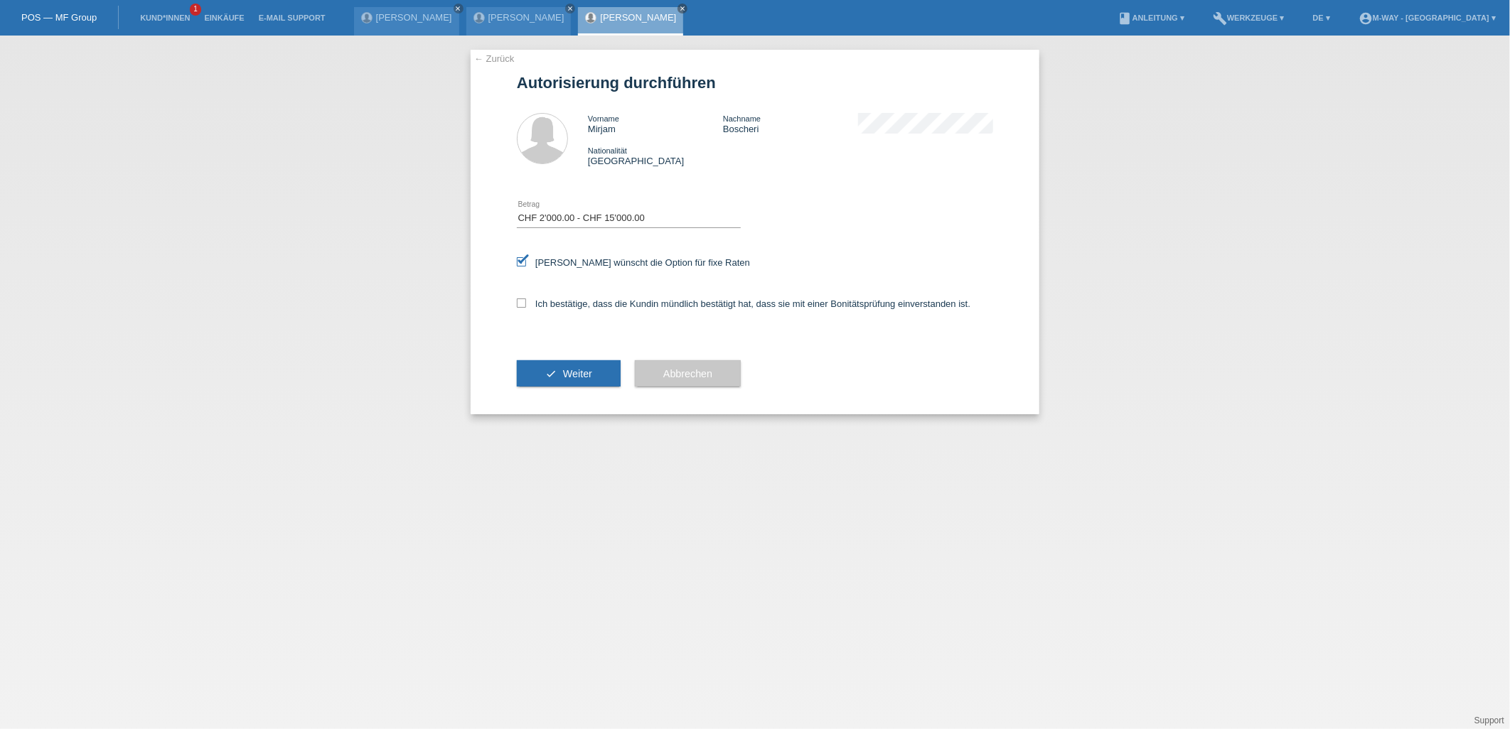
checkbox input "true"
click at [545, 374] on button "check Weiter" at bounding box center [569, 373] width 104 height 27
